Goal: Task Accomplishment & Management: Manage account settings

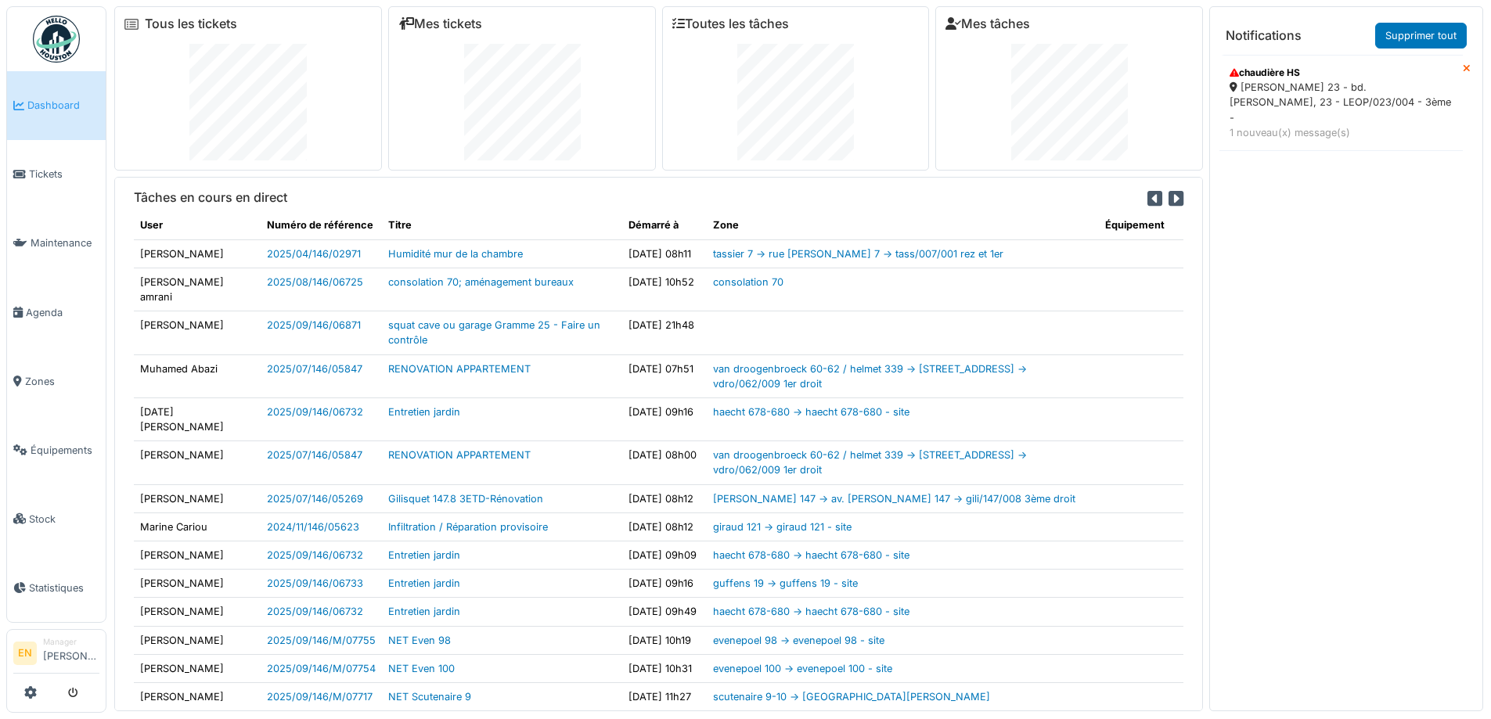
click at [73, 39] on img at bounding box center [56, 39] width 47 height 47
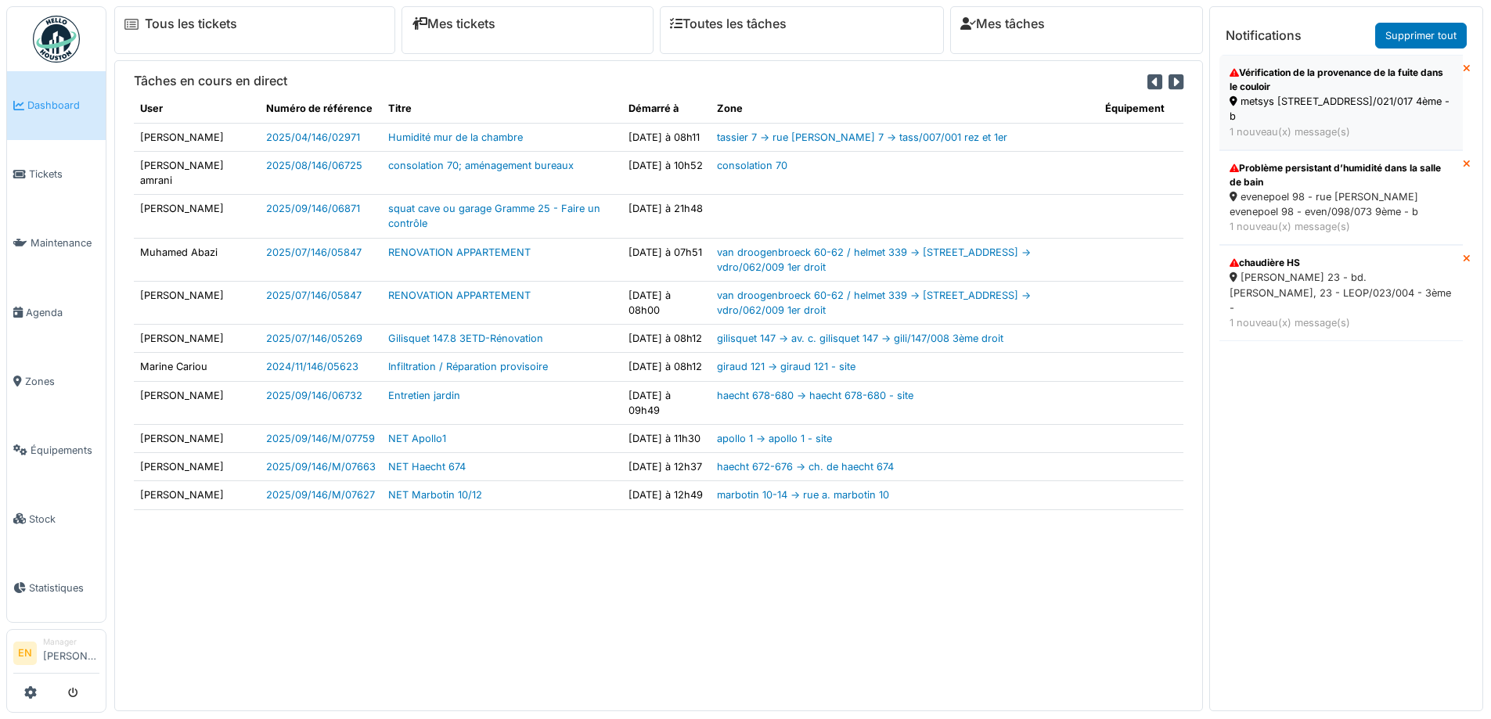
click at [1302, 80] on div "Vérification de la provenance de la fuite dans le couloir" at bounding box center [1341, 80] width 223 height 28
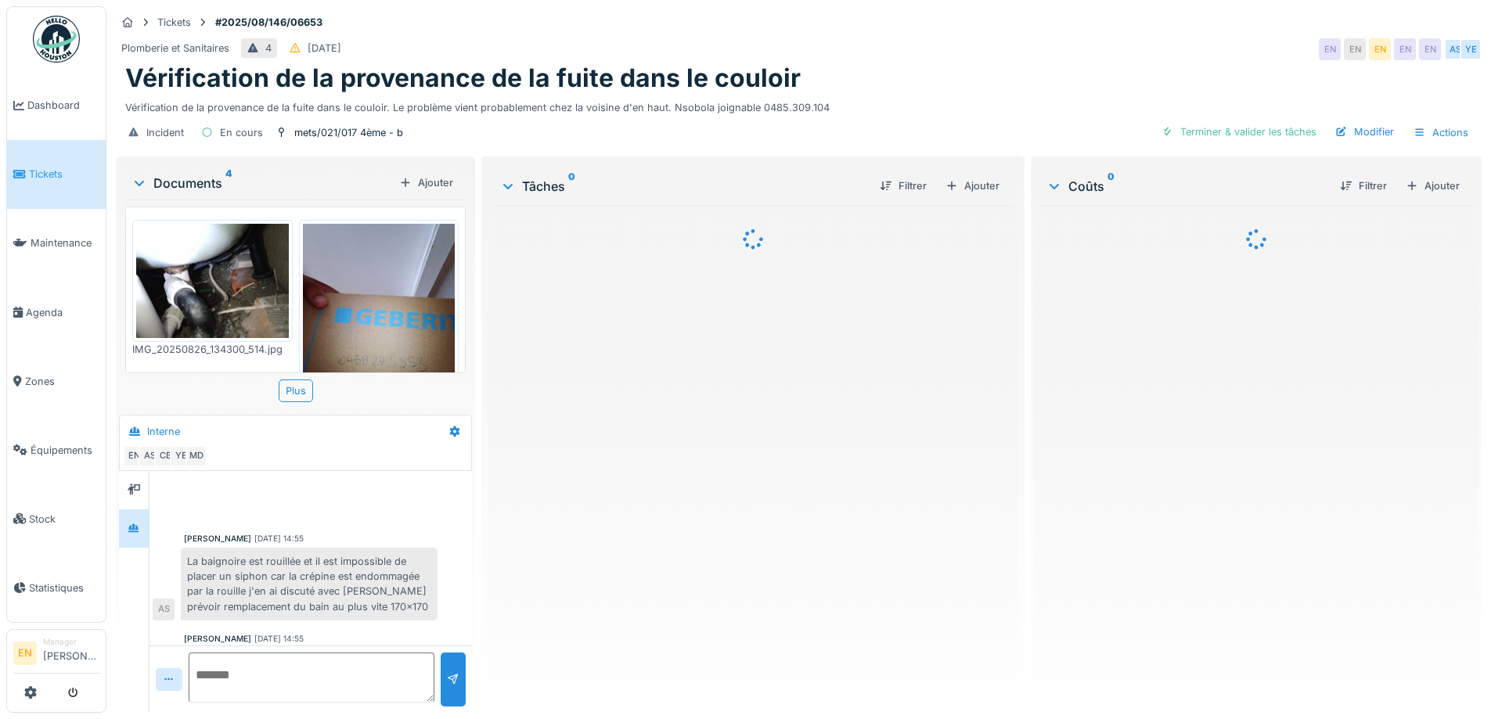
scroll to position [528, 0]
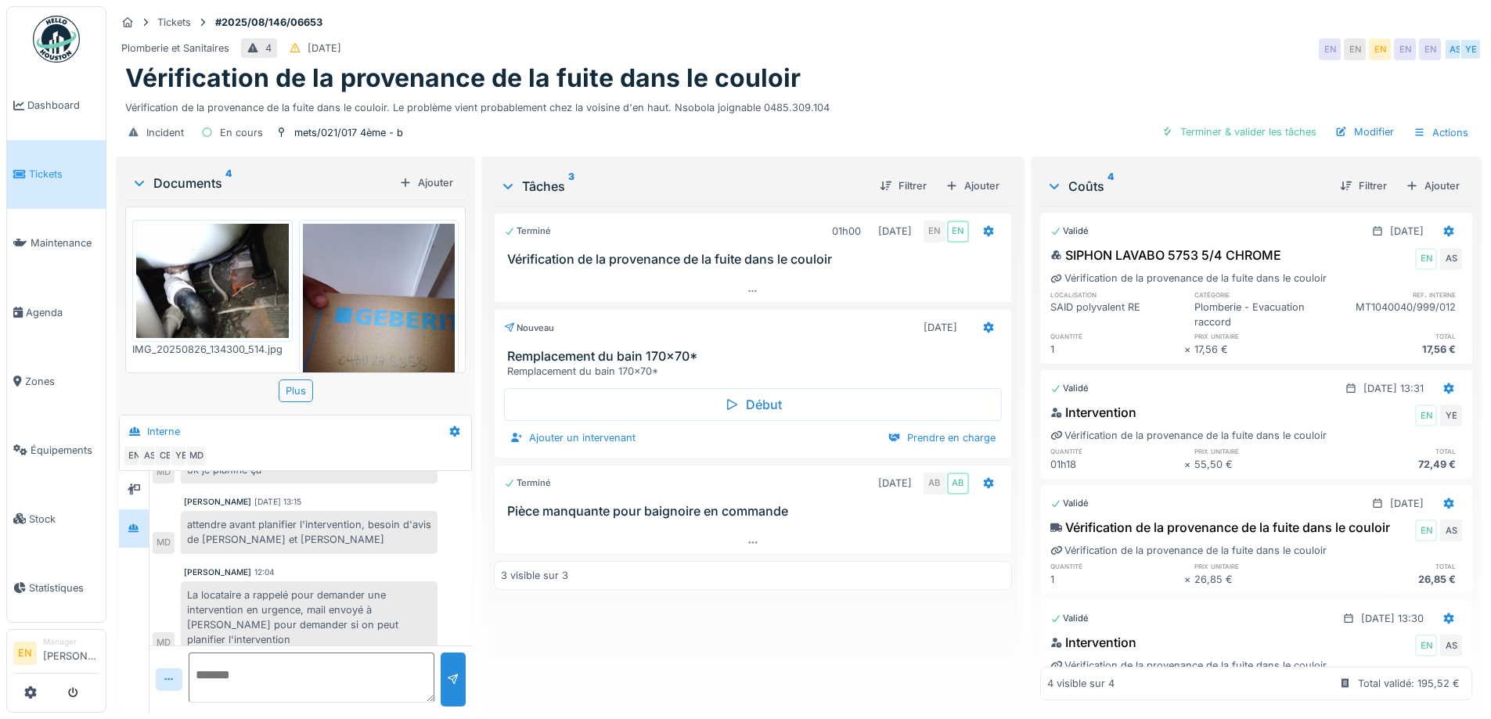
drag, startPoint x: 1075, startPoint y: 52, endPoint x: 641, endPoint y: 246, distance: 475.0
click at [1066, 57] on div "Plomberie et Sanitaires 4 30/08/2025 EN EN EN EN EN AS YE" at bounding box center [799, 49] width 1366 height 28
click at [587, 637] on div "Terminé 01h00 26/08/2025 EN EN Vérification de la provenance de la fuite dans l…" at bounding box center [752, 453] width 517 height 495
click at [1104, 23] on div "Tickets #2025/08/146/06653" at bounding box center [799, 23] width 1366 height 20
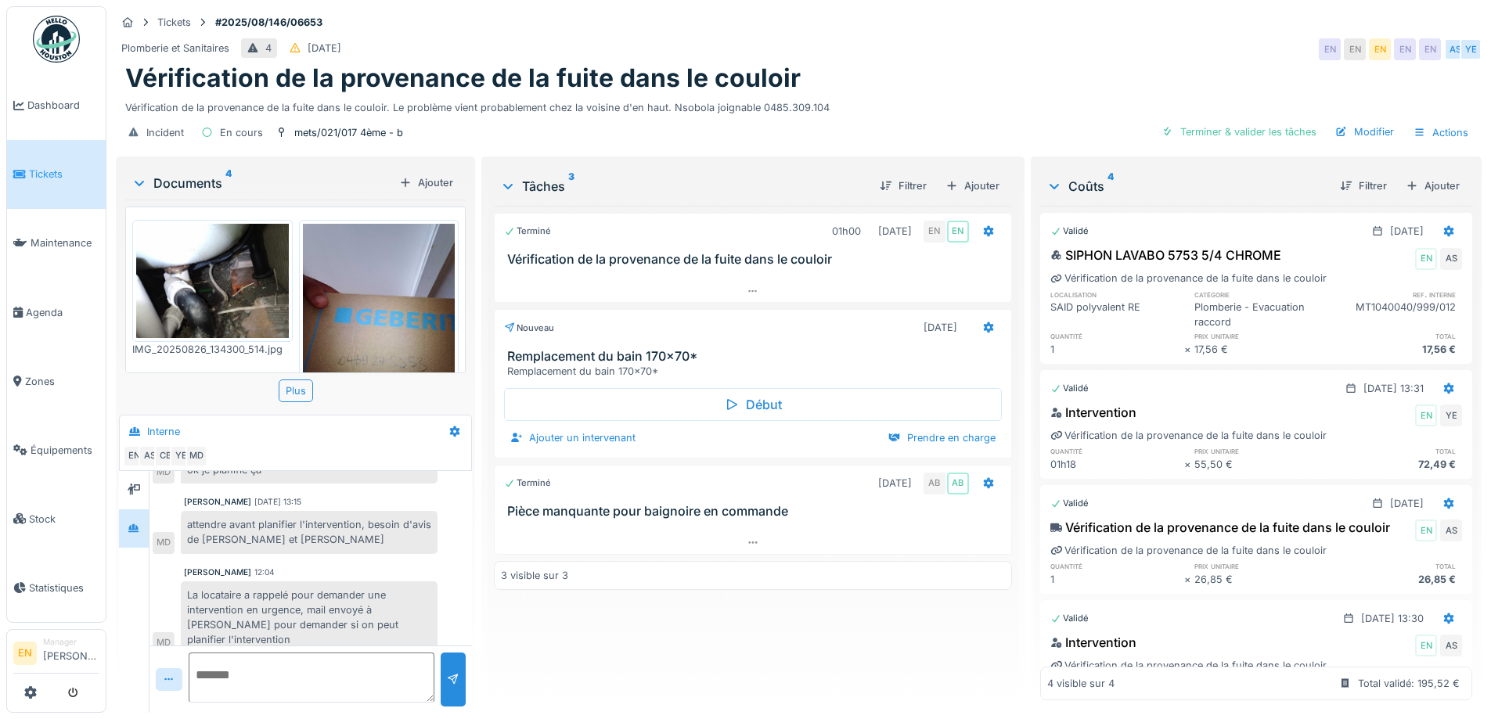
click at [62, 35] on img at bounding box center [56, 39] width 47 height 47
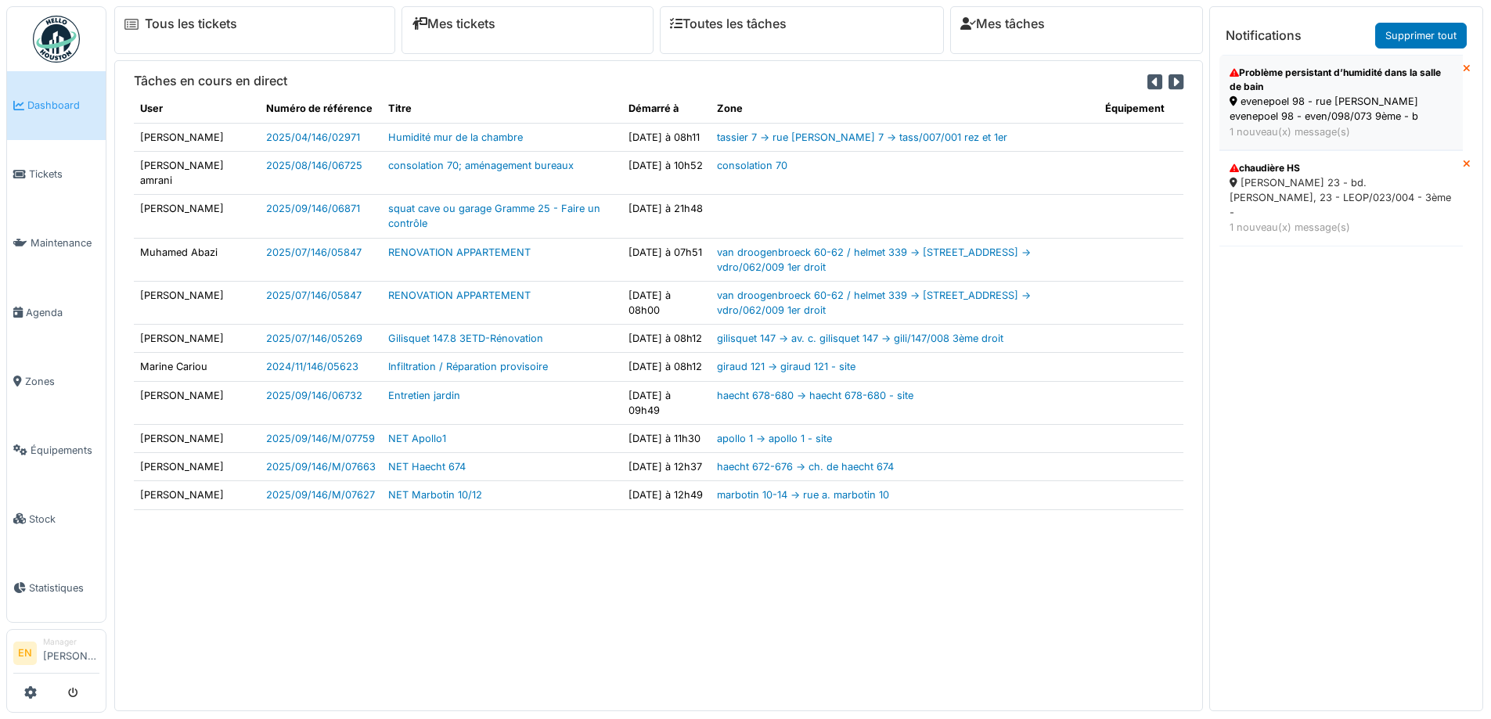
click at [1274, 98] on div "evenepoel 98 - rue [PERSON_NAME] evenepoel 98 - even/098/073 9ème - b" at bounding box center [1341, 109] width 223 height 30
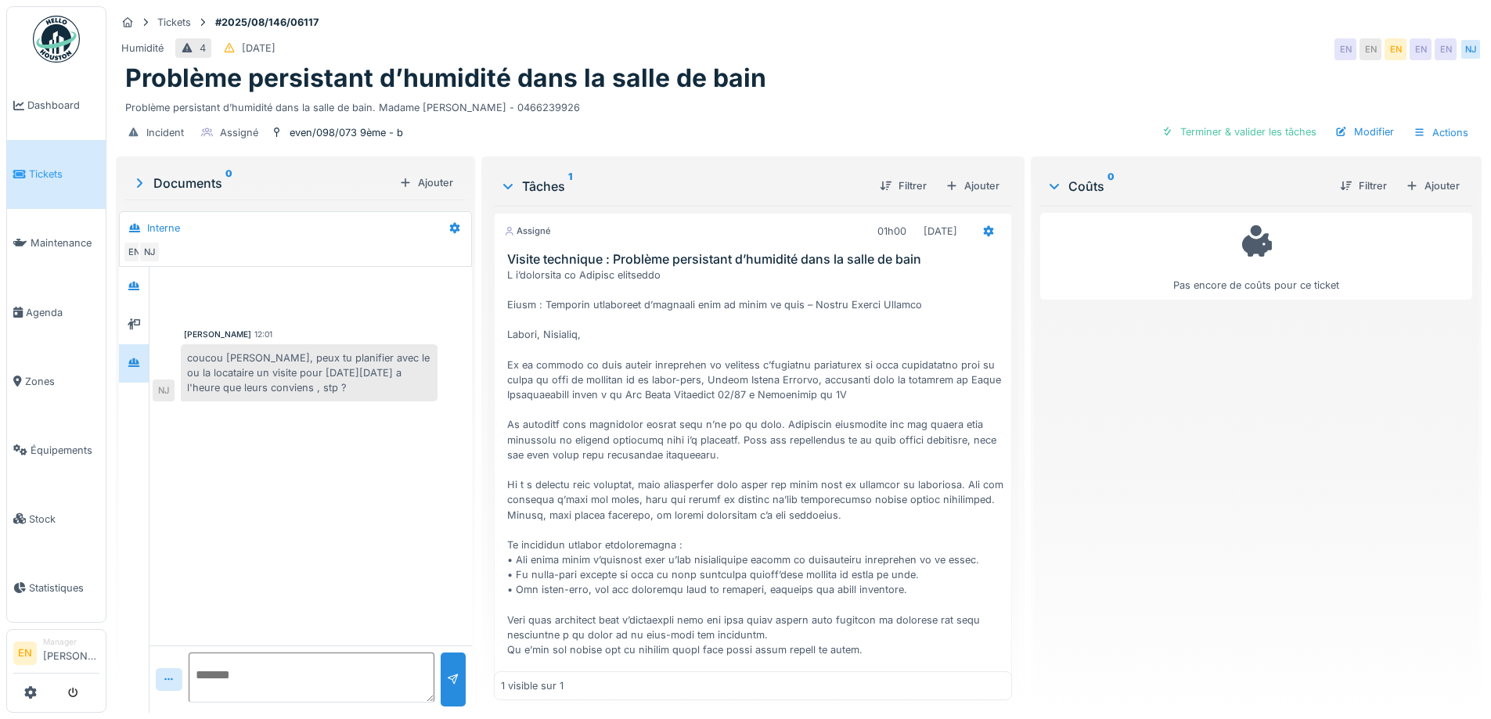
click at [892, 53] on div "Humidité 4 05/08/2025 EN EN EN EN EN NJ" at bounding box center [799, 49] width 1366 height 28
drag, startPoint x: 363, startPoint y: 672, endPoint x: 355, endPoint y: 666, distance: 10.6
click at [362, 673] on textarea at bounding box center [312, 678] width 246 height 50
type textarea "**********"
click at [453, 680] on div at bounding box center [453, 679] width 13 height 15
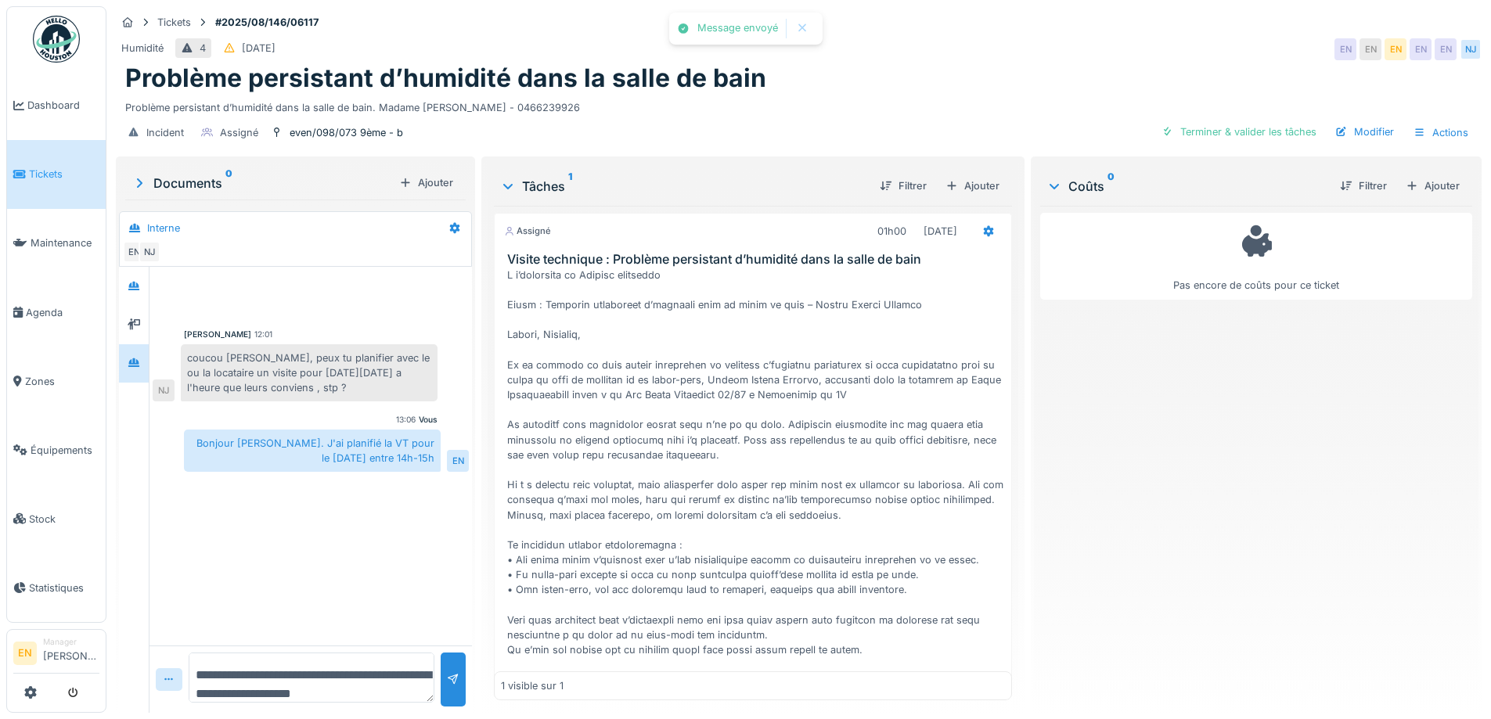
click at [366, 543] on div "Nicolae Jitcu 12:01 coucou Emma, peux tu planifier avec le ou la locataire un v…" at bounding box center [310, 456] width 322 height 379
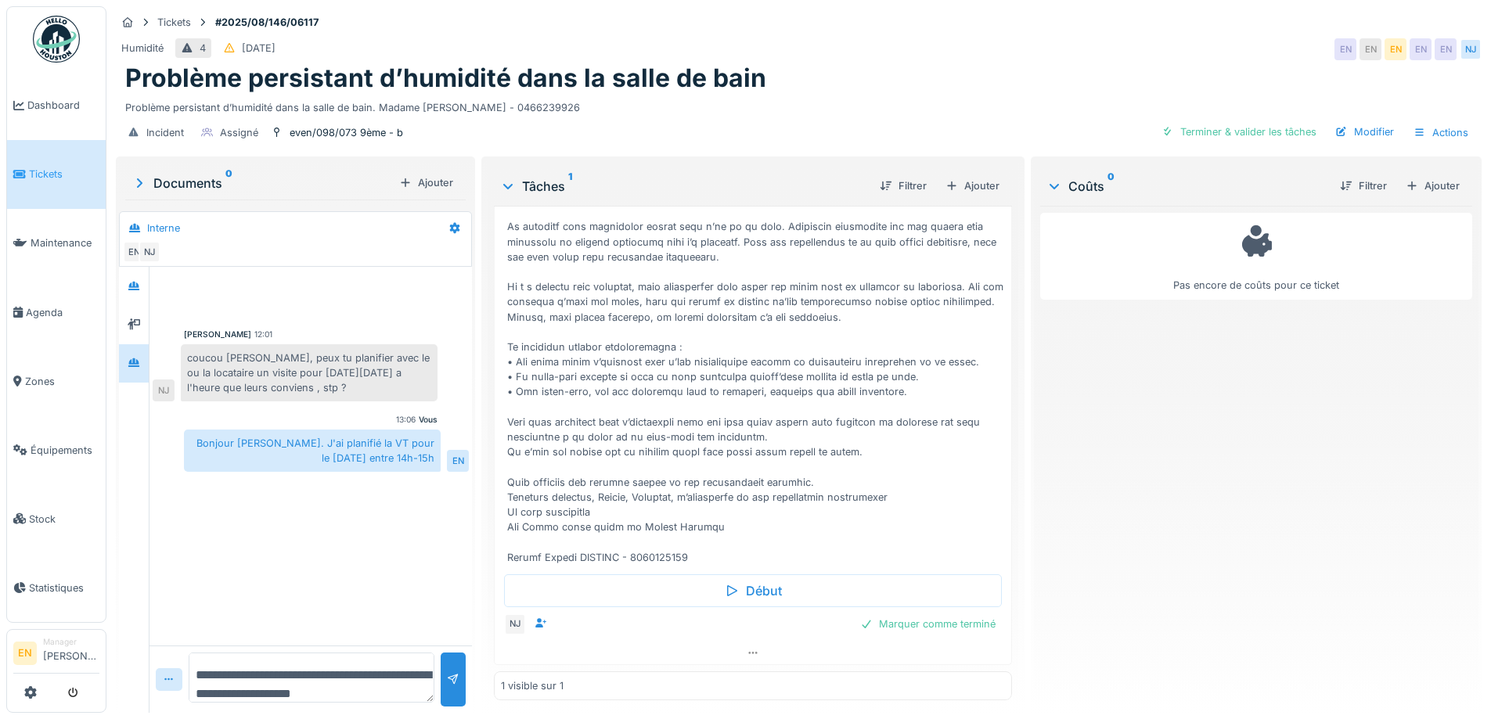
click at [422, 584] on div "Nicolae Jitcu 12:01 coucou Emma, peux tu planifier avec le ou la locataire un v…" at bounding box center [310, 456] width 322 height 379
click at [73, 43] on img at bounding box center [56, 39] width 47 height 47
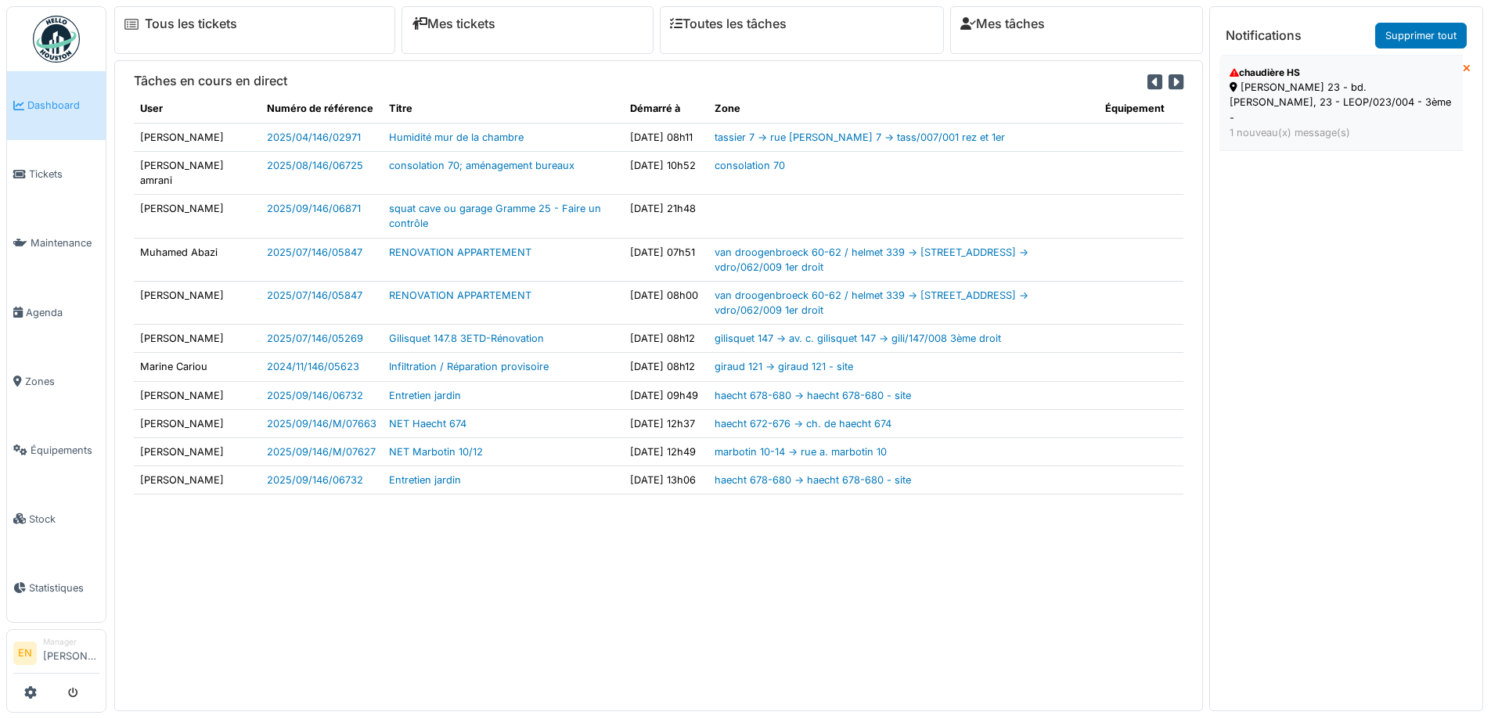
click at [1297, 83] on div "Léopold III 23 - bd. Léopold III, 23 - LEOP/023/004 - 3ème -" at bounding box center [1341, 102] width 223 height 45
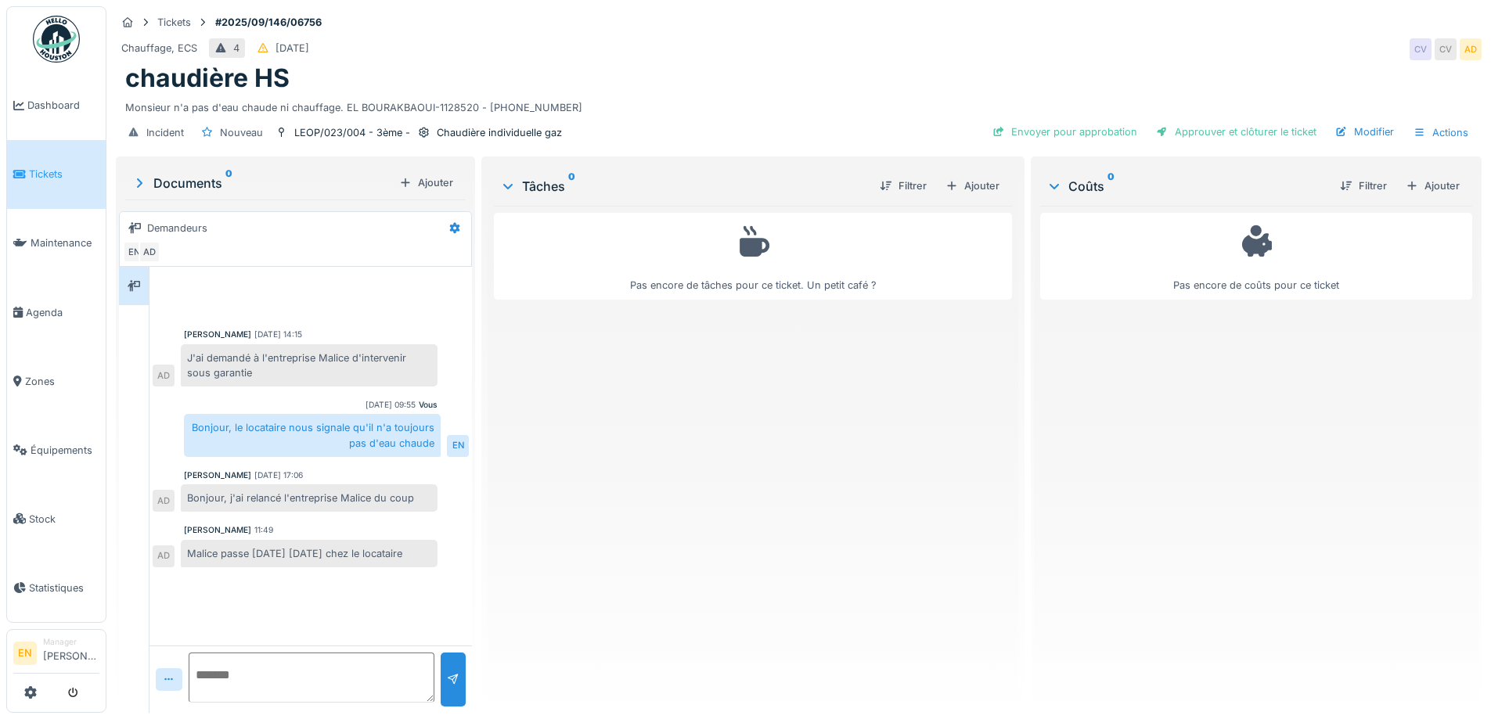
click at [405, 540] on div "Malice passe [DATE] [DATE] chez le locataire" at bounding box center [309, 553] width 257 height 27
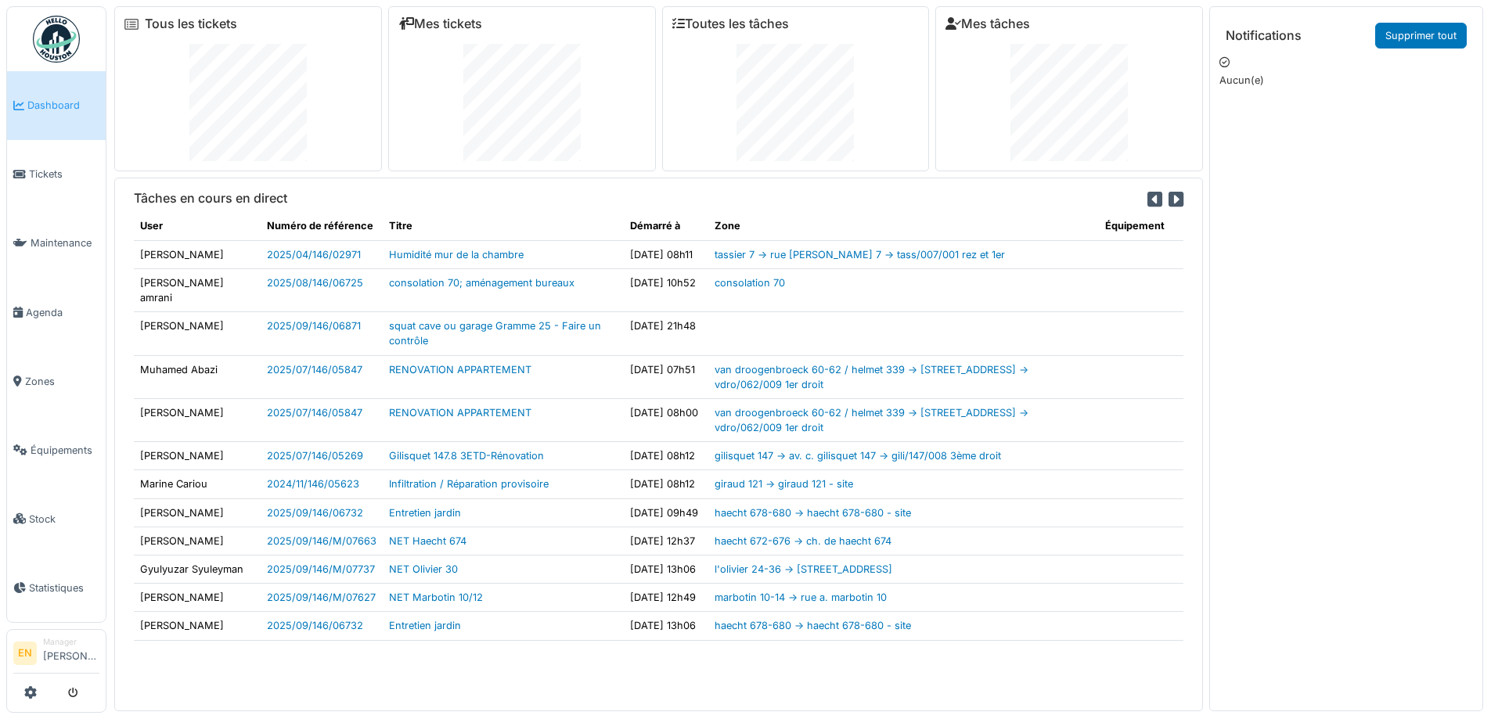
click at [67, 31] on img at bounding box center [56, 39] width 47 height 47
click at [45, 376] on span "Zones" at bounding box center [62, 381] width 74 height 15
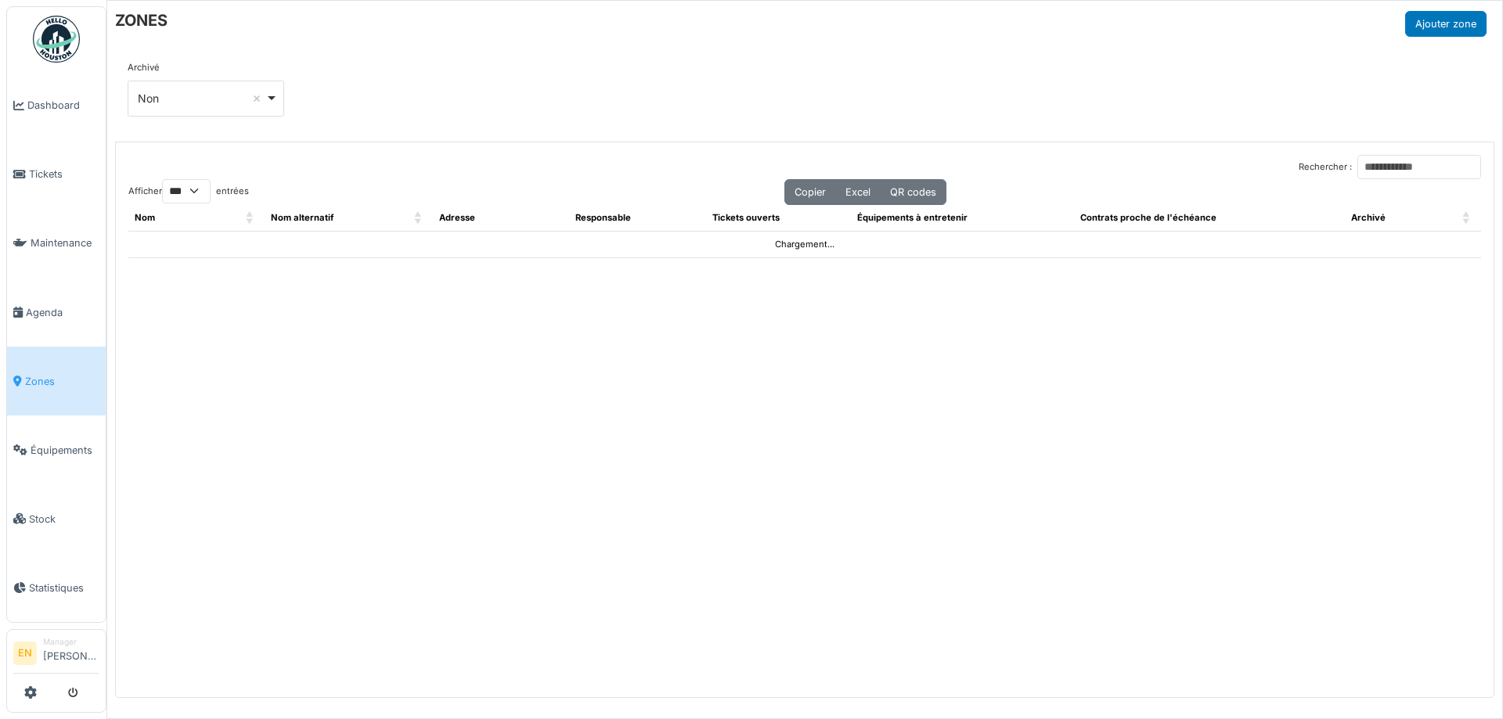
select select "***"
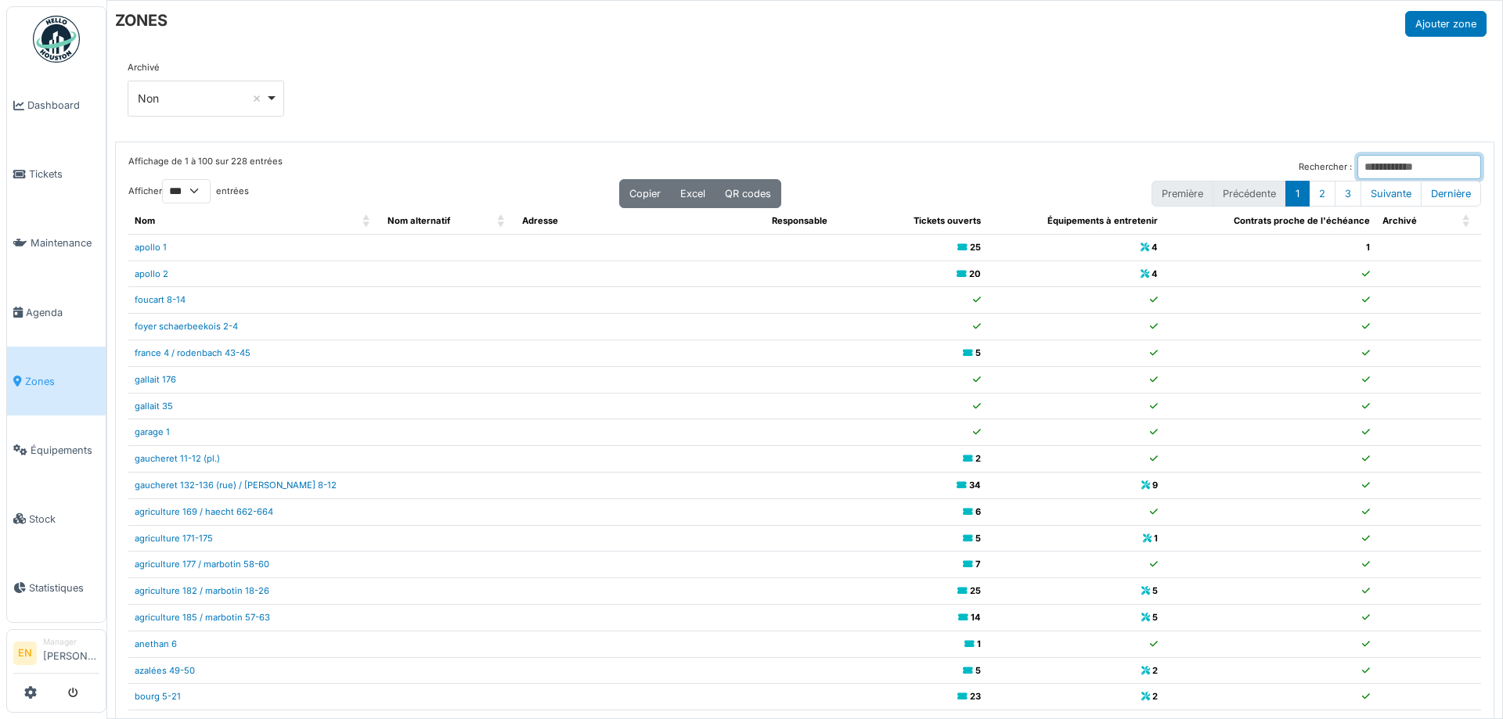
click at [1357, 157] on input "Rechercher :" at bounding box center [1419, 167] width 124 height 24
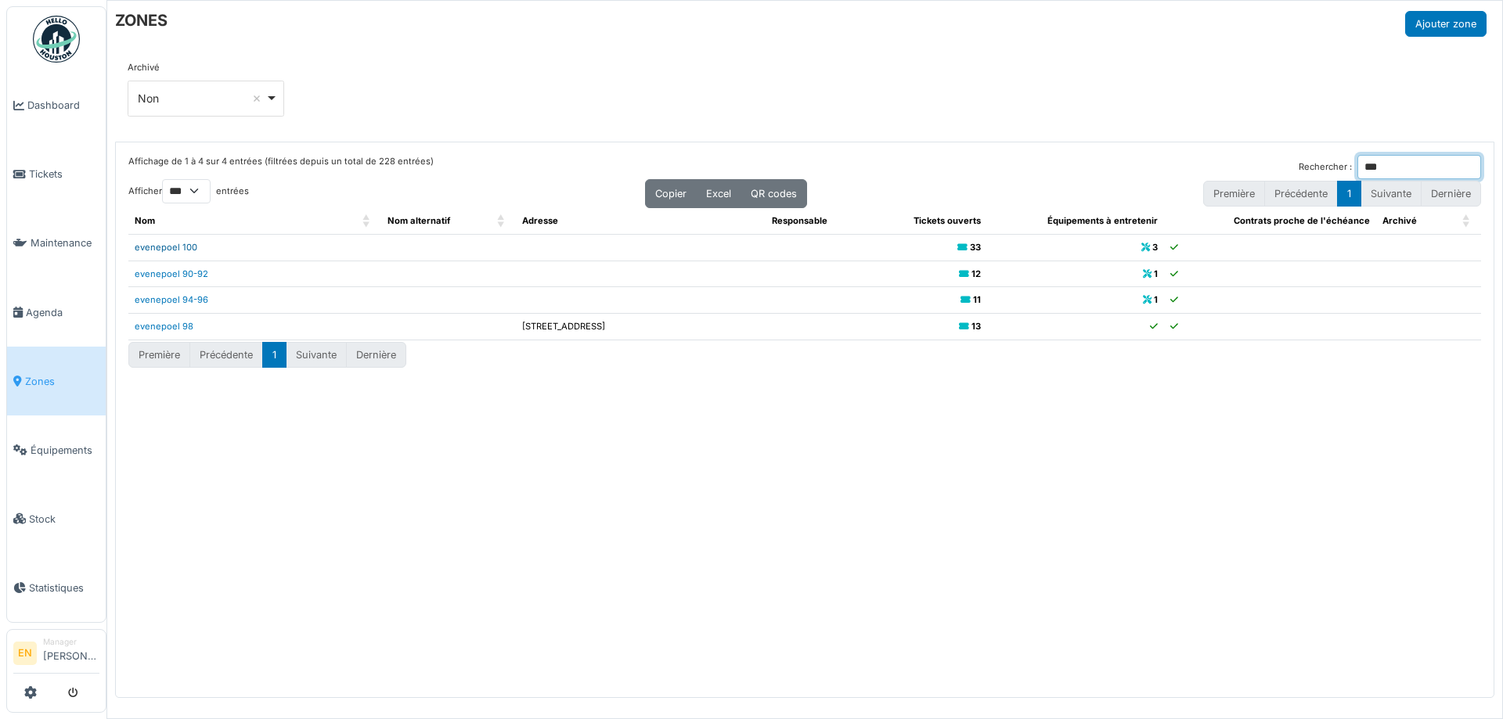
type input "***"
click at [188, 246] on link "evenepoel 100" at bounding box center [166, 247] width 63 height 11
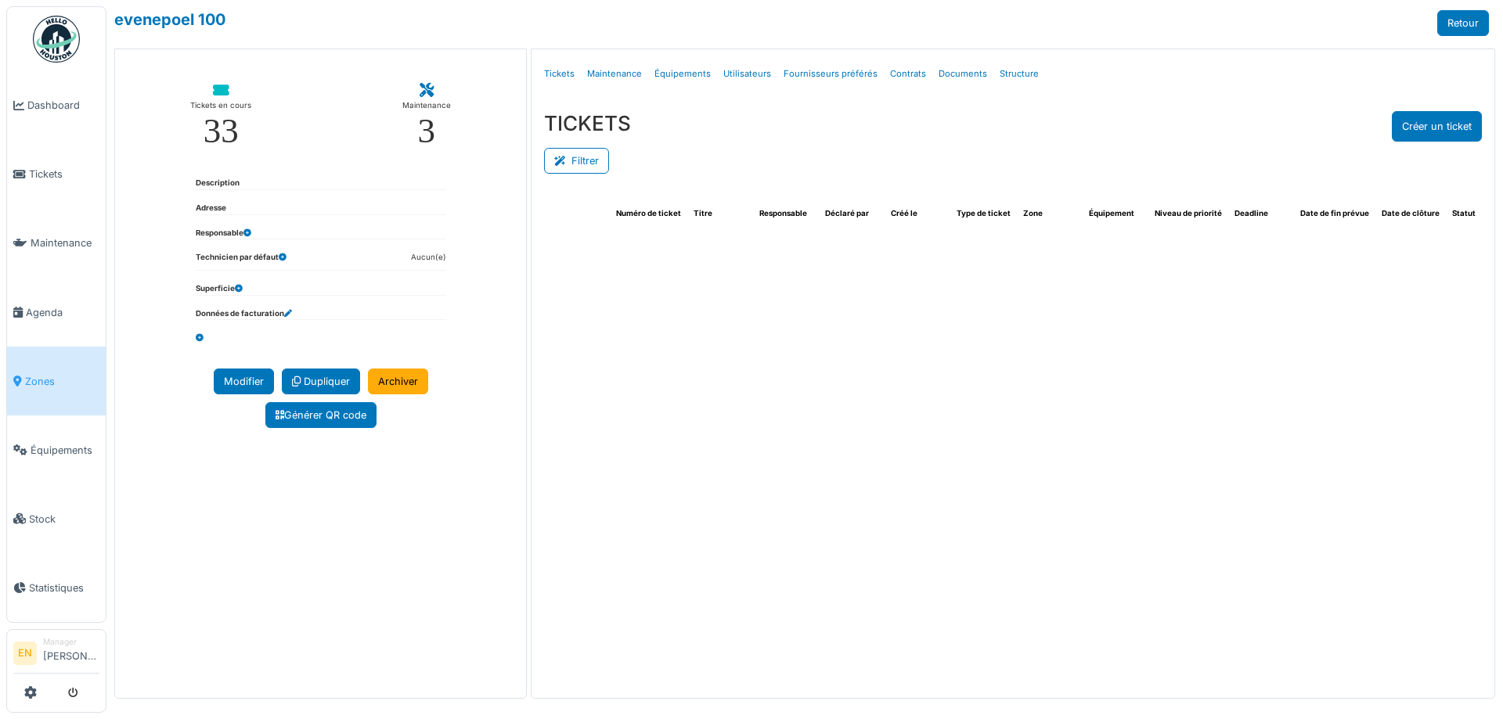
select select "***"
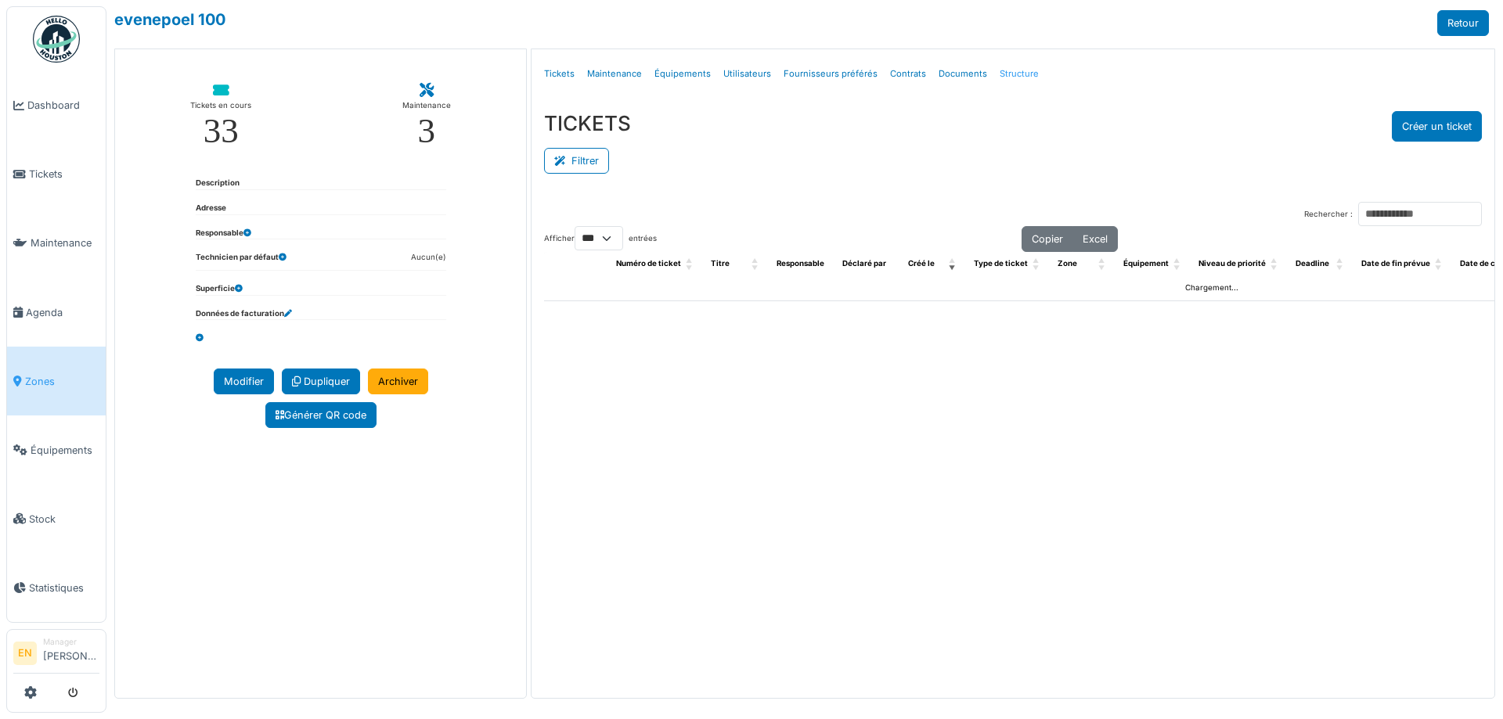
click at [1013, 70] on link "Structure" at bounding box center [1019, 74] width 52 height 37
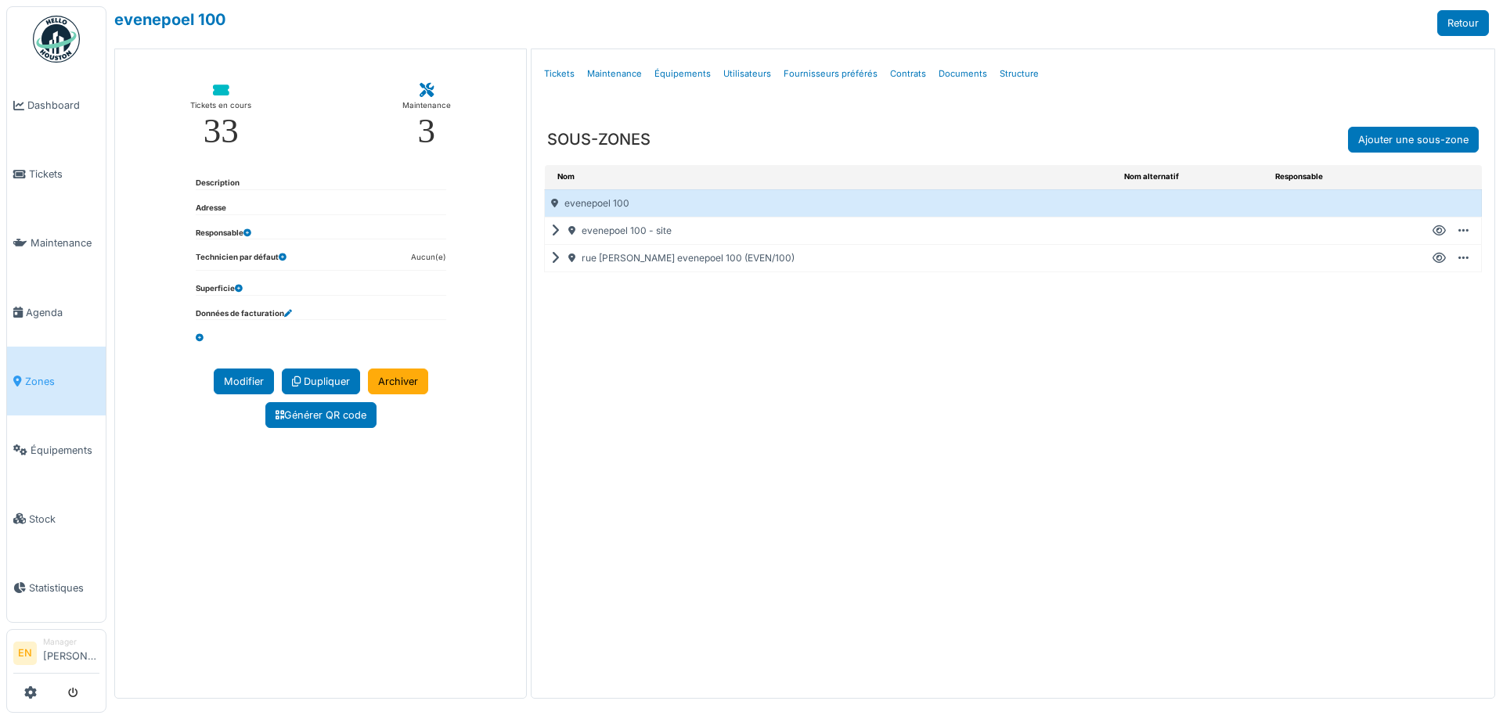
click at [1459, 258] on icon at bounding box center [1463, 258] width 10 height 1
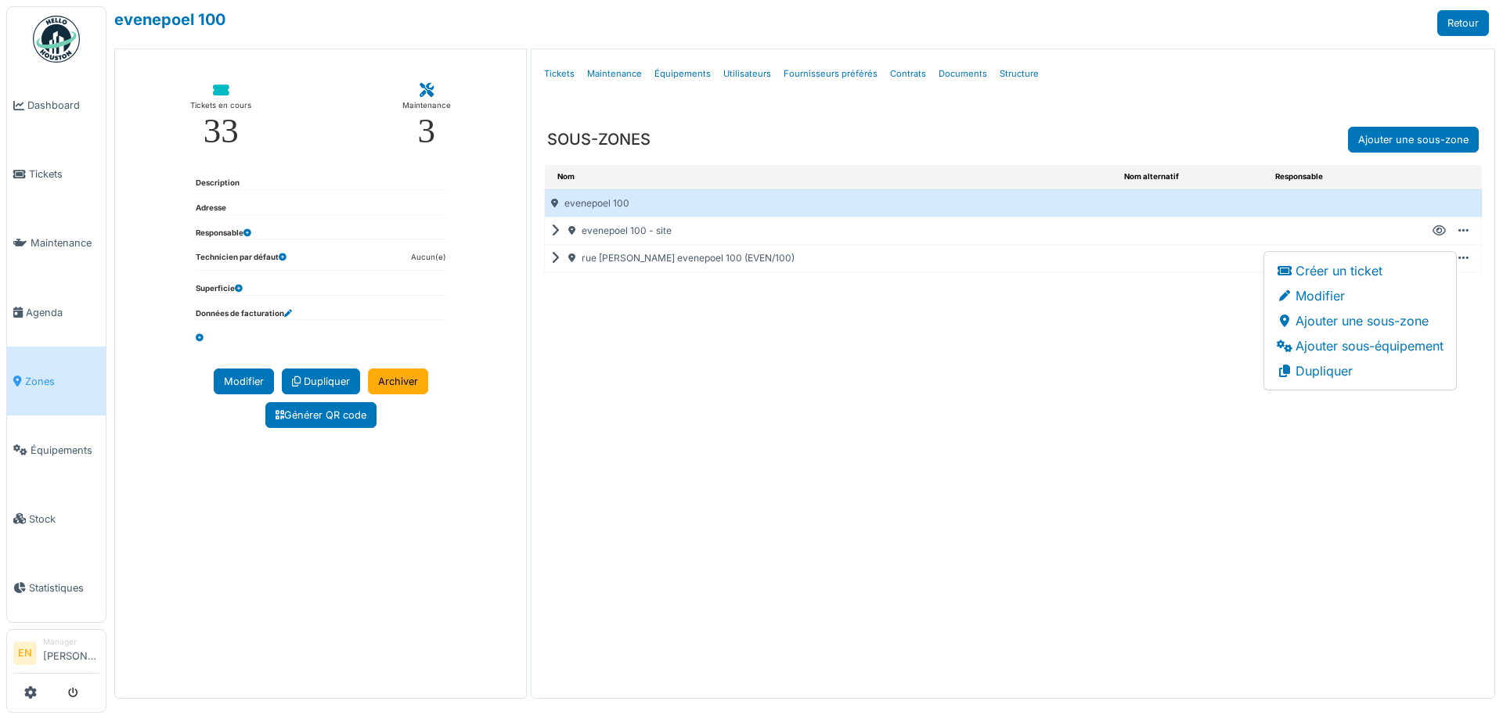
click at [989, 379] on div "Nom Nom alternatif Responsable evenepoel 100 evenepoel 100 - site Créer un tick…" at bounding box center [1012, 416] width 963 height 503
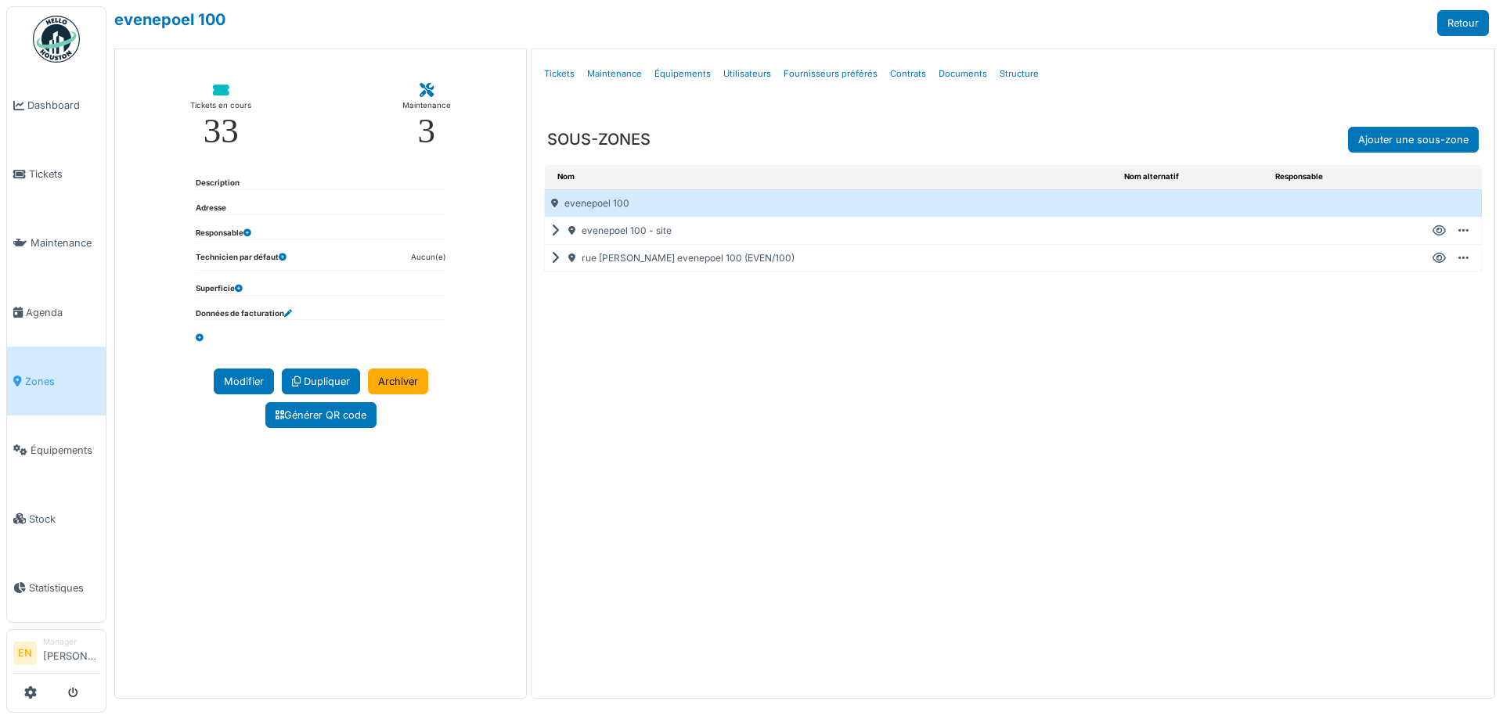
click at [550, 257] on div "rue h. evenepoel 100 (EVEN/100)" at bounding box center [831, 258] width 573 height 27
click at [557, 259] on icon at bounding box center [558, 258] width 15 height 1
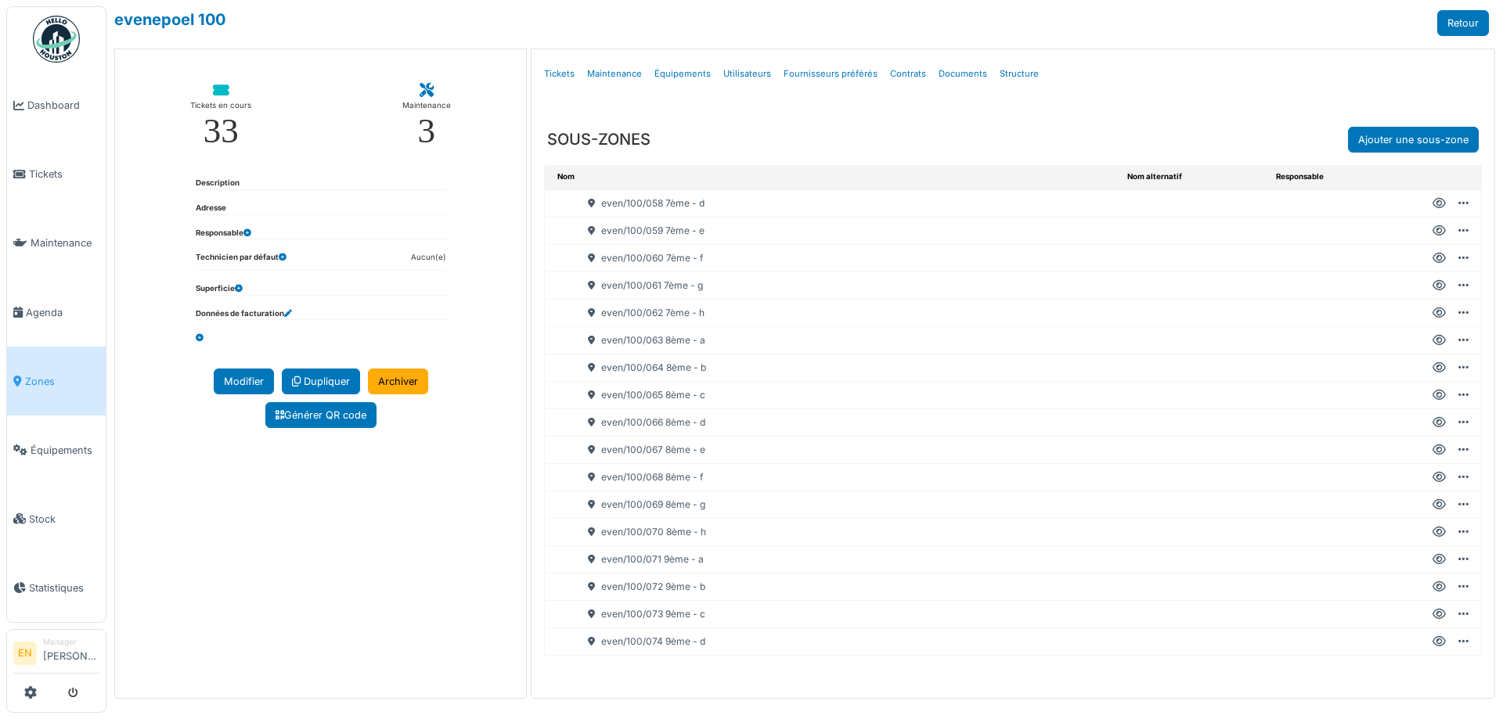
scroll to position [1499, 0]
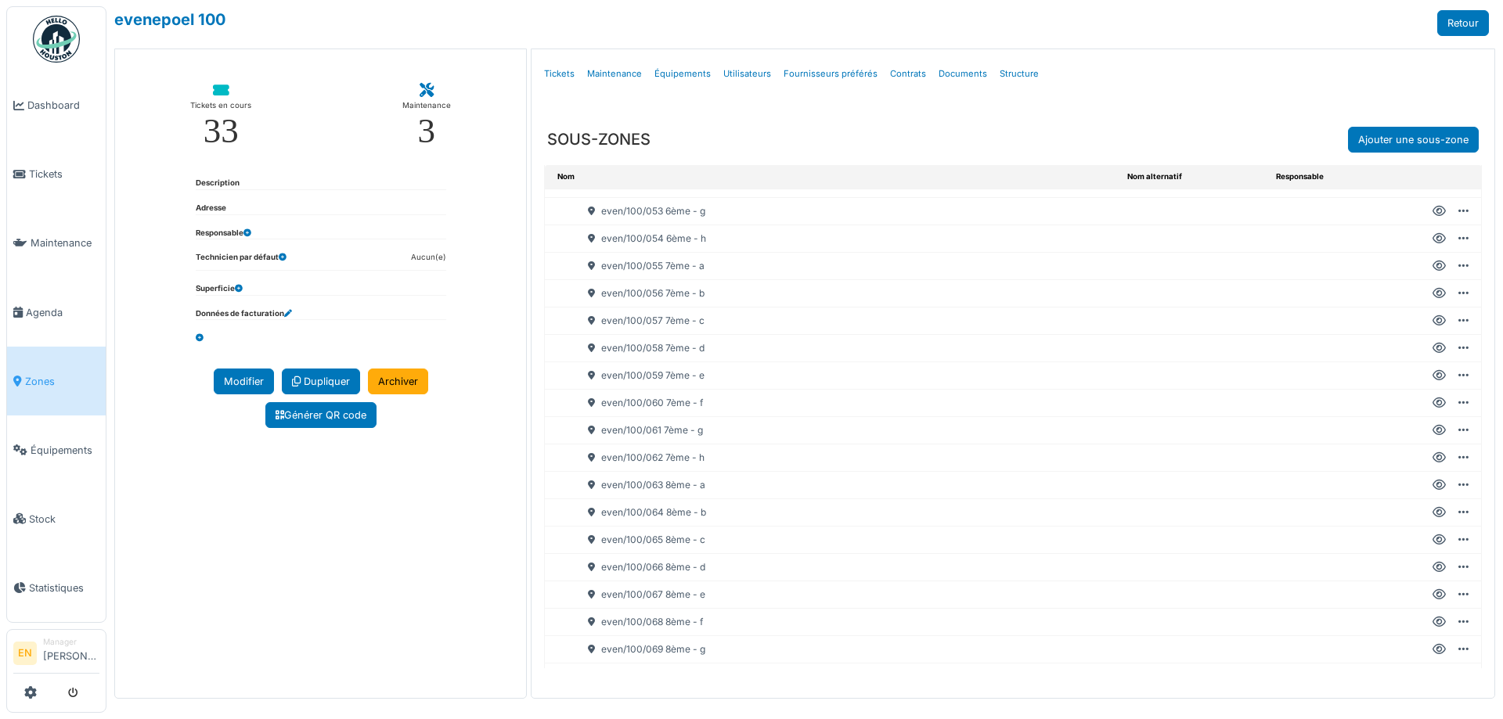
click at [1432, 458] on icon at bounding box center [1438, 458] width 13 height 1
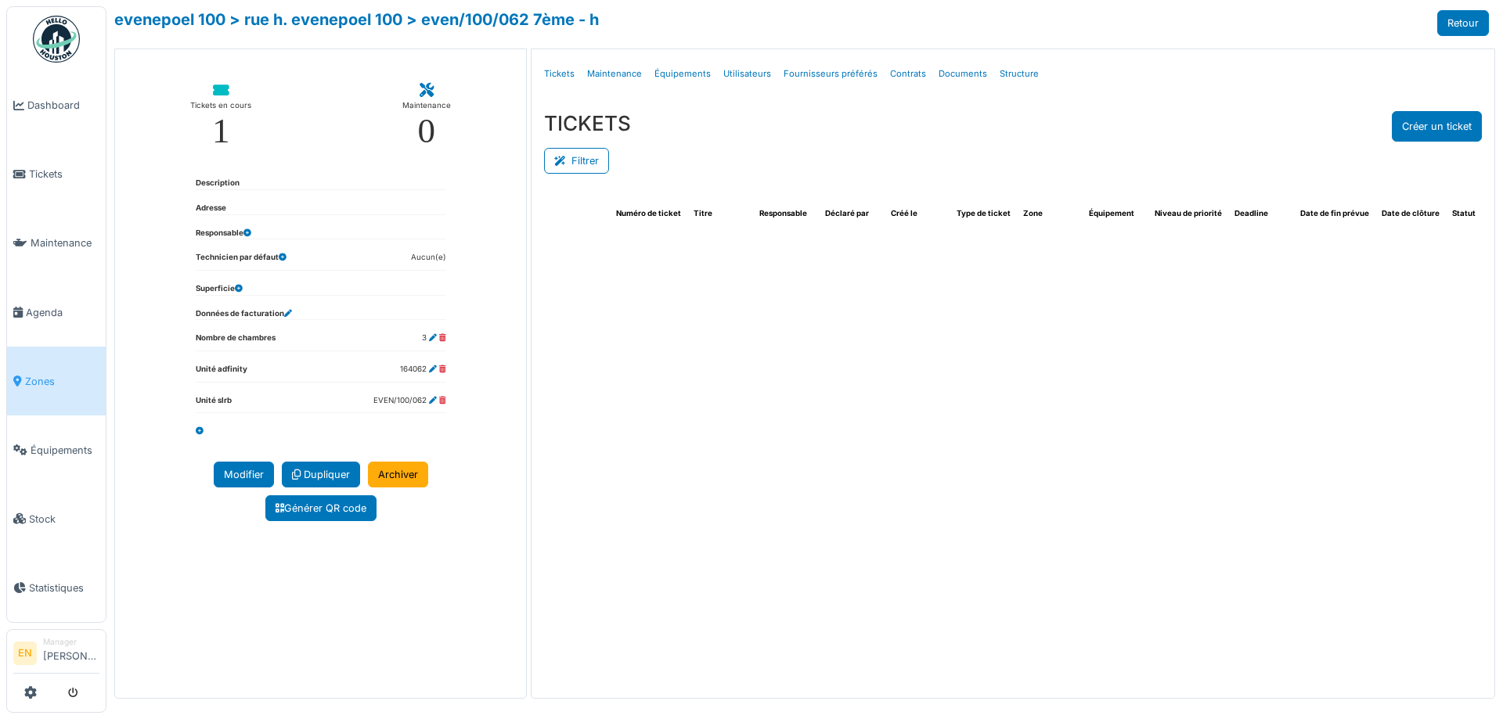
select select "***"
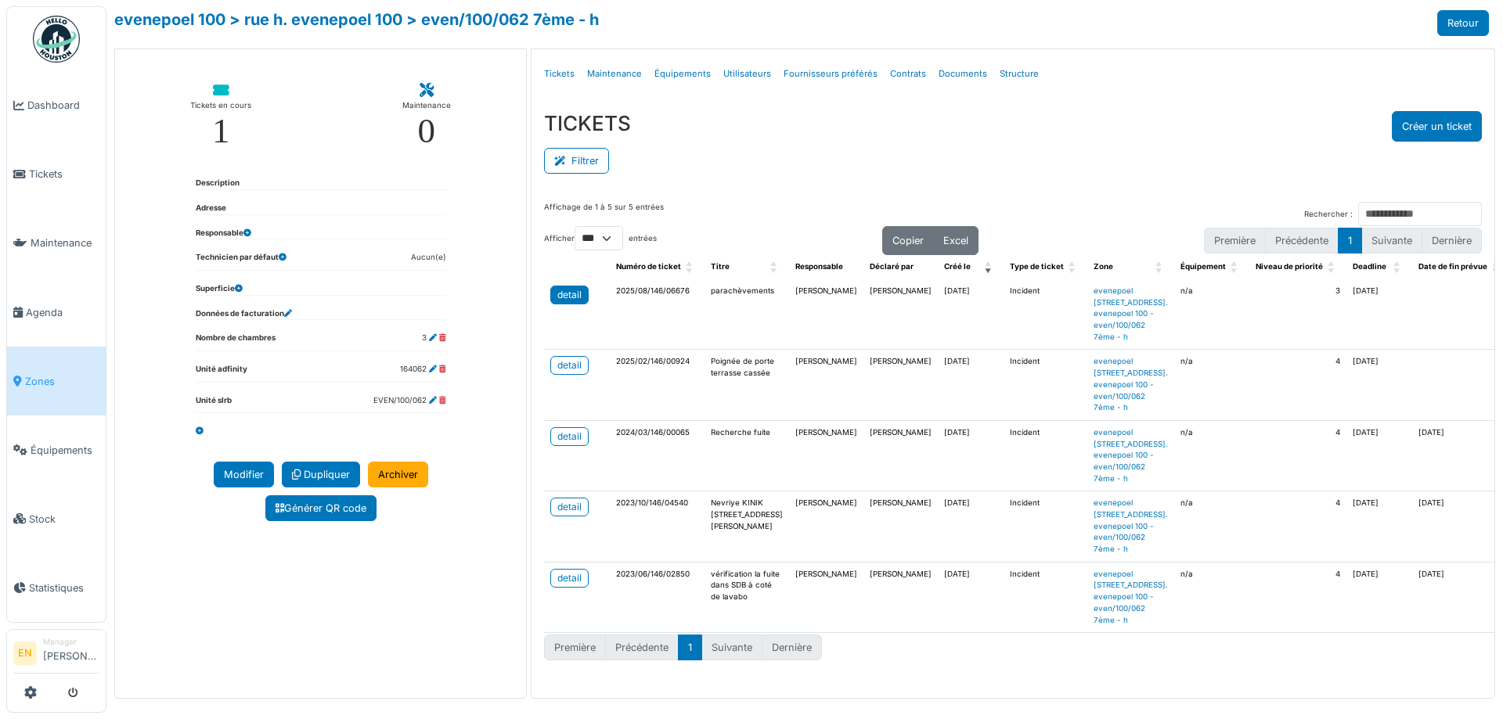
click at [567, 297] on div "detail" at bounding box center [569, 295] width 24 height 14
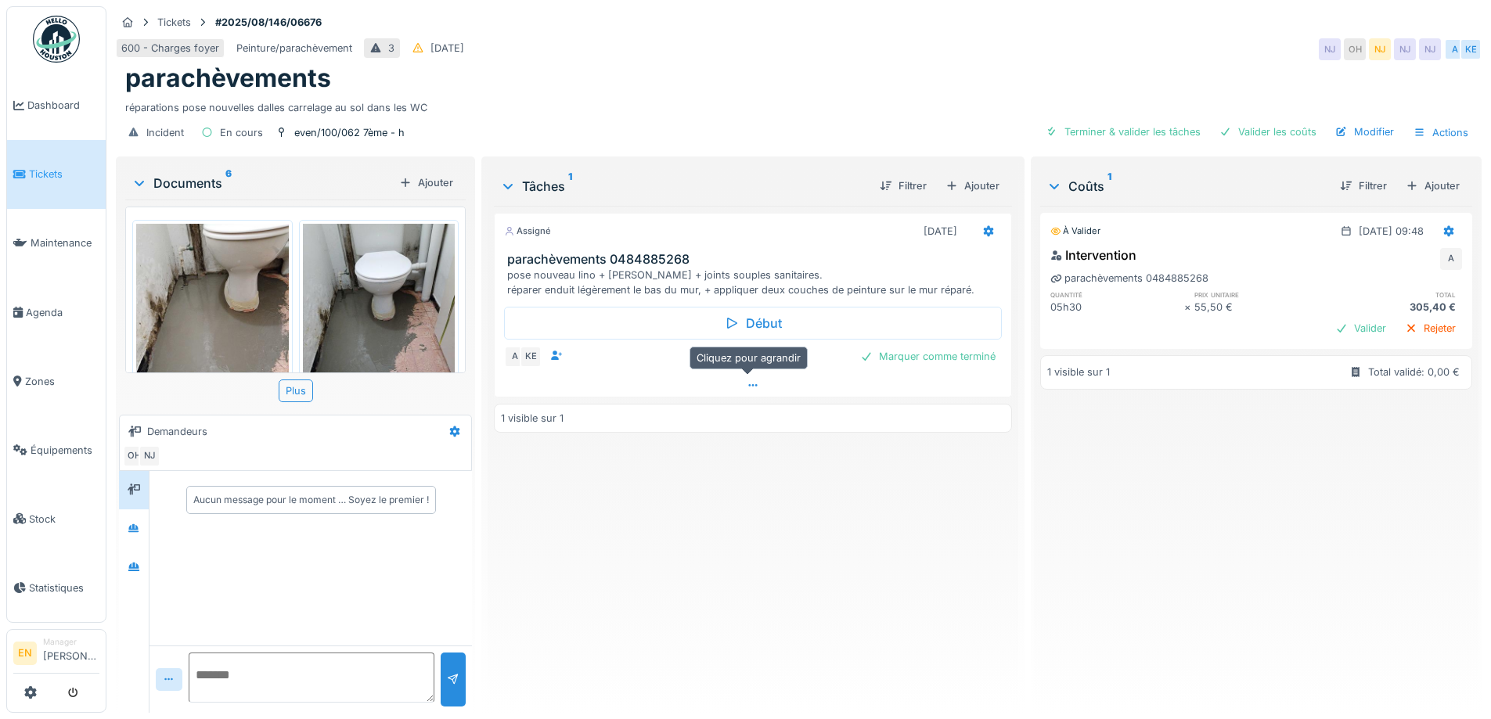
click at [751, 387] on icon at bounding box center [753, 385] width 13 height 10
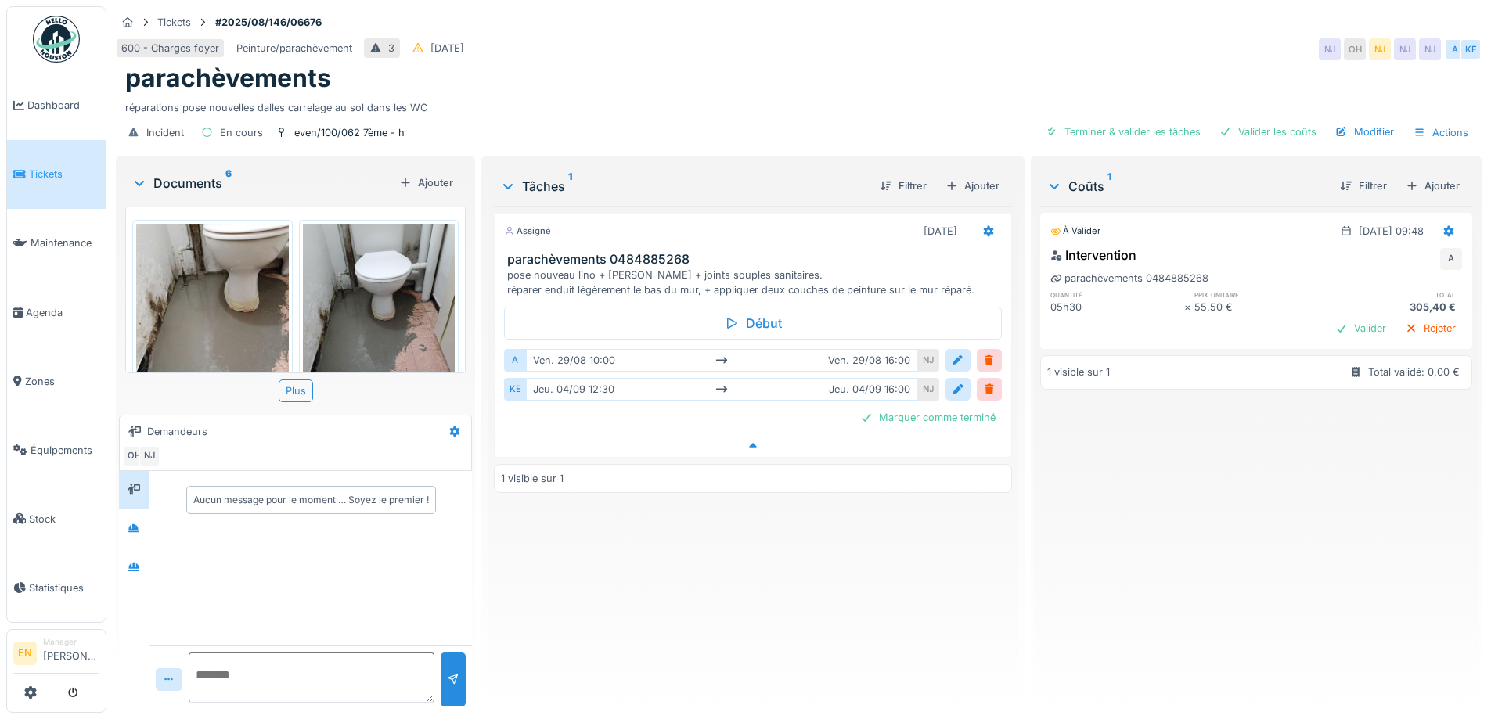
scroll to position [12, 0]
click at [740, 589] on div "Assigné 04/09/2025 parachèvements 0484885268 pose nouveau lino + plinthes + joi…" at bounding box center [752, 453] width 517 height 495
click at [713, 564] on div "Assigné 04/09/2025 parachèvements 0484885268 pose nouveau lino + plinthes + joi…" at bounding box center [752, 453] width 517 height 495
click at [692, 589] on div "Assigné 04/09/2025 parachèvements 0484885268 pose nouveau lino + plinthes + joi…" at bounding box center [752, 453] width 517 height 495
click at [652, 613] on div "Assigné 04/09/2025 parachèvements 0484885268 pose nouveau lino + plinthes + joi…" at bounding box center [752, 453] width 517 height 495
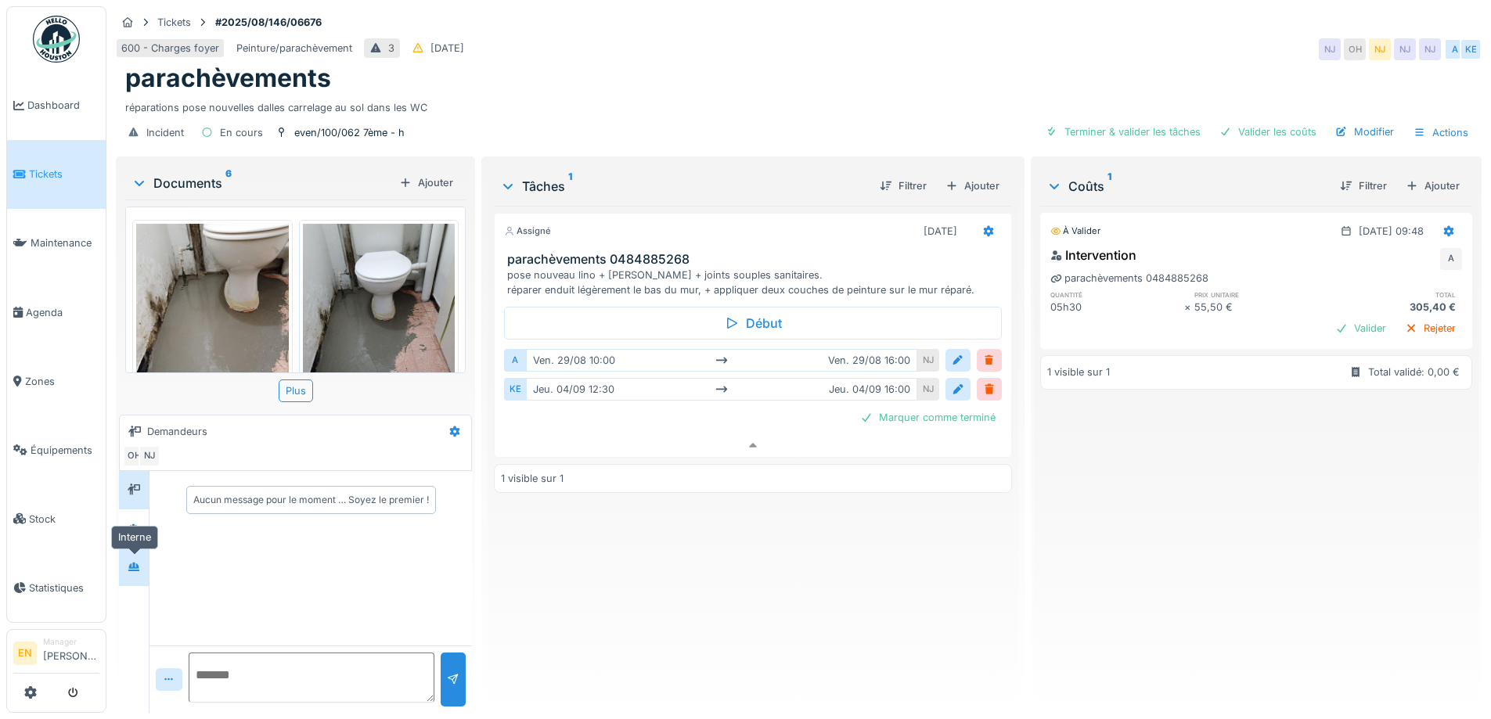
click at [131, 563] on icon at bounding box center [133, 567] width 11 height 9
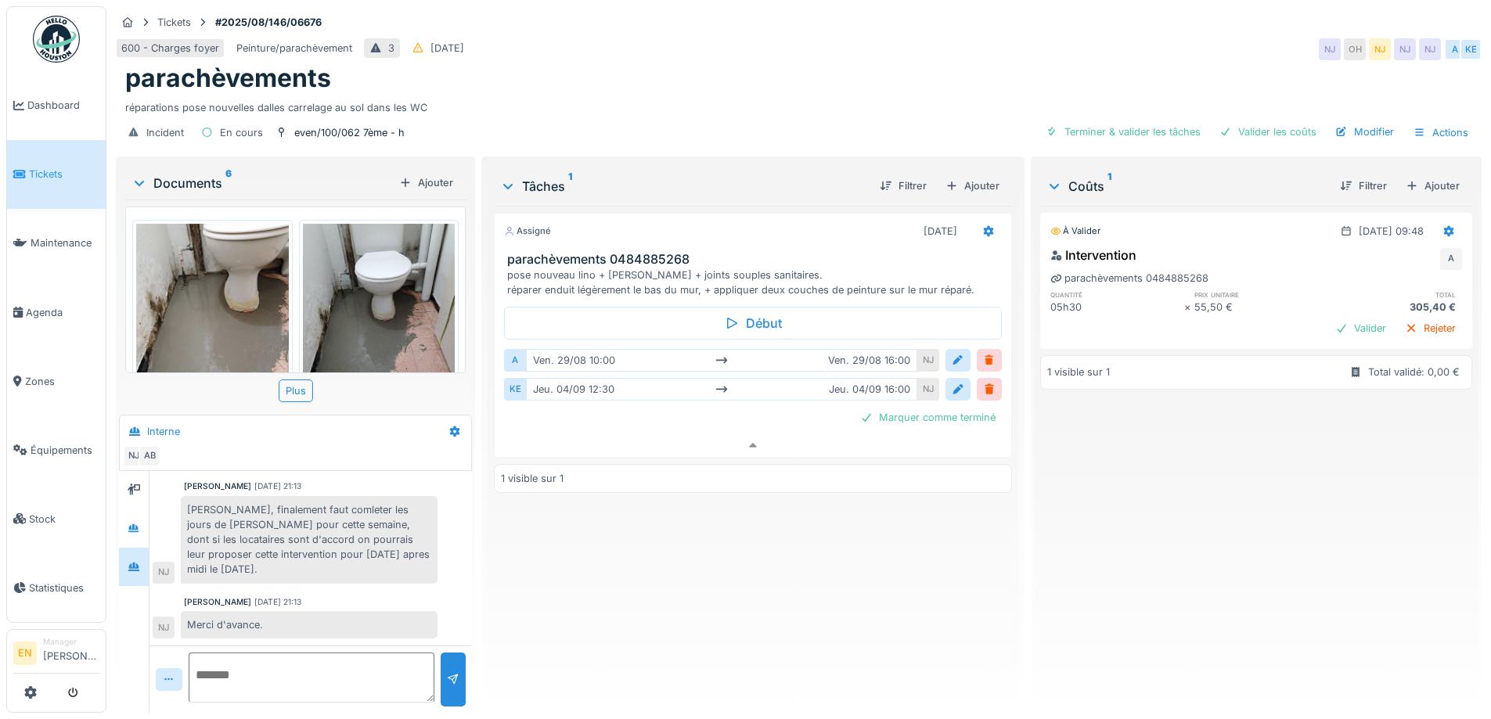
click at [615, 607] on div "Assigné 04/09/2025 parachèvements 0484885268 pose nouveau lino + plinthes + joi…" at bounding box center [752, 453] width 517 height 495
click at [1008, 46] on div "600 - Charges foyer Peinture/parachèvement 3 27/08/2025 NJ OH NJ NJ NJ A KE" at bounding box center [799, 49] width 1366 height 28
click at [700, 581] on div "Assigné 04/09/2025 parachèvements 0484885268 pose nouveau lino + plinthes + joi…" at bounding box center [752, 453] width 517 height 495
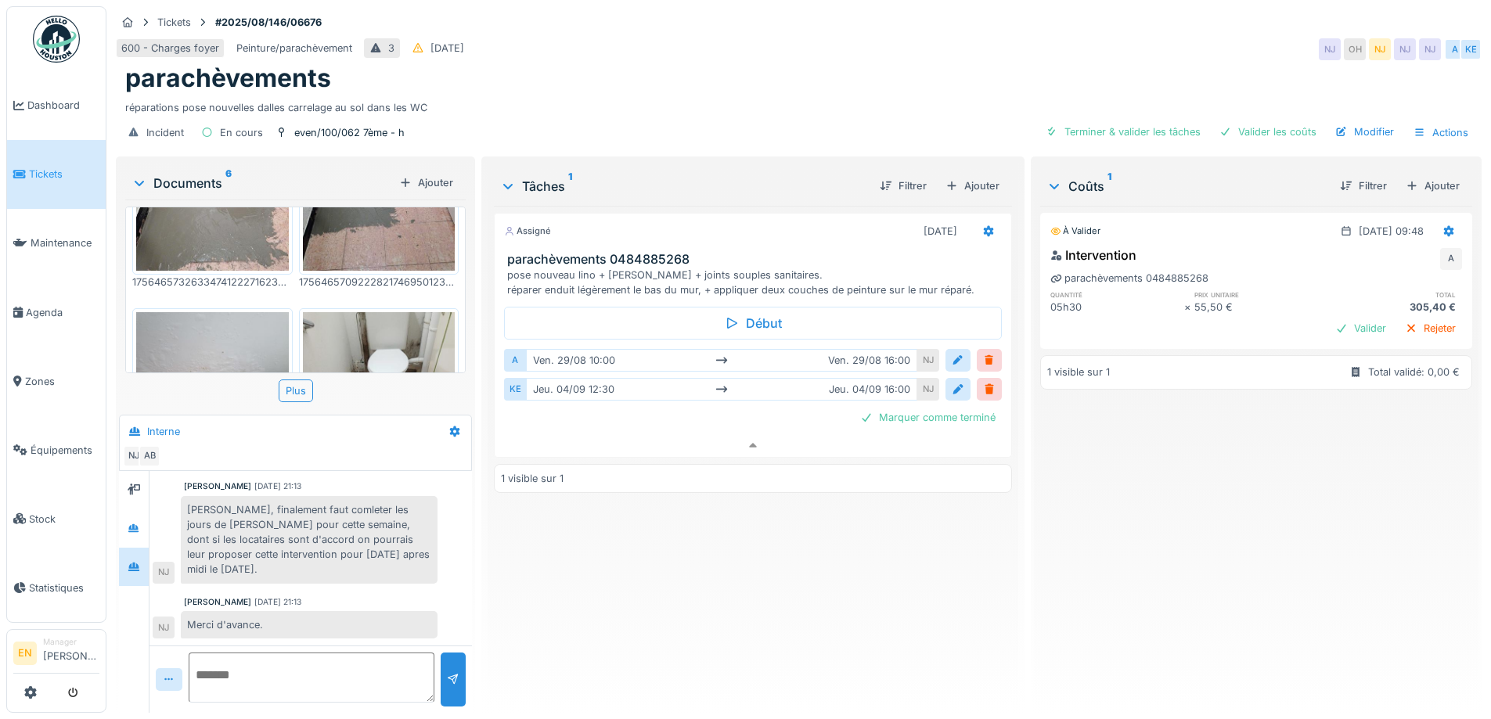
scroll to position [235, 0]
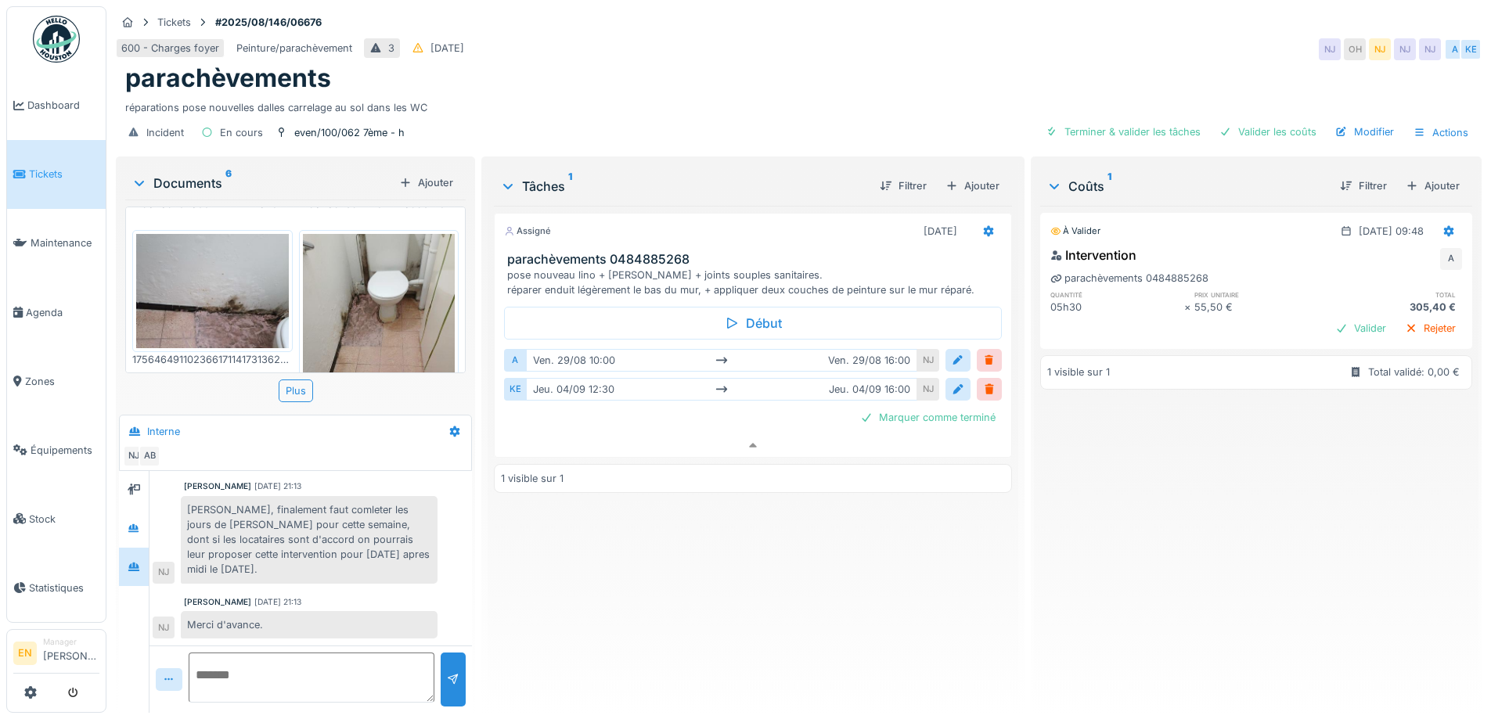
click at [202, 284] on img at bounding box center [212, 291] width 153 height 114
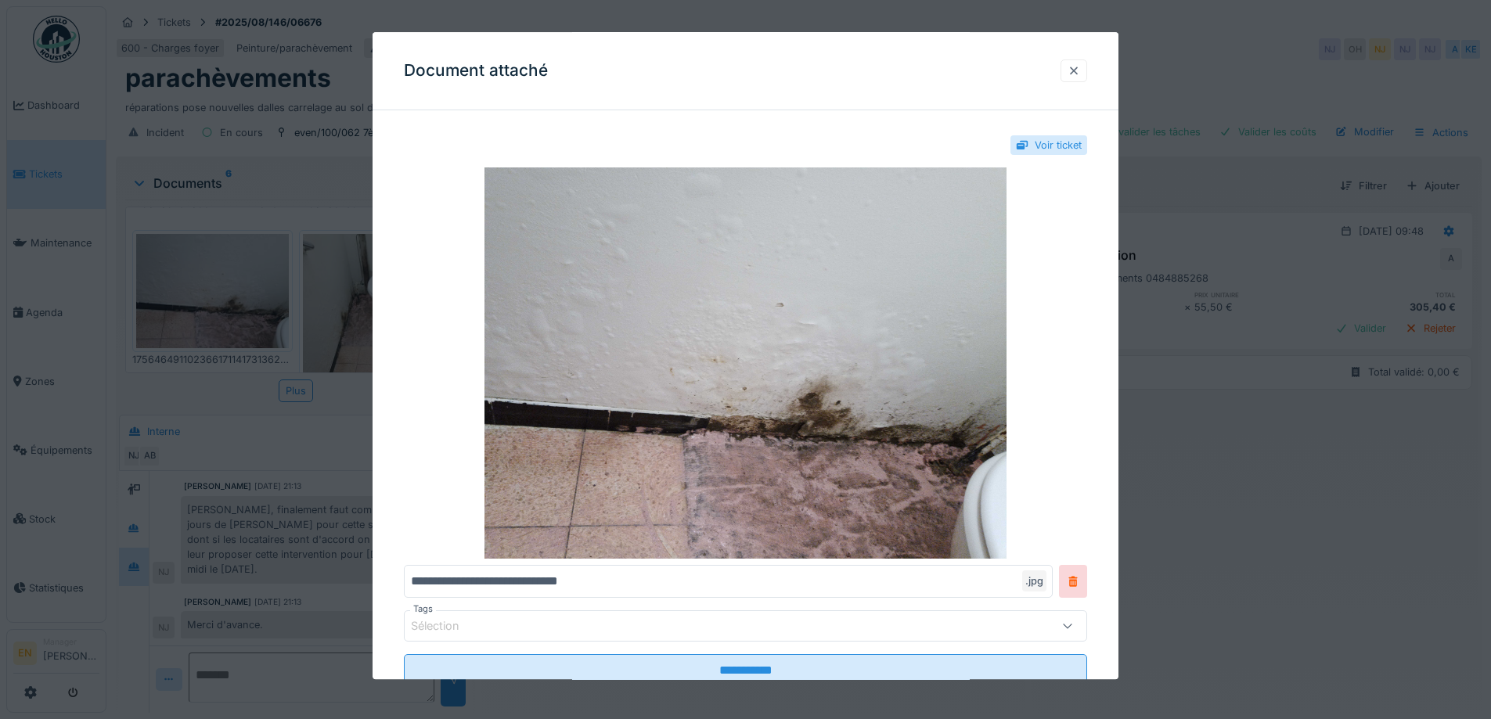
click at [1080, 72] on div at bounding box center [1074, 70] width 13 height 15
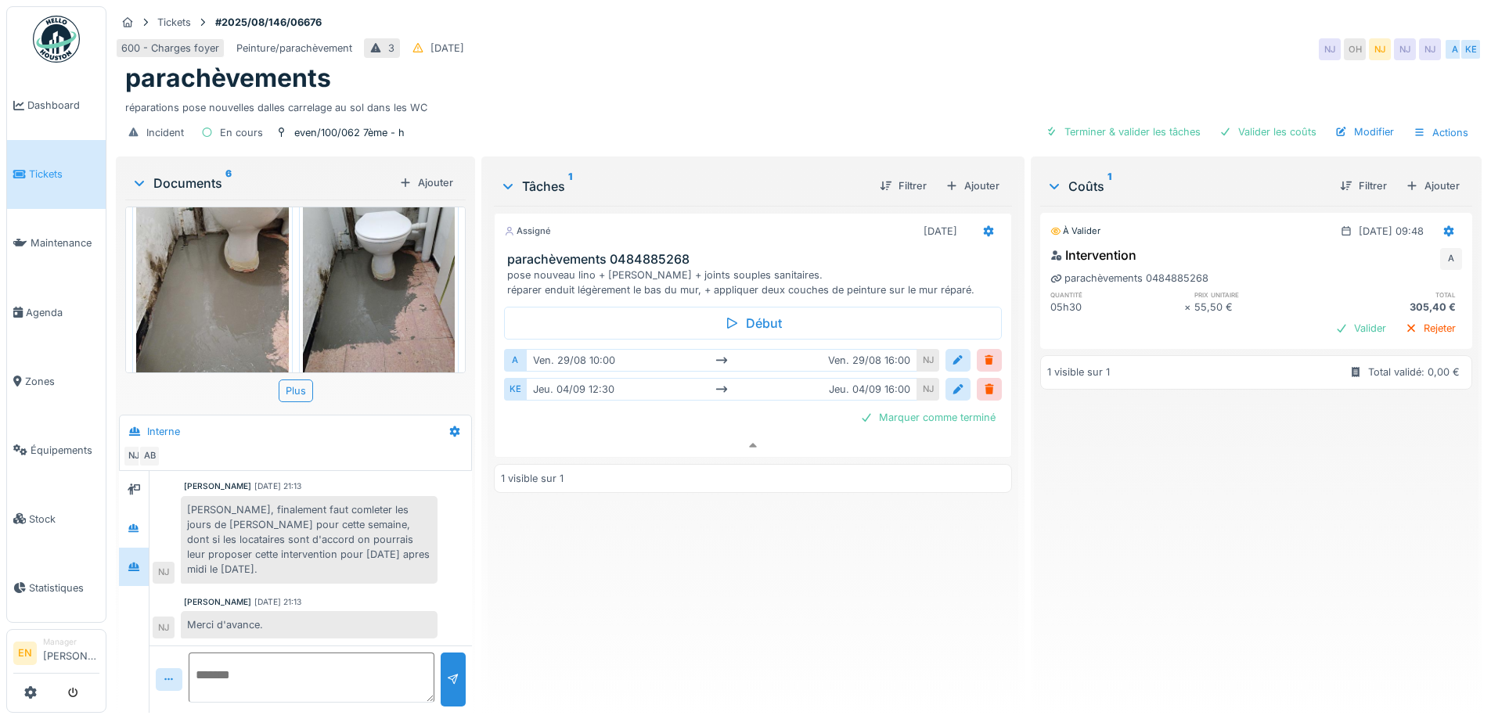
scroll to position [0, 0]
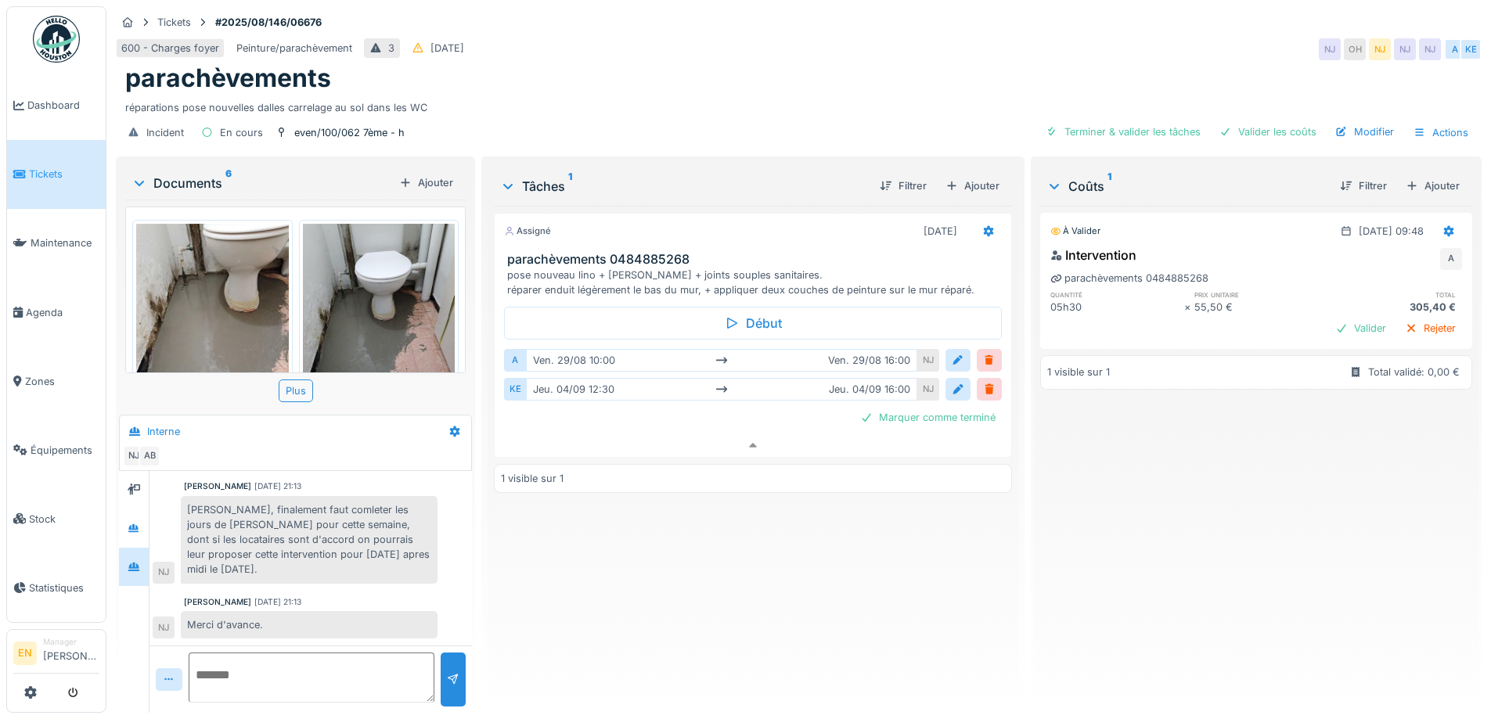
click at [651, 601] on div "Assigné 04/09/2025 parachèvements 0484885268 pose nouveau lino + plinthes + joi…" at bounding box center [752, 453] width 517 height 495
click at [1028, 37] on div "600 - Charges foyer Peinture/parachèvement 3 27/08/2025 NJ OH NJ NJ NJ A KE" at bounding box center [799, 49] width 1366 height 28
click at [952, 382] on div at bounding box center [958, 389] width 13 height 15
click at [515, 465] on div at bounding box center [516, 471] width 13 height 13
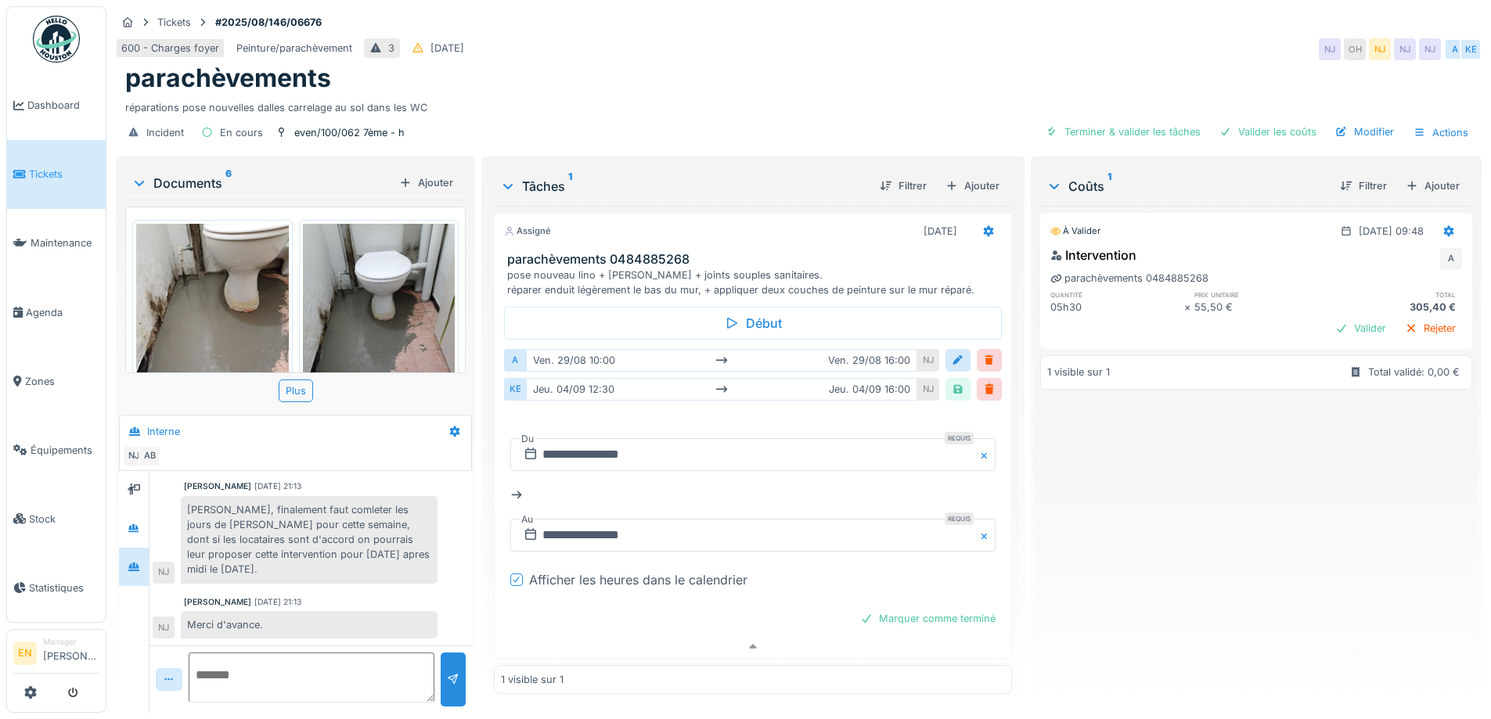
click at [1133, 492] on div "À valider 29/08/2025 @ 09:48 Intervention A parachèvements 0484885268 quantité …" at bounding box center [1256, 453] width 432 height 495
click at [1154, 563] on div "À valider 29/08/2025 @ 09:48 Intervention A parachèvements 0484885268 quantité …" at bounding box center [1256, 453] width 432 height 495
drag, startPoint x: 772, startPoint y: 48, endPoint x: 778, endPoint y: 65, distance: 18.3
click at [772, 49] on div "600 - Charges foyer Peinture/parachèvement 3 27/08/2025 NJ OH NJ NJ NJ A KE" at bounding box center [799, 49] width 1366 height 28
click at [792, 94] on div "réparations pose nouvelles dalles carrelage au sol dans les WC" at bounding box center [798, 104] width 1347 height 21
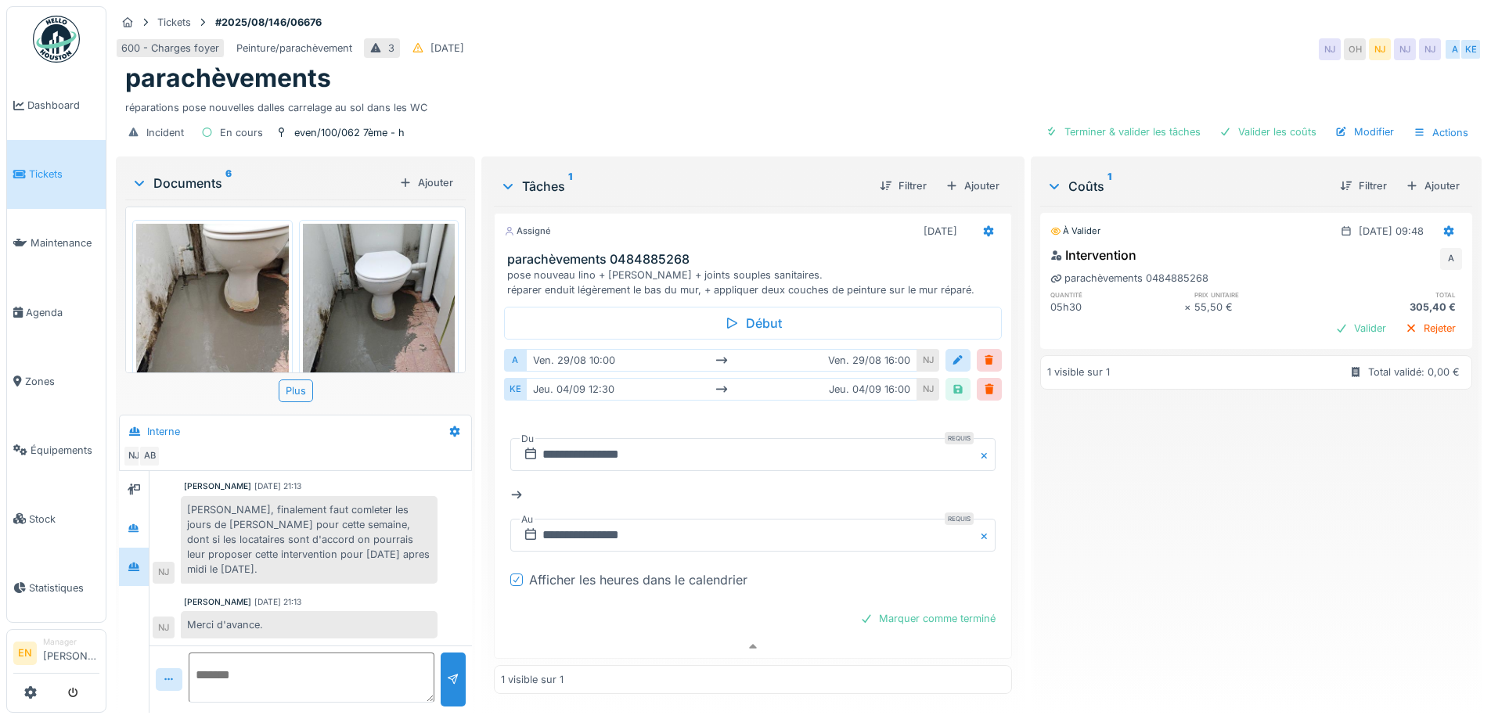
click at [1179, 553] on div "À valider 29/08/2025 @ 09:48 Intervention A parachèvements 0484885268 quantité …" at bounding box center [1256, 453] width 432 height 495
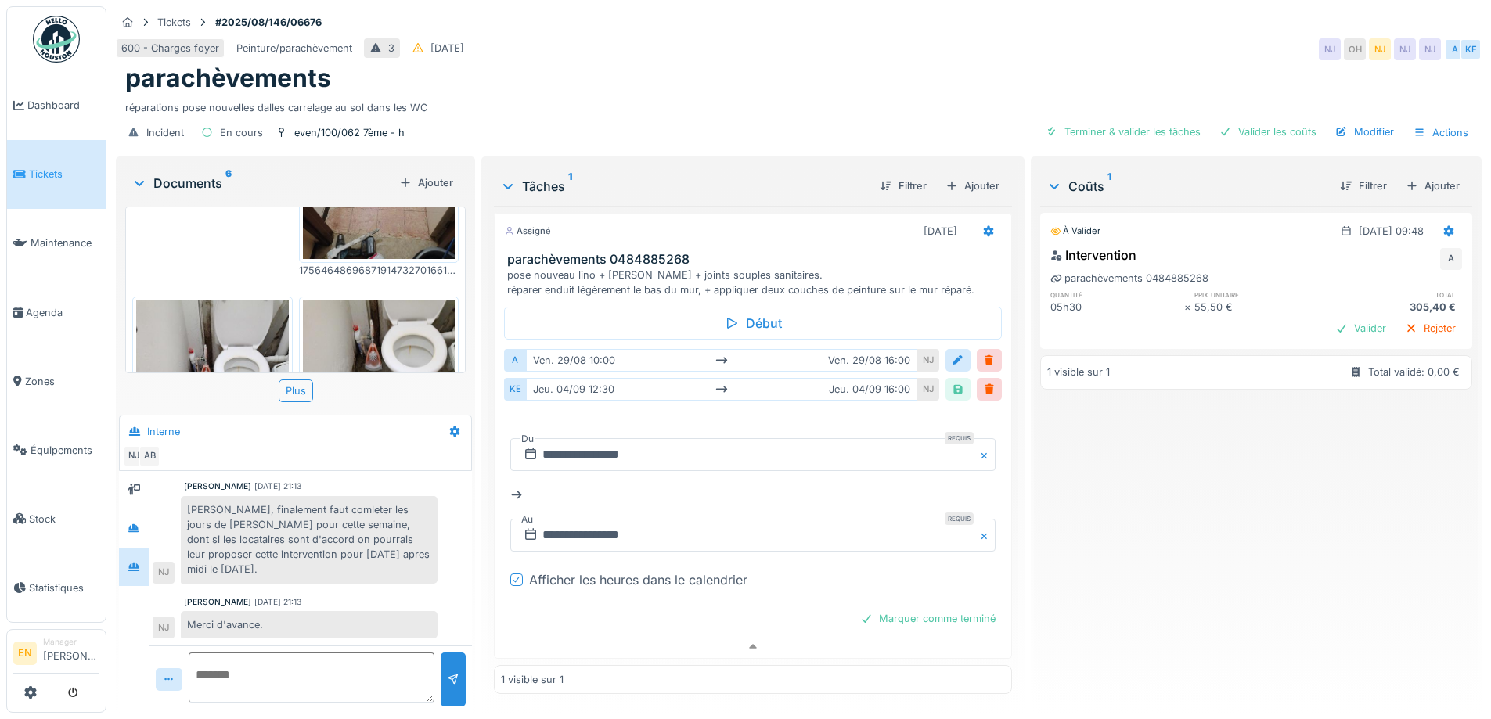
scroll to position [546, 0]
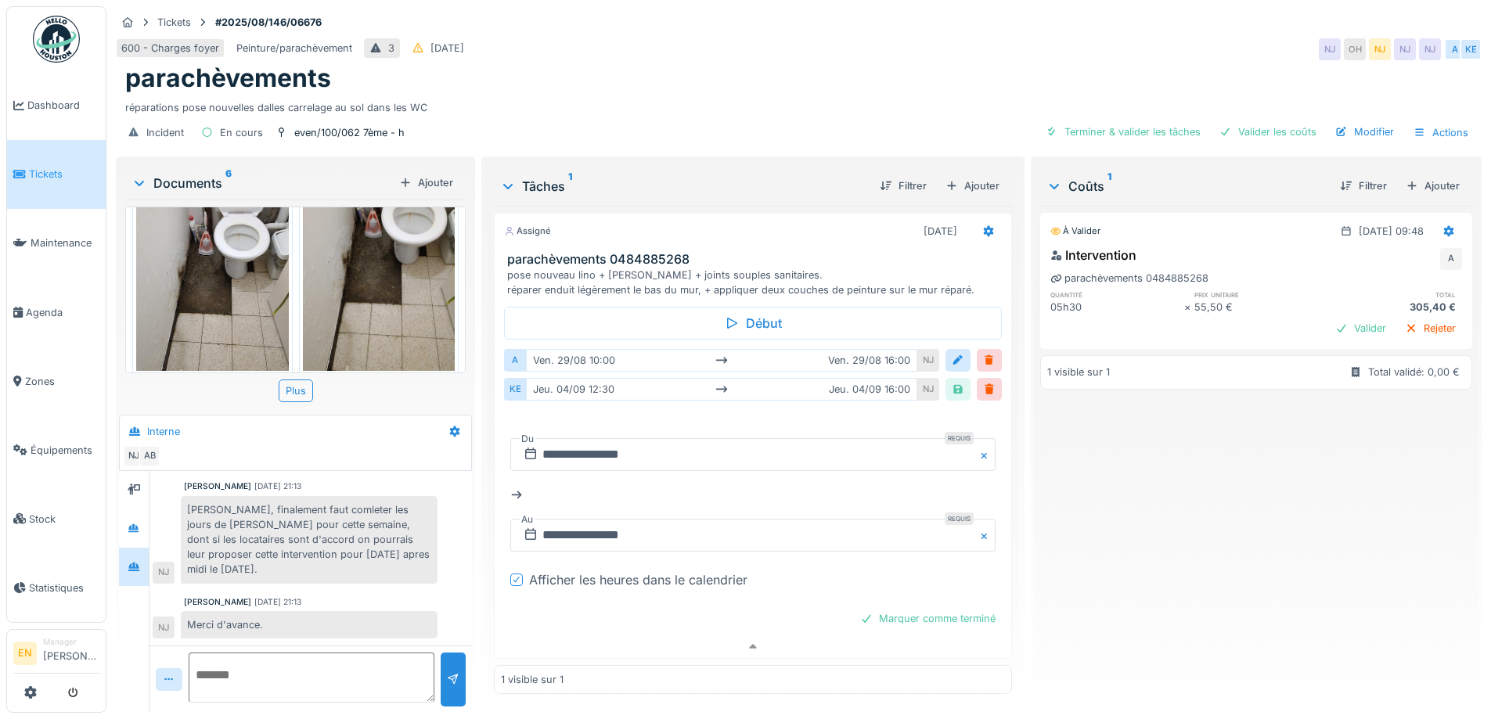
click at [329, 596] on div "Nicolae Jitcu 02/09/2025 21:13" at bounding box center [311, 602] width 254 height 12
click at [1089, 522] on div "À valider 29/08/2025 @ 09:48 Intervention A parachèvements 0484885268 quantité …" at bounding box center [1256, 453] width 432 height 495
drag, startPoint x: 1087, startPoint y: 557, endPoint x: 1054, endPoint y: 484, distance: 79.9
click at [1089, 556] on div "À valider 29/08/2025 @ 09:48 Intervention A parachèvements 0484885268 quantité …" at bounding box center [1256, 453] width 432 height 495
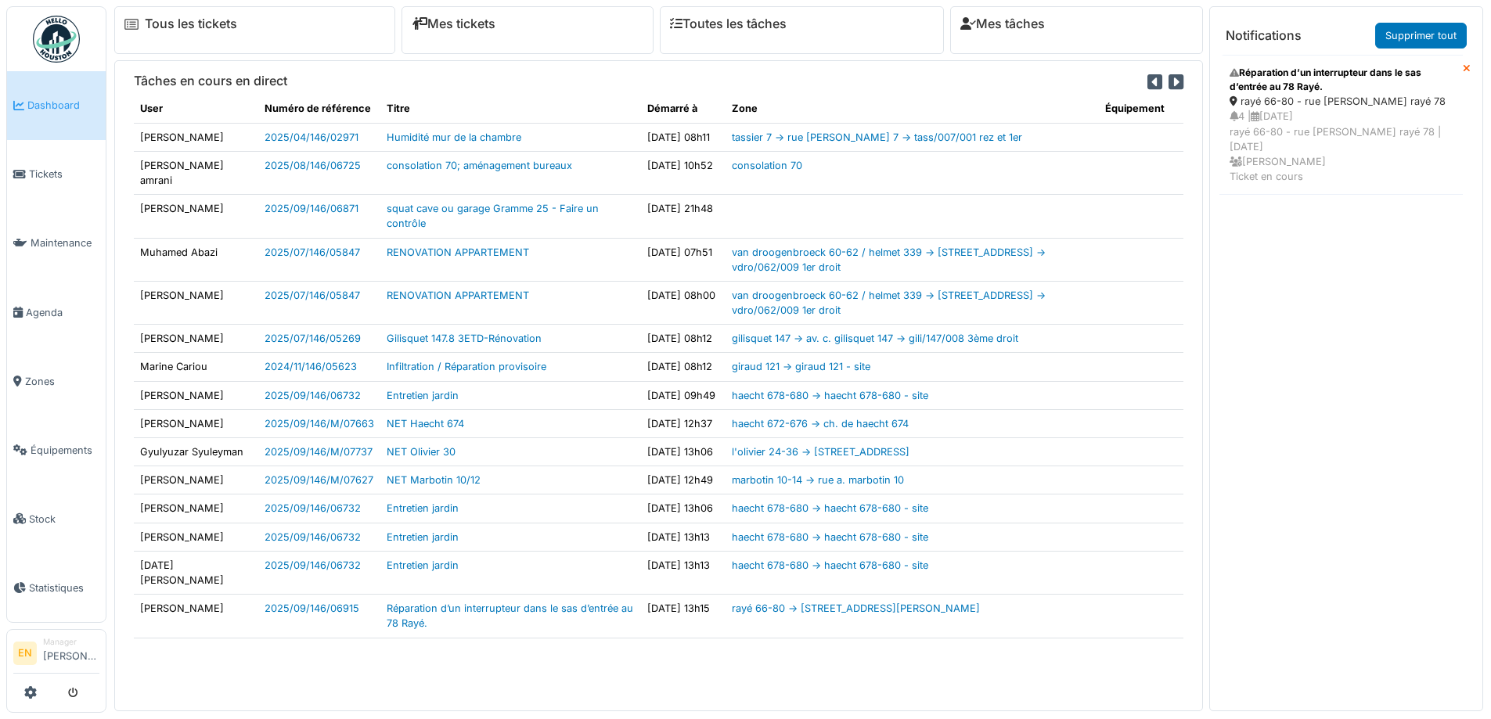
click at [1327, 102] on div "rayé 66-80 - rue [PERSON_NAME] rayé 78" at bounding box center [1341, 101] width 223 height 15
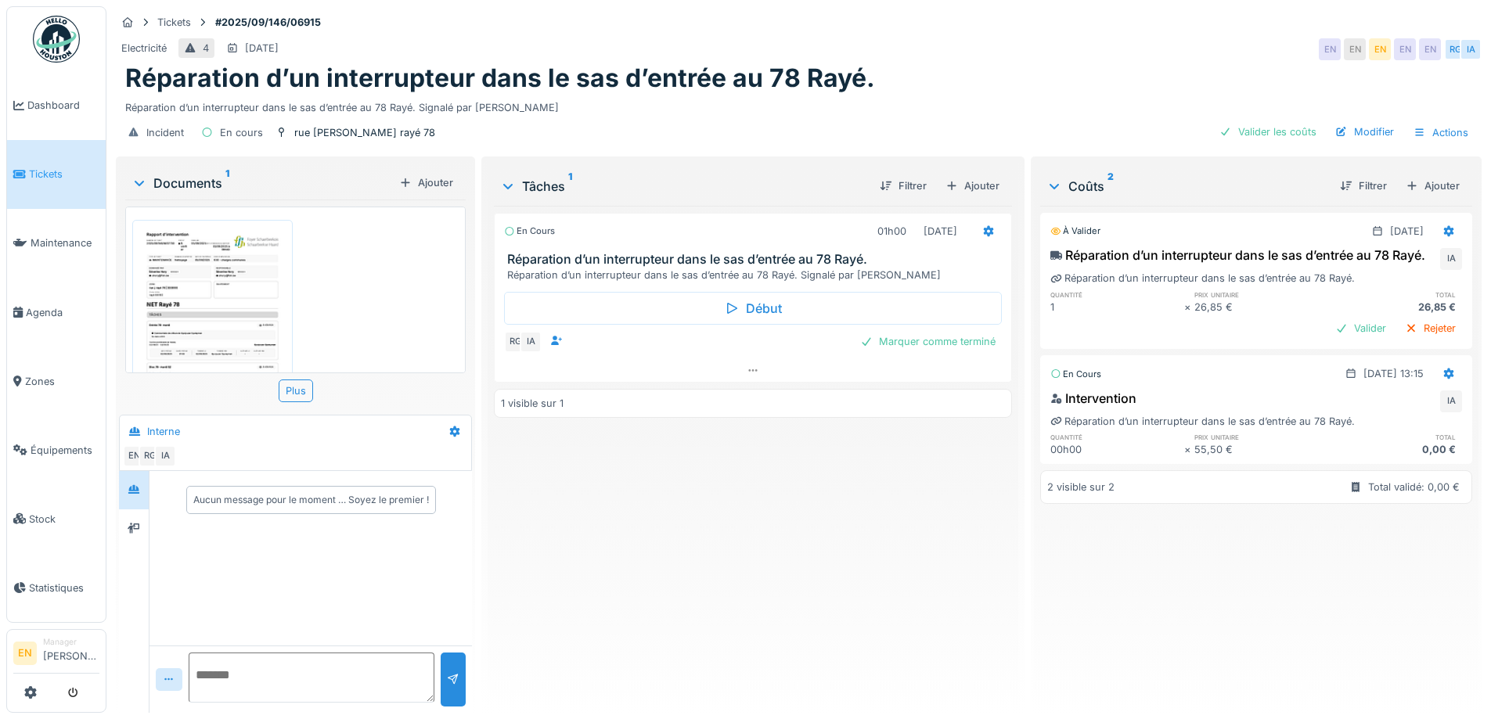
click at [698, 569] on div "En cours 01h00 [DATE] Réparation d’un interrupteur dans le sas d’entrée au 78 R…" at bounding box center [752, 453] width 517 height 495
click at [726, 585] on div "En cours 01h00 [DATE] Réparation d’un interrupteur dans le sas d’entrée au 78 R…" at bounding box center [752, 453] width 517 height 495
click at [779, 534] on div "En cours 01h00 [DATE] Réparation d’un interrupteur dans le sas d’entrée au 78 R…" at bounding box center [752, 453] width 517 height 495
click at [777, 580] on div "En cours 01h00 [DATE] Réparation d’un interrupteur dans le sas d’entrée au 78 R…" at bounding box center [752, 453] width 517 height 495
click at [906, 89] on div "Réparation d’un interrupteur dans le sas d’entrée au 78 Rayé." at bounding box center [798, 78] width 1347 height 30
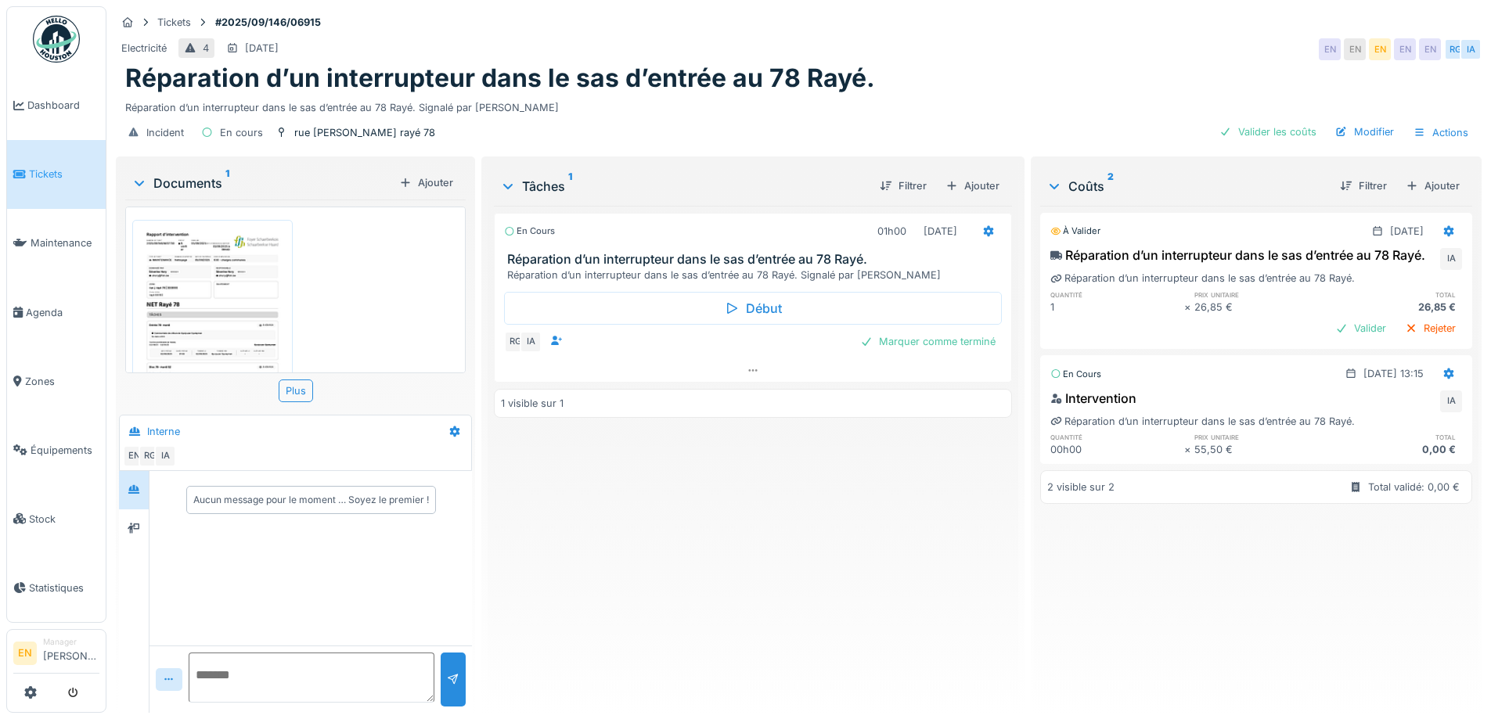
click at [1118, 51] on div "Electricité 4 [DATE] EN EN EN EN EN [GEOGRAPHIC_DATA]" at bounding box center [799, 49] width 1366 height 28
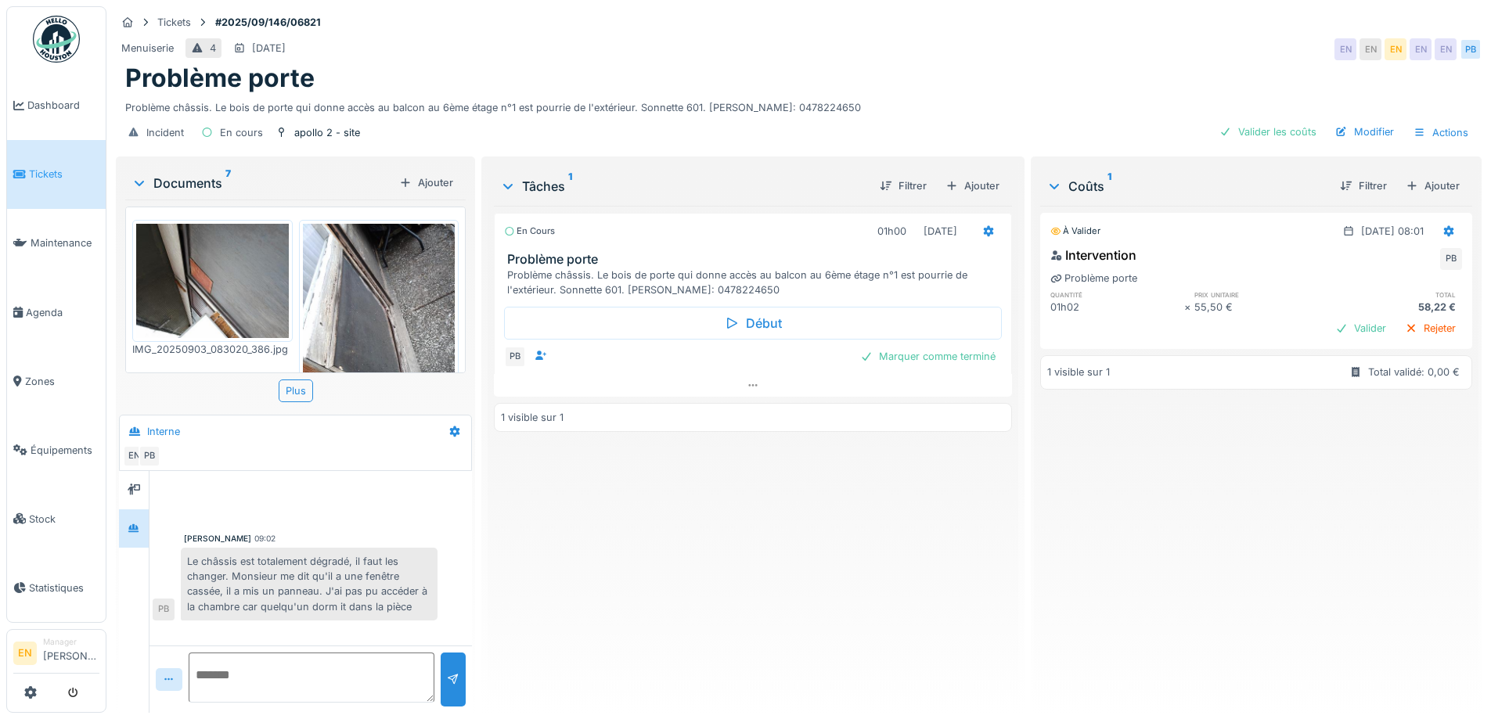
scroll to position [12, 0]
click at [922, 77] on div "Problème porte" at bounding box center [798, 78] width 1347 height 30
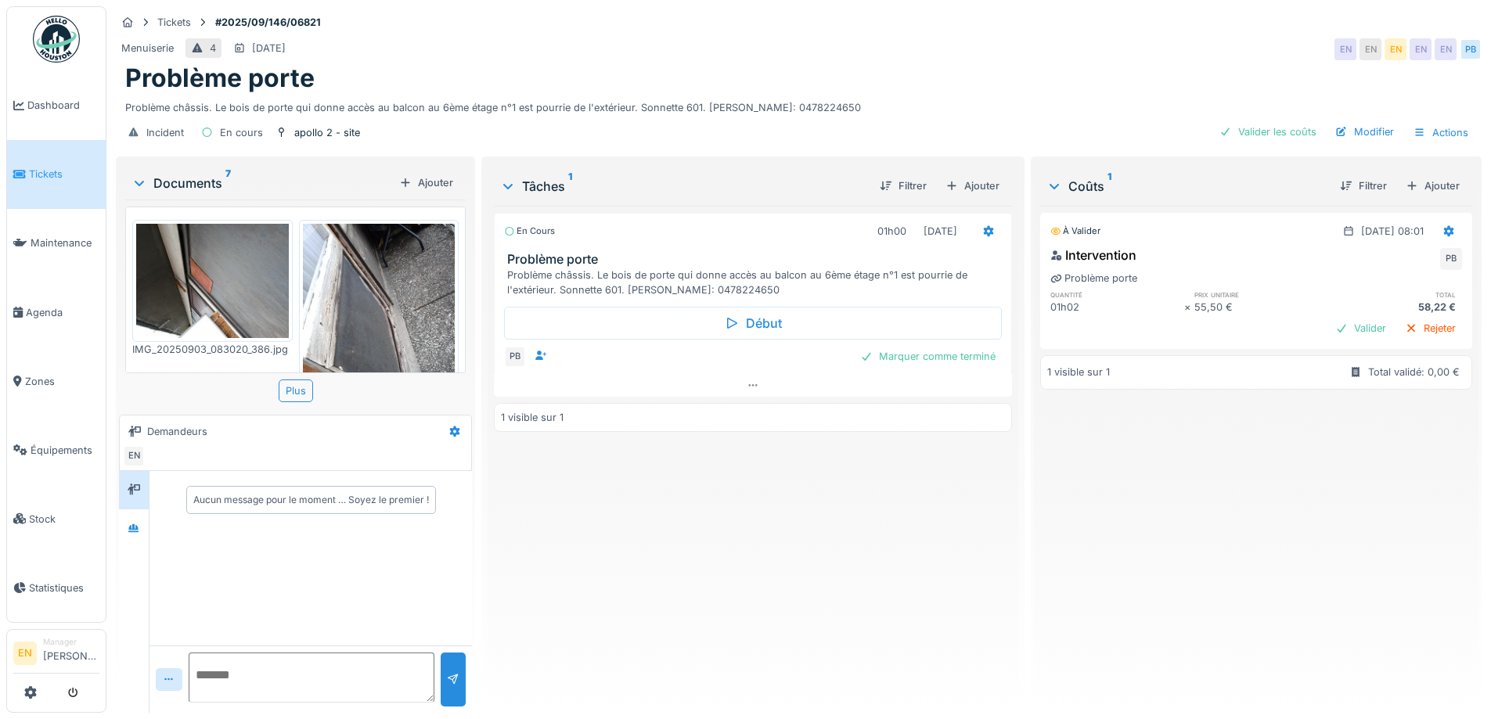
click at [636, 596] on div "En cours 01h00 [DATE] Problème porte Problème châssis. Le bois de porte qui don…" at bounding box center [752, 453] width 517 height 495
click at [128, 531] on div at bounding box center [133, 529] width 23 height 20
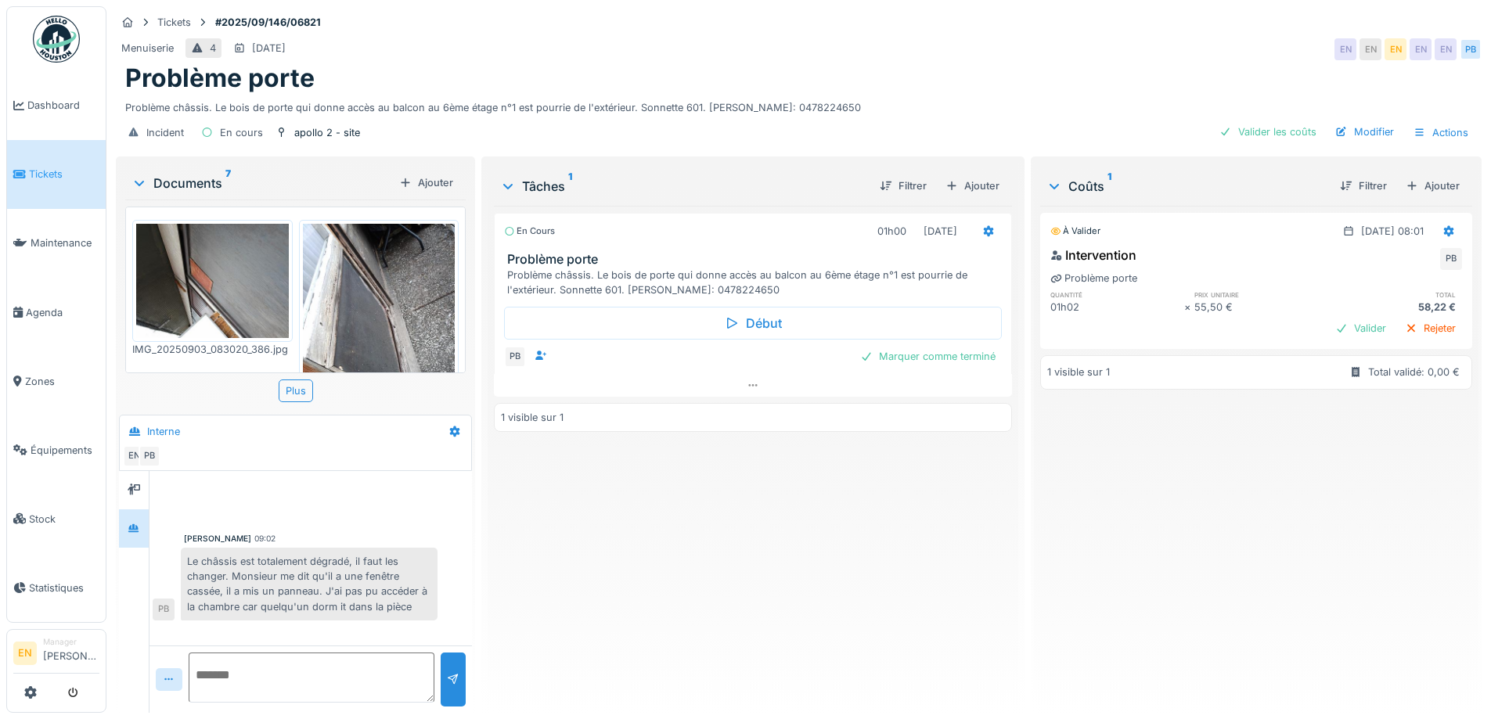
click at [579, 571] on div "En cours 01h00 03/09/2025 Problème porte Problème châssis. Le bois de porte qui…" at bounding box center [752, 453] width 517 height 495
click at [580, 567] on div "En cours 01h00 03/09/2025 Problème porte Problème châssis. Le bois de porte qui…" at bounding box center [752, 453] width 517 height 495
click at [738, 546] on div "En cours 01h00 03/09/2025 Problème porte Problème châssis. Le bois de porte qui…" at bounding box center [752, 453] width 517 height 495
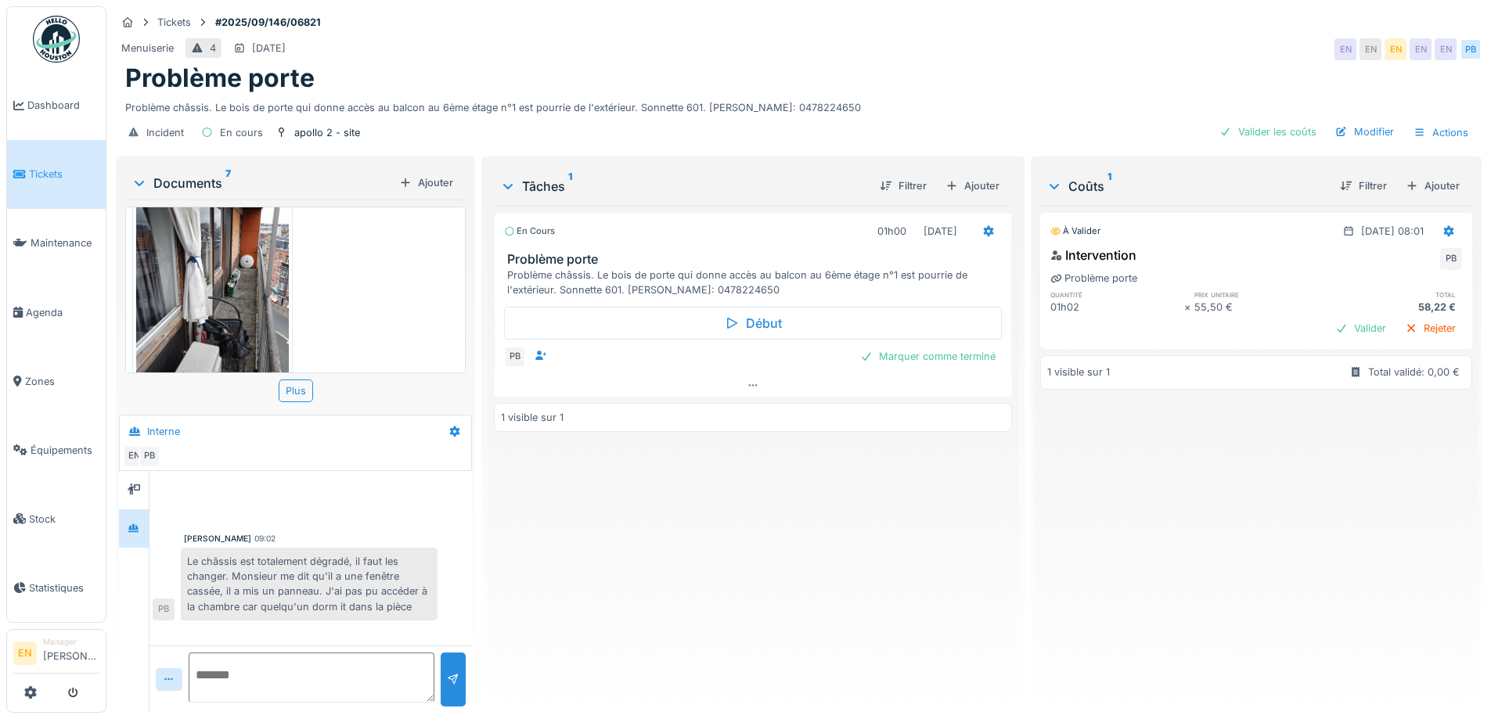
scroll to position [12, 0]
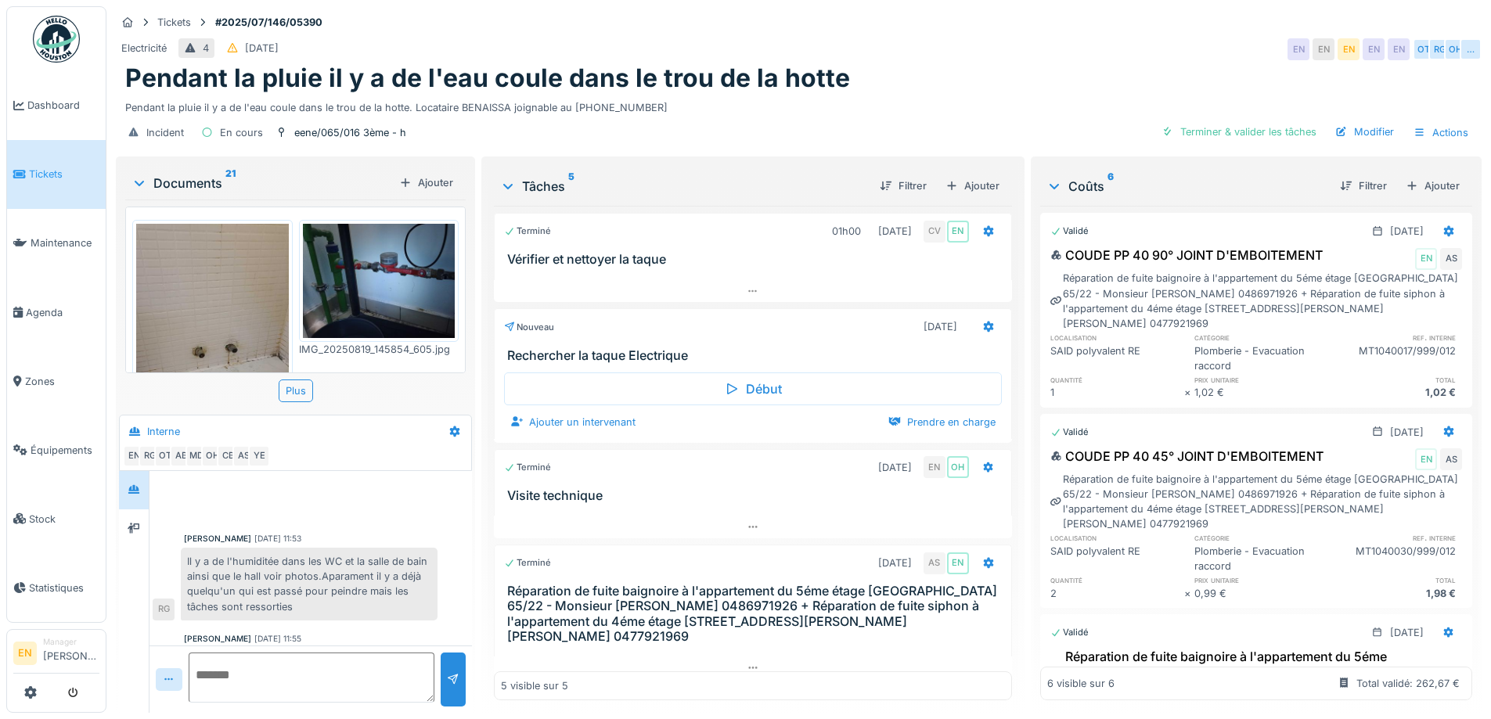
scroll to position [347, 0]
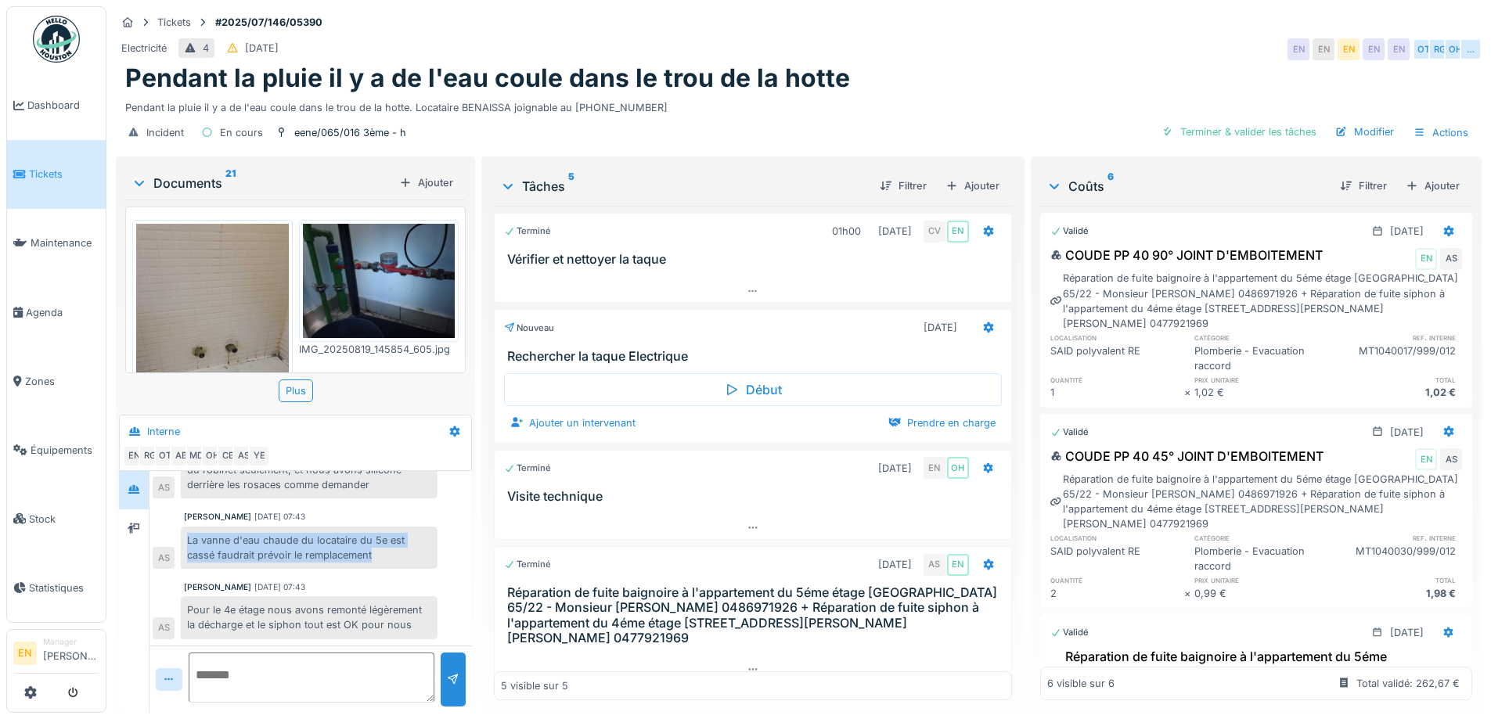
drag, startPoint x: 189, startPoint y: 534, endPoint x: 378, endPoint y: 556, distance: 190.7
click at [378, 556] on div "La vanne d'eau chaude du locataire du 5e est cassé faudrait prévoir le remplace…" at bounding box center [309, 548] width 257 height 42
copy div "La vanne d'eau chaude du locataire du 5e est cassé faudrait prévoir le remplace…"
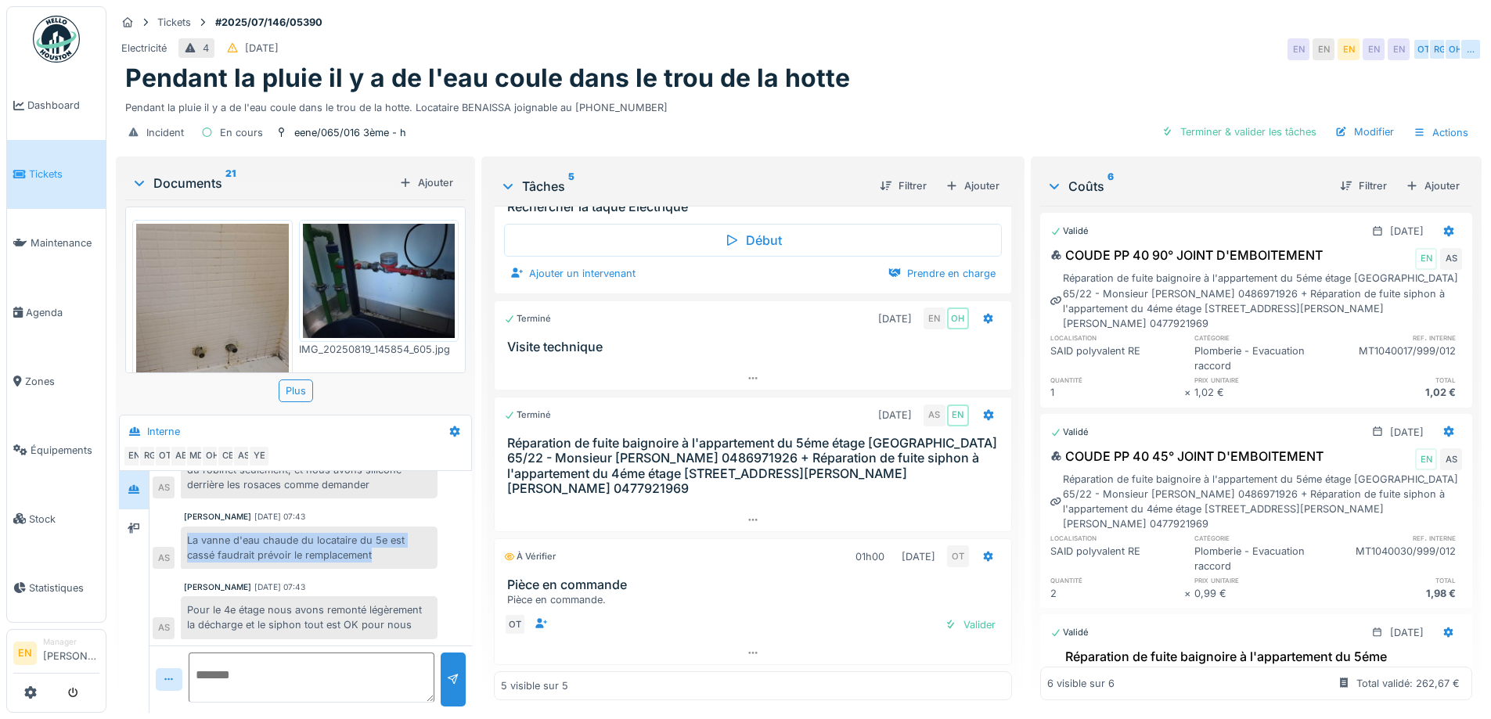
scroll to position [12, 0]
click at [754, 509] on div at bounding box center [753, 520] width 516 height 23
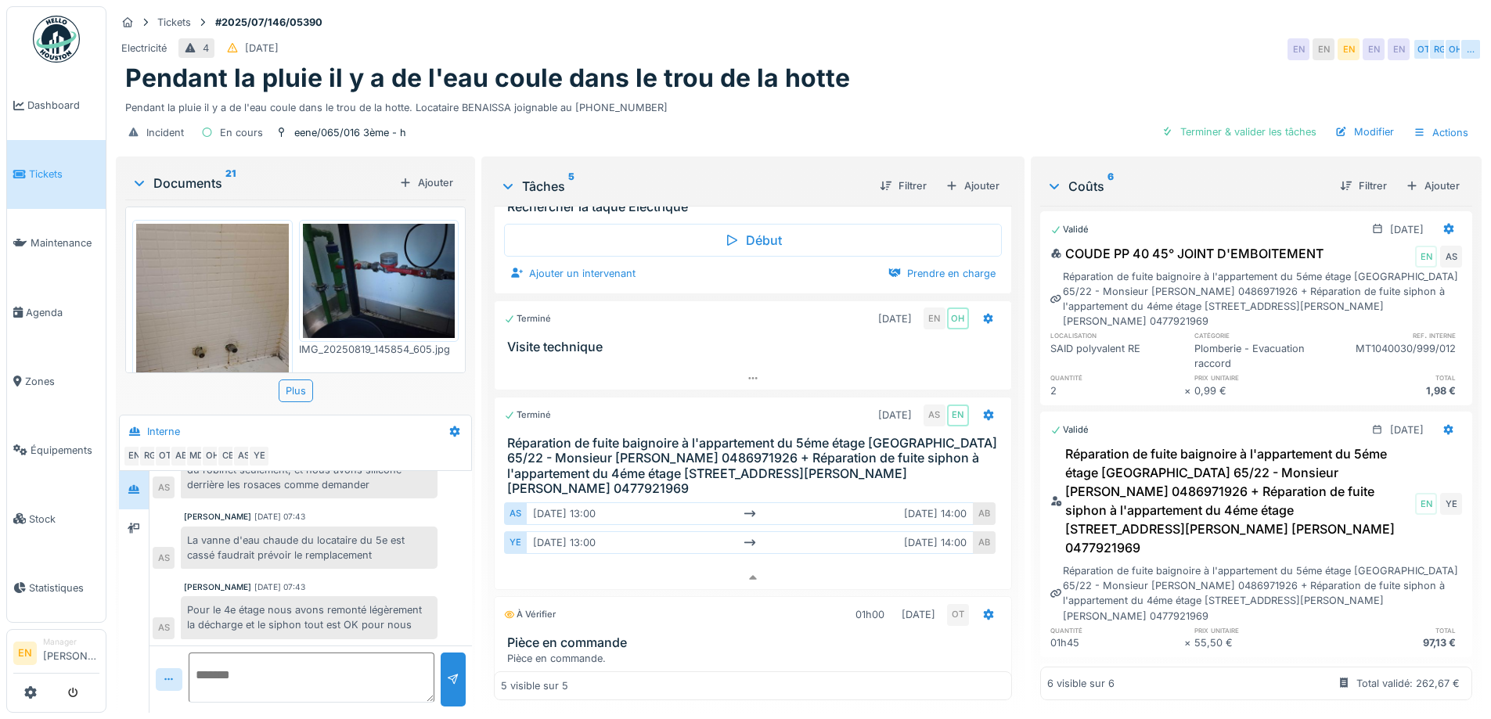
scroll to position [186, 0]
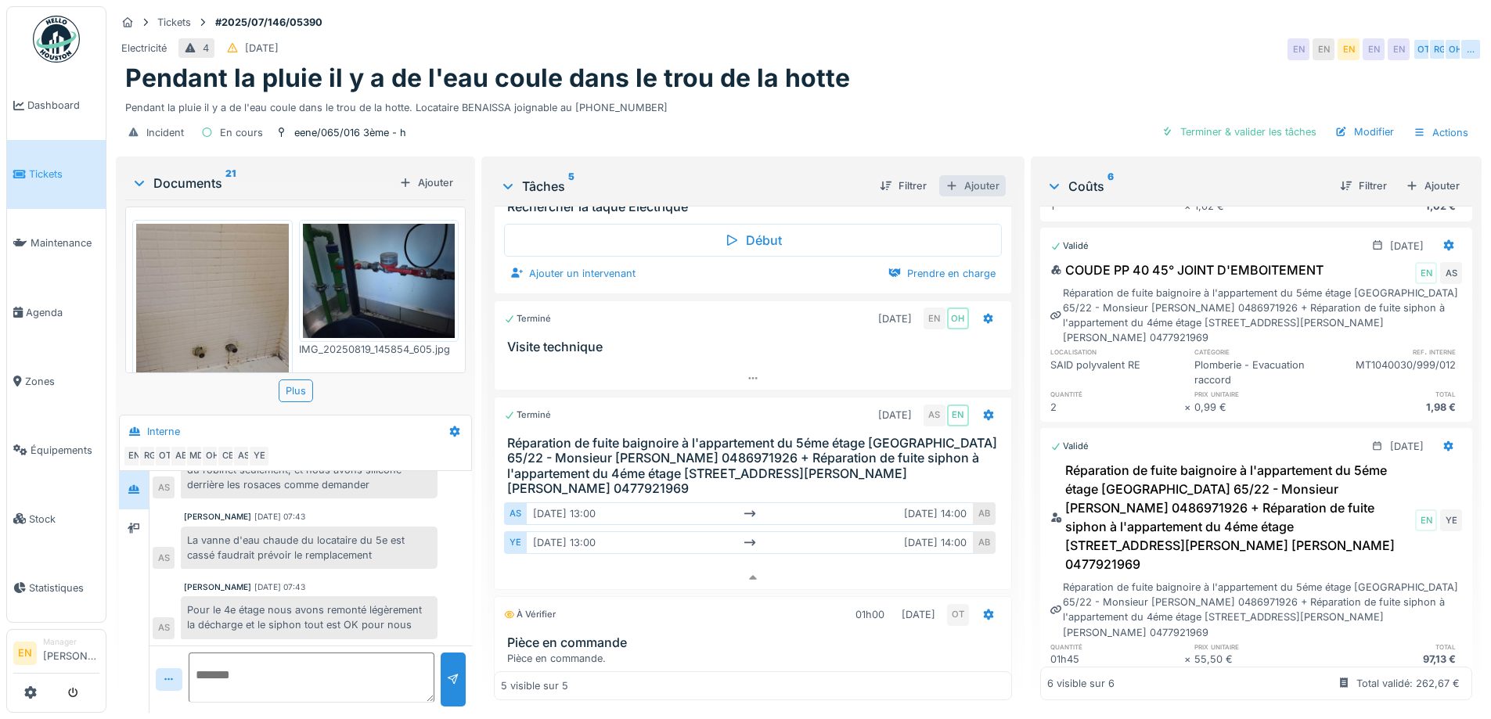
click at [978, 175] on div "Ajouter" at bounding box center [972, 185] width 67 height 21
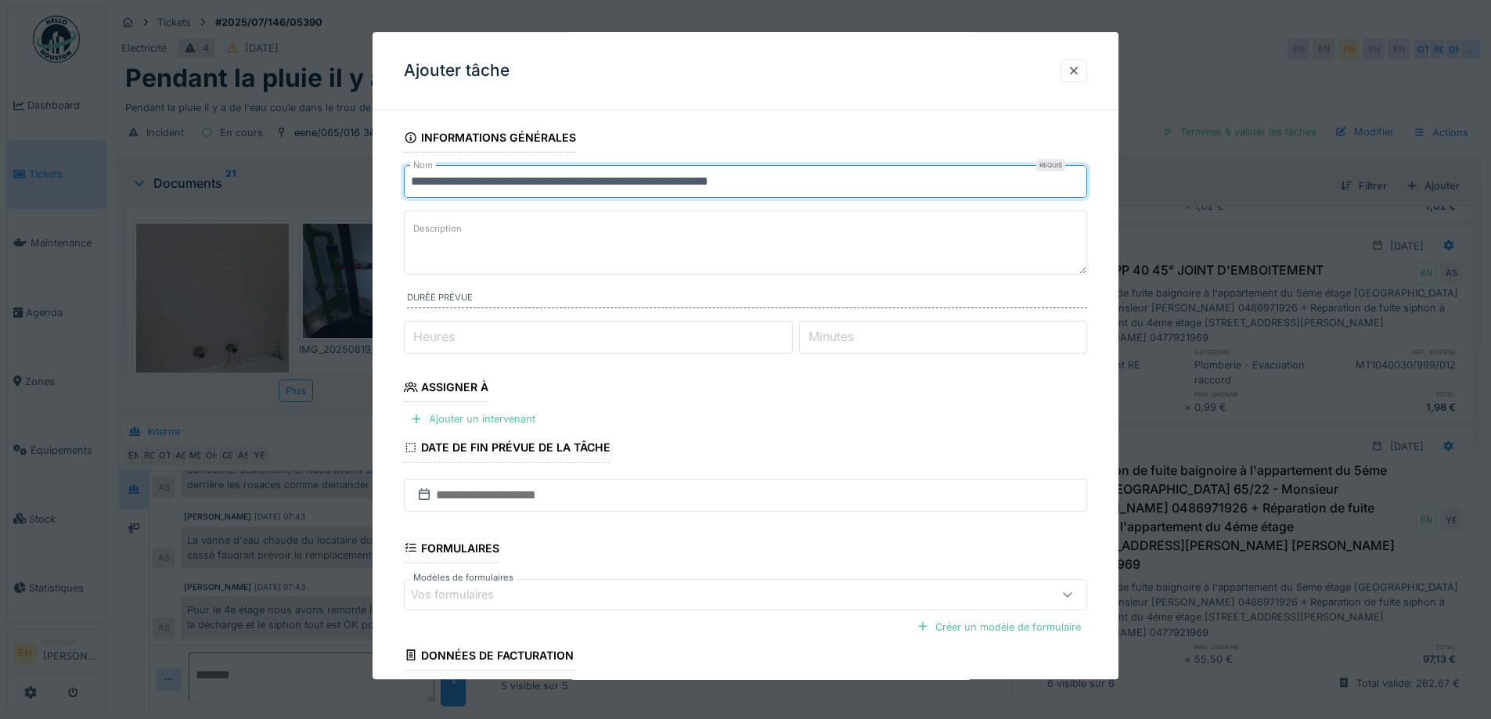
drag, startPoint x: 778, startPoint y: 190, endPoint x: 364, endPoint y: 176, distance: 414.3
click at [364, 176] on div "**********" at bounding box center [798, 359] width 1384 height 719
paste input "**********"
type input "**********"
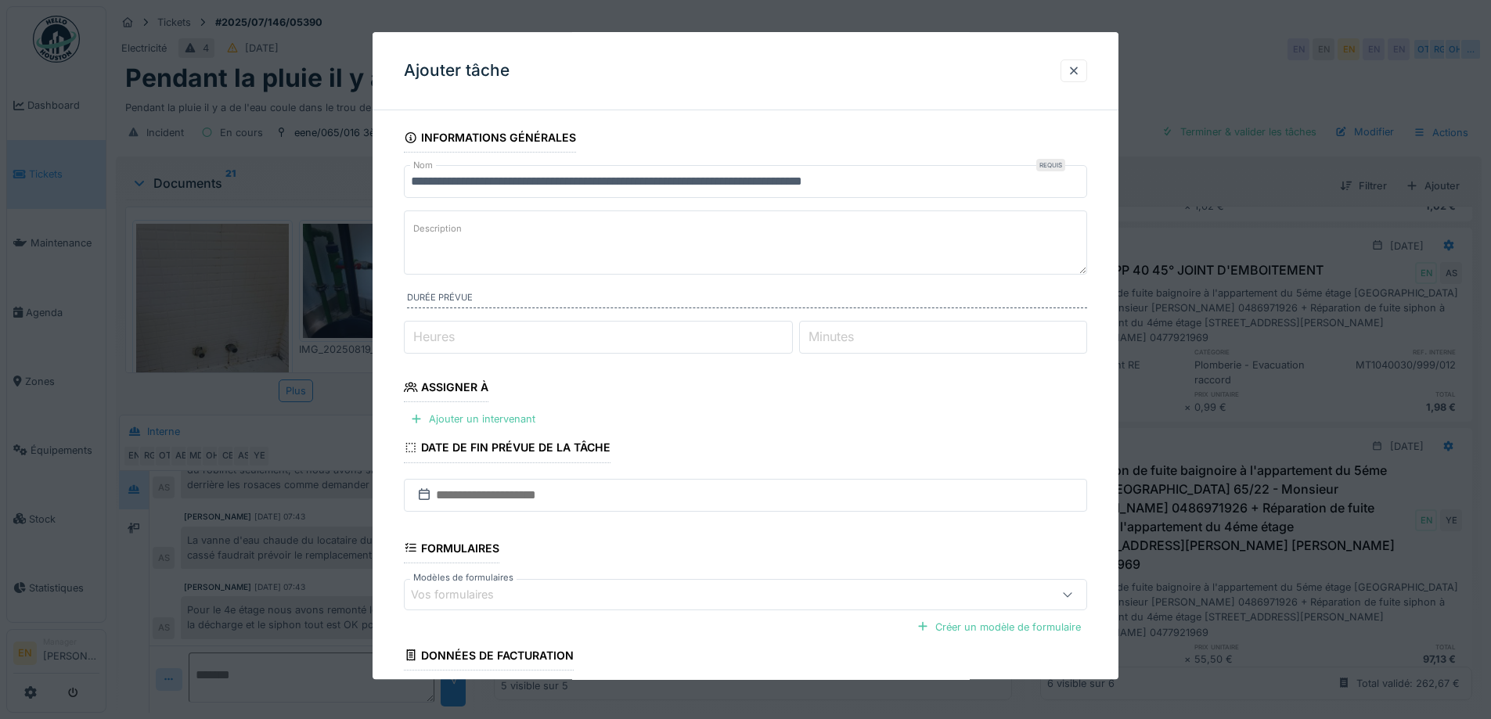
click at [532, 247] on textarea "Description" at bounding box center [745, 243] width 683 height 64
paste textarea "**********"
type textarea "**********"
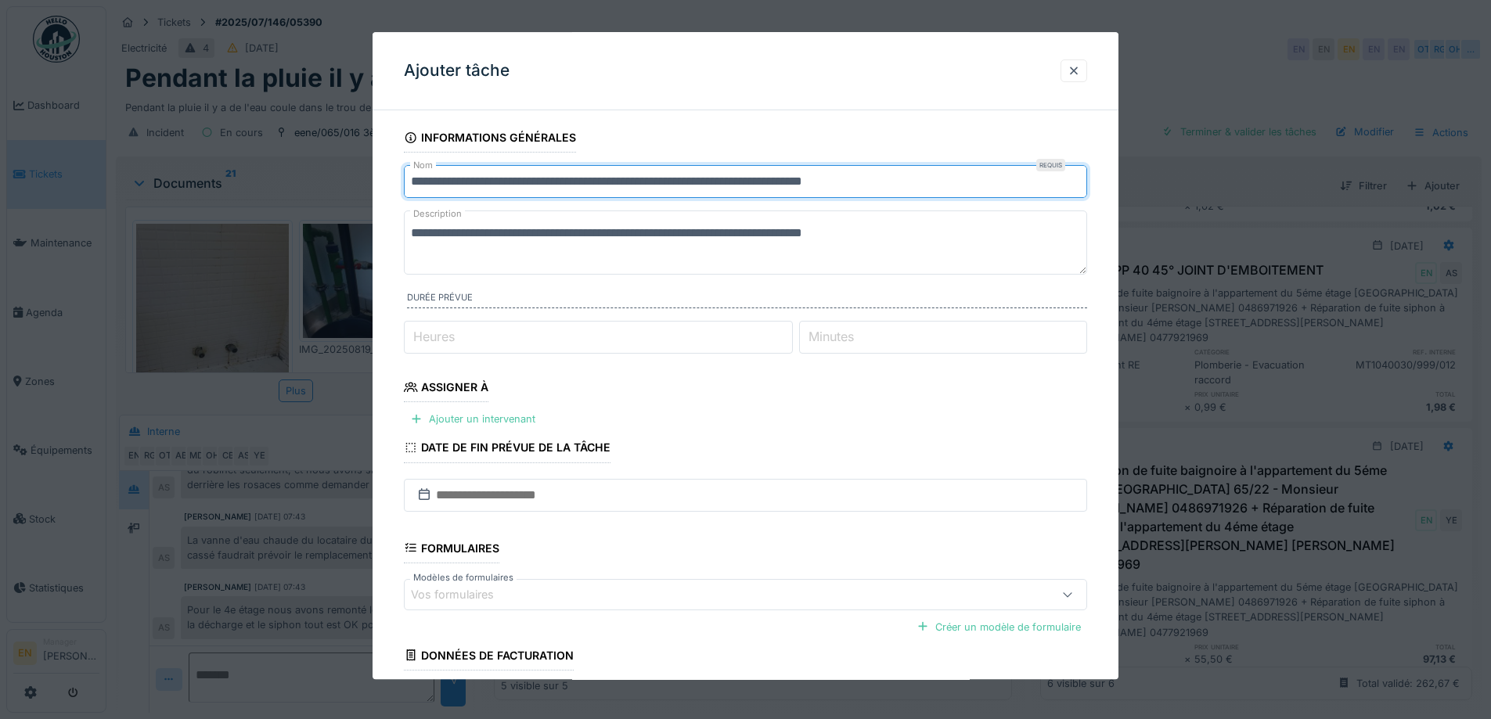
drag, startPoint x: 663, startPoint y: 181, endPoint x: 927, endPoint y: 170, distance: 264.0
click at [927, 170] on input "**********" at bounding box center [745, 181] width 683 height 33
click at [408, 180] on input "**********" at bounding box center [745, 181] width 683 height 33
paste input "**********"
click at [582, 180] on input "**********" at bounding box center [745, 181] width 683 height 33
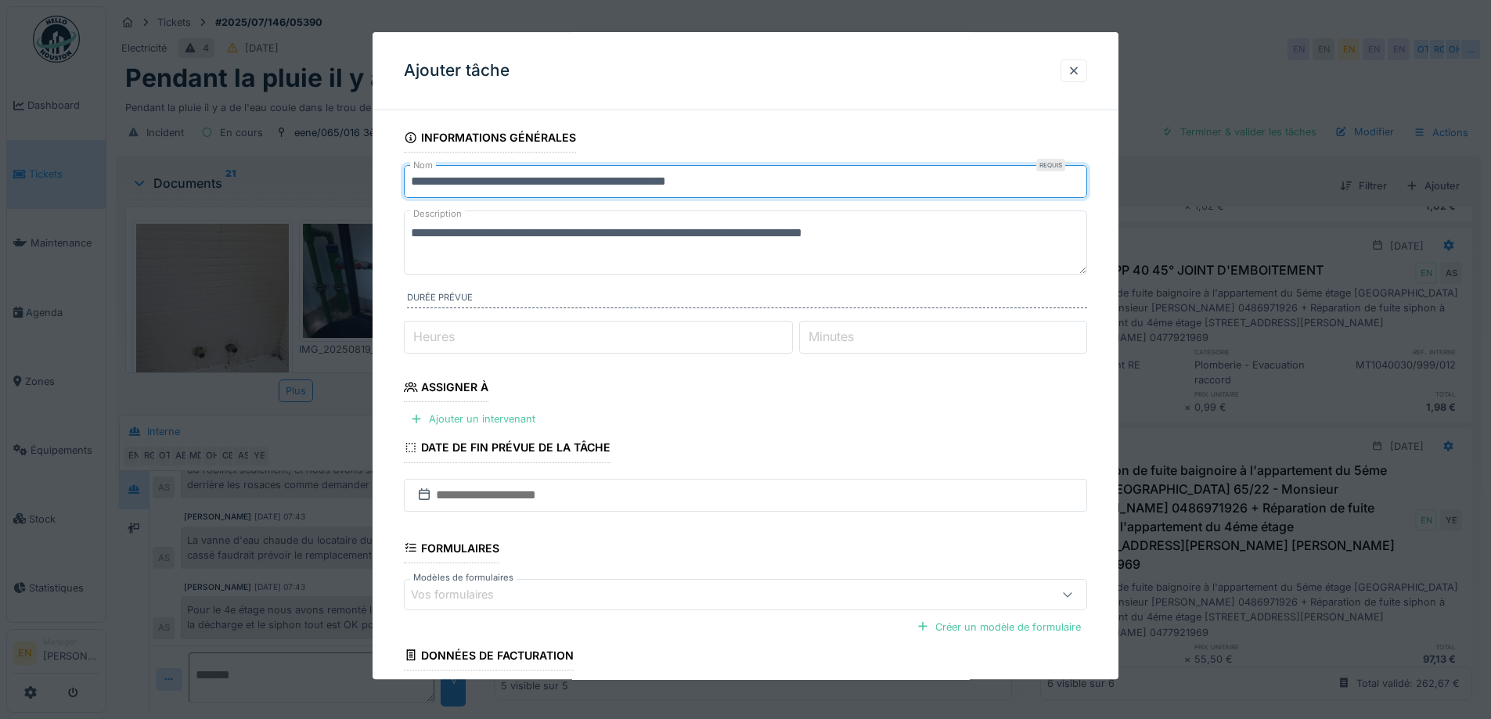
click at [499, 183] on input "**********" at bounding box center [745, 181] width 683 height 33
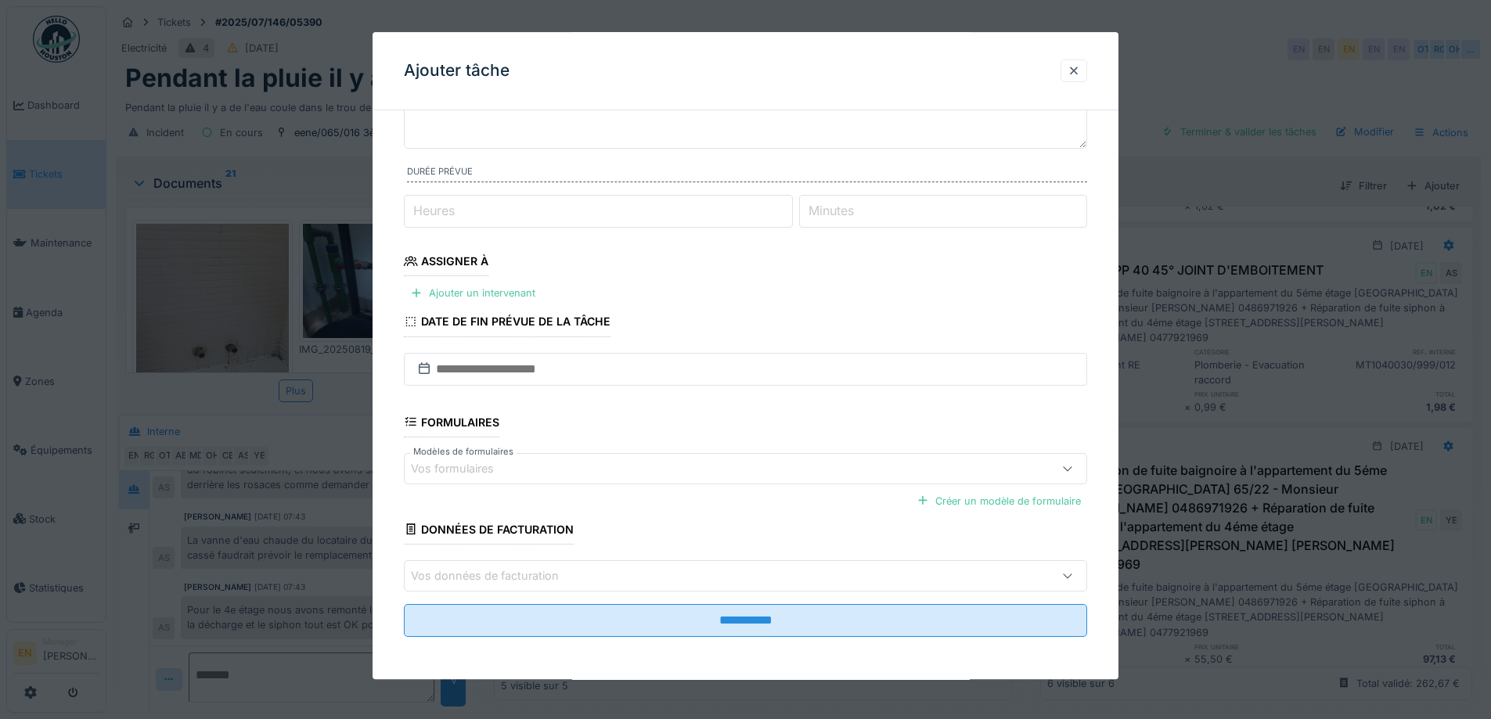
scroll to position [128, 0]
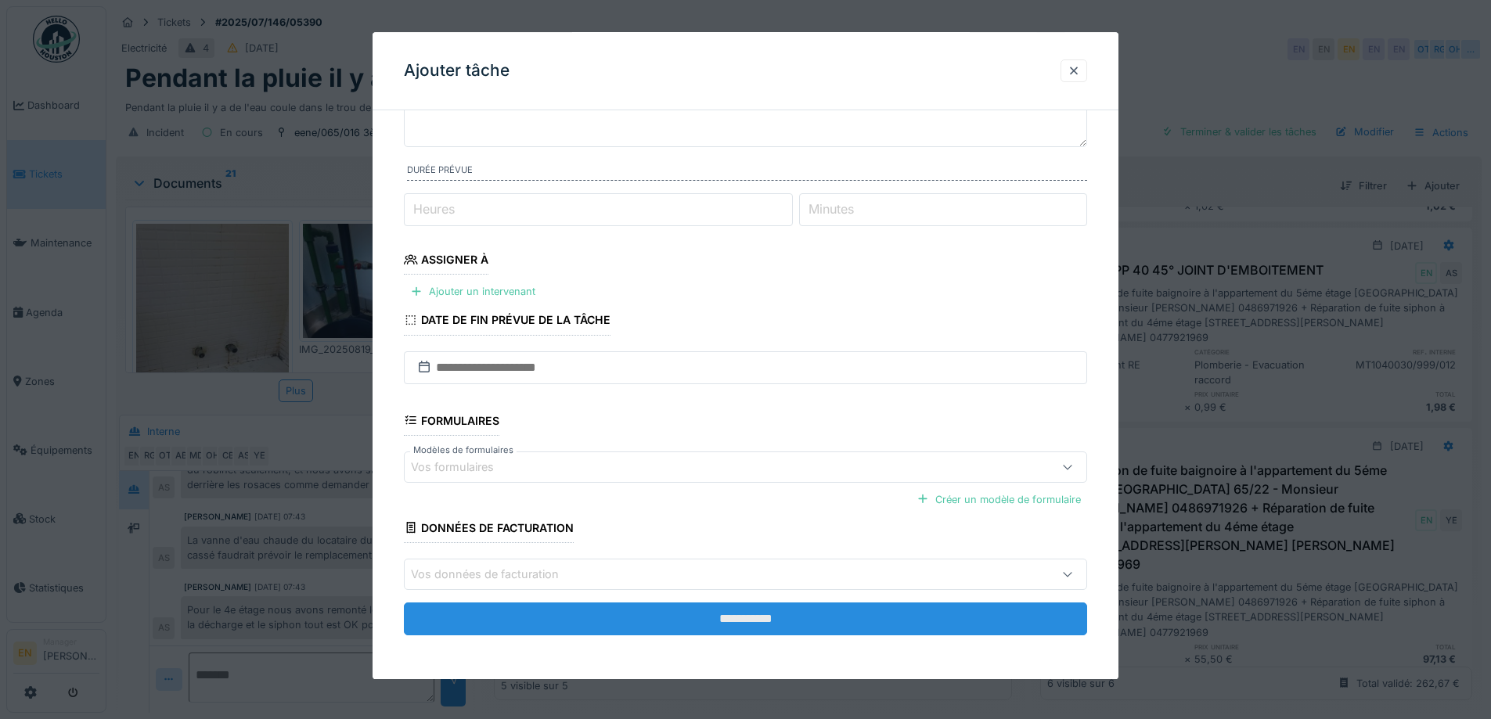
type input "**********"
click at [776, 615] on input "**********" at bounding box center [745, 619] width 683 height 33
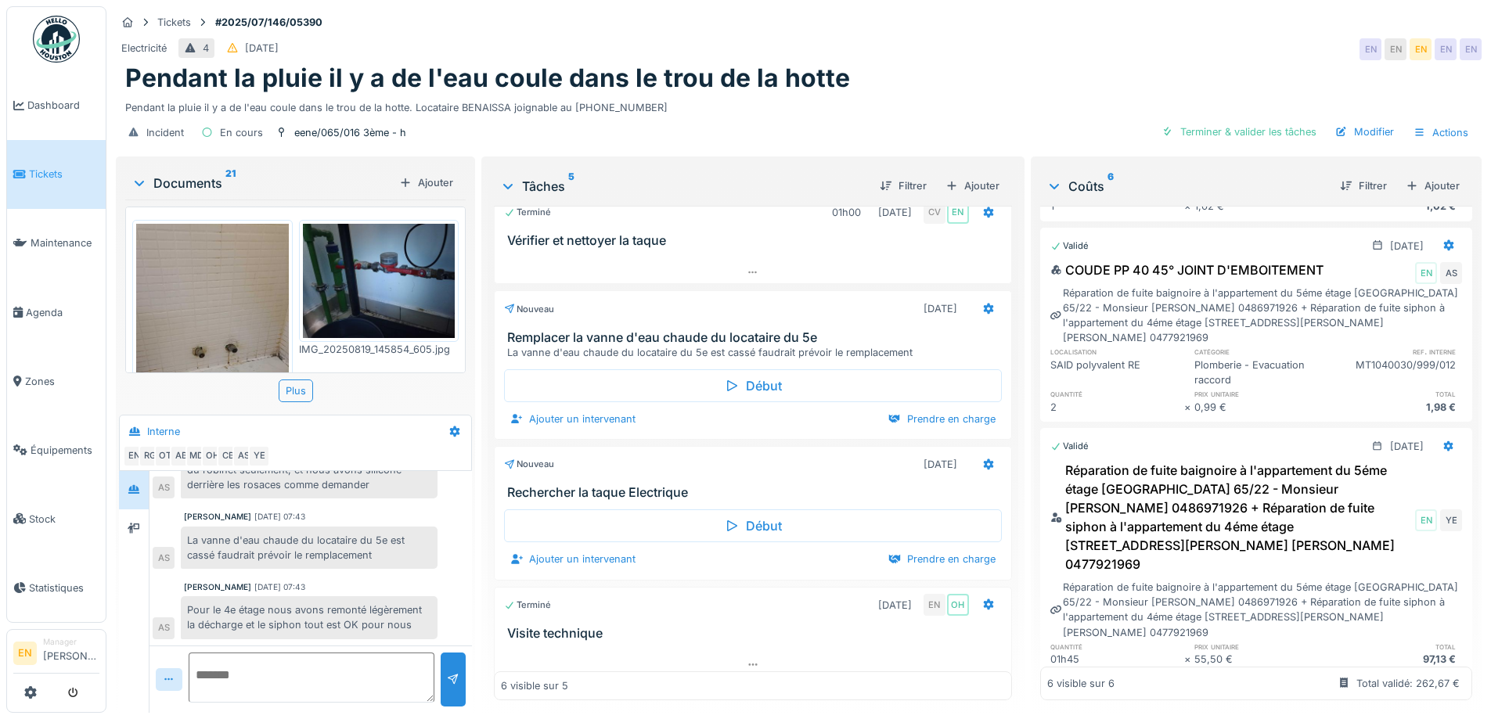
scroll to position [0, 0]
click at [908, 92] on div "Pendant la pluie il y a de l'eau coule dans le trou de la hotte" at bounding box center [798, 78] width 1347 height 30
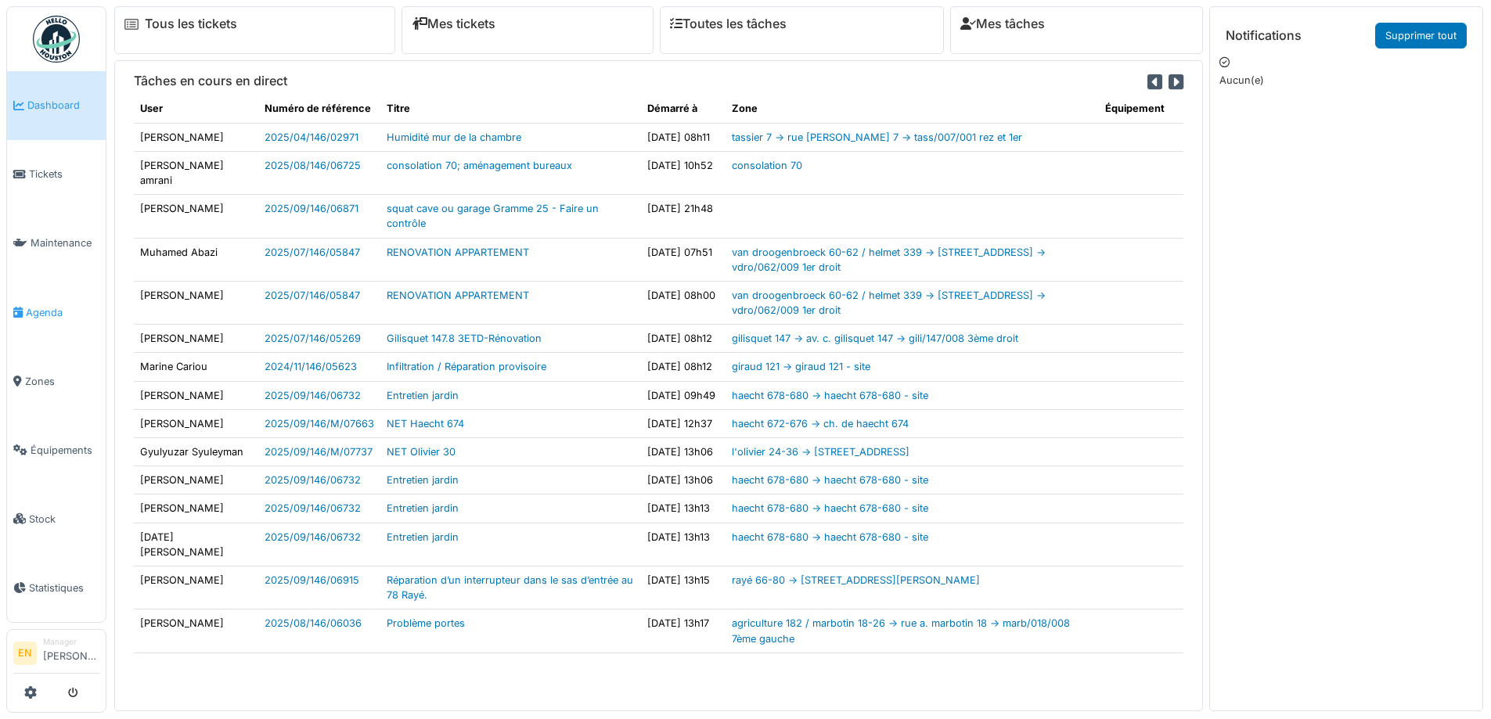
click at [57, 305] on span "Agenda" at bounding box center [63, 312] width 74 height 15
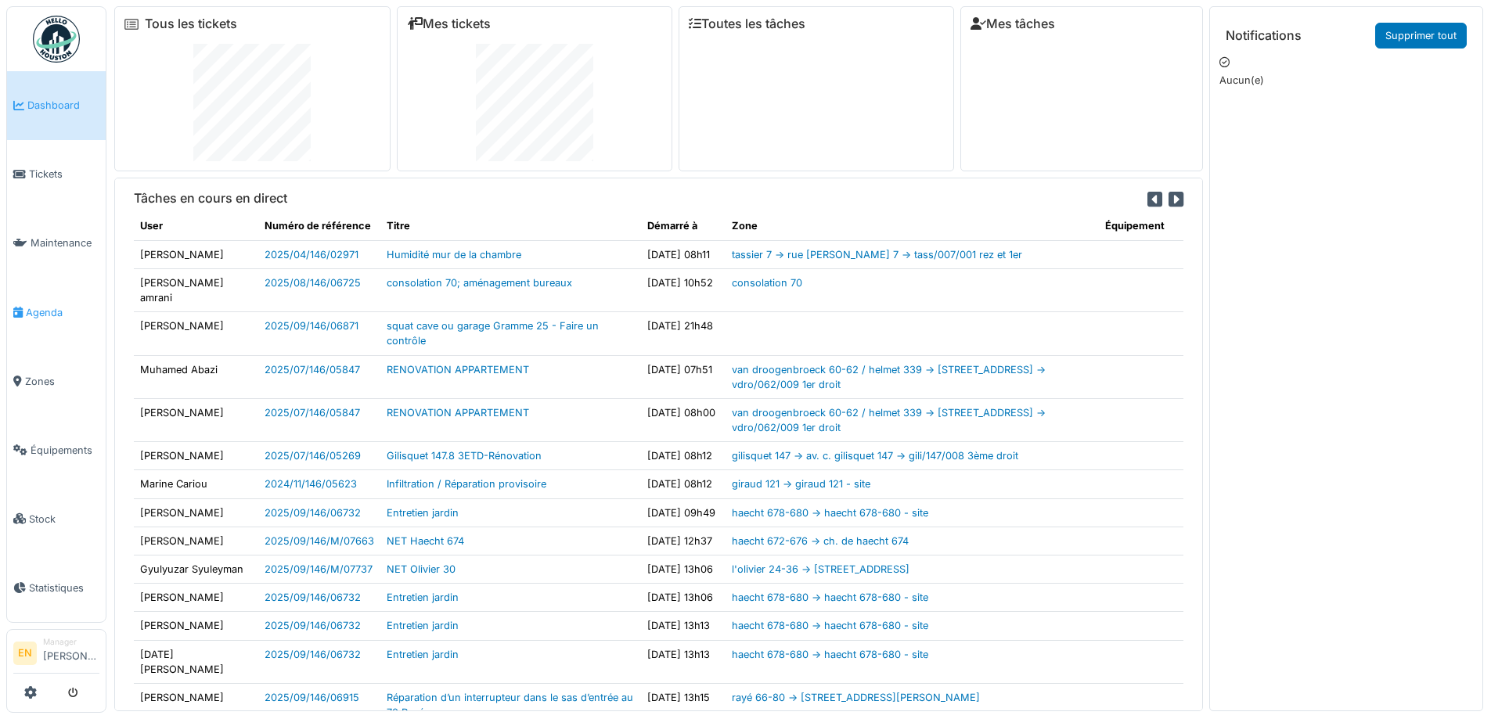
click at [47, 308] on span "Agenda" at bounding box center [63, 312] width 74 height 15
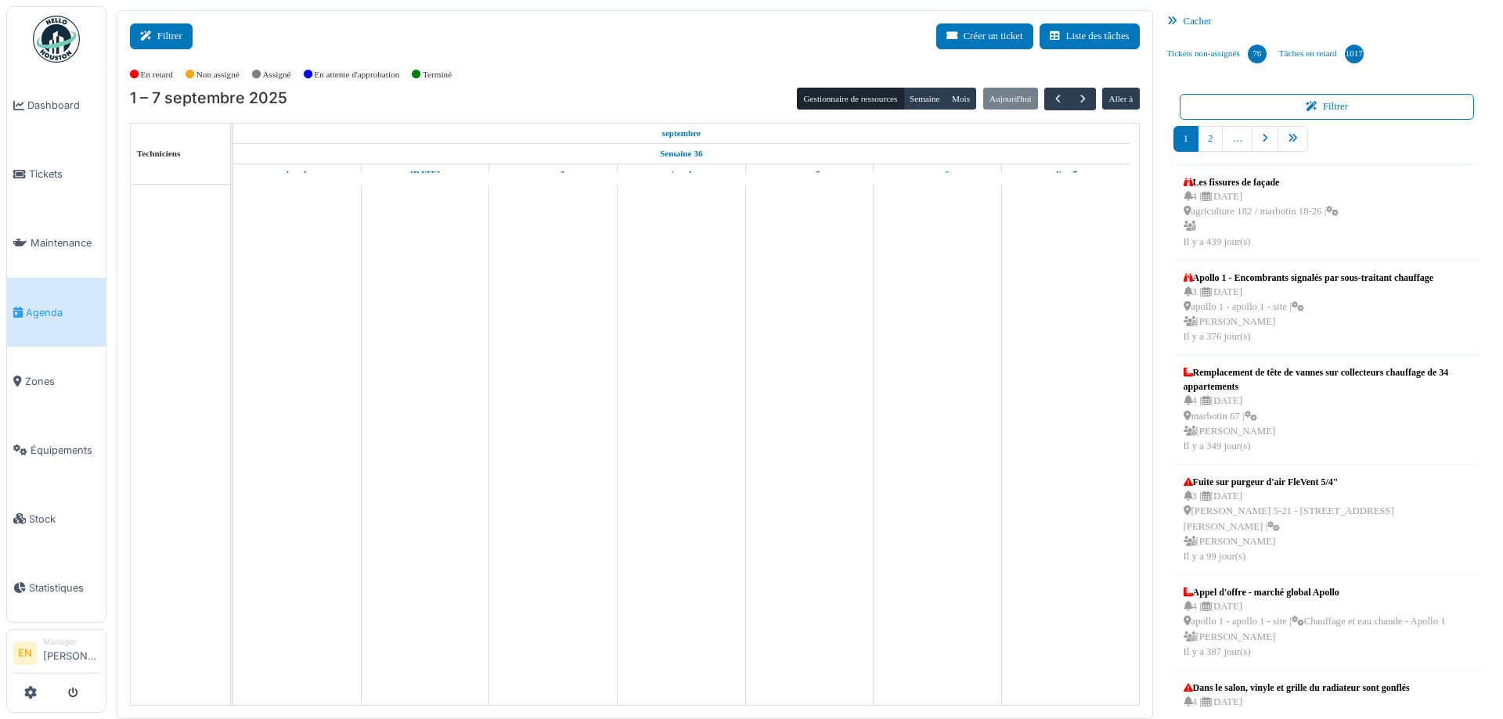
click at [177, 38] on button "Filtrer" at bounding box center [161, 36] width 63 height 26
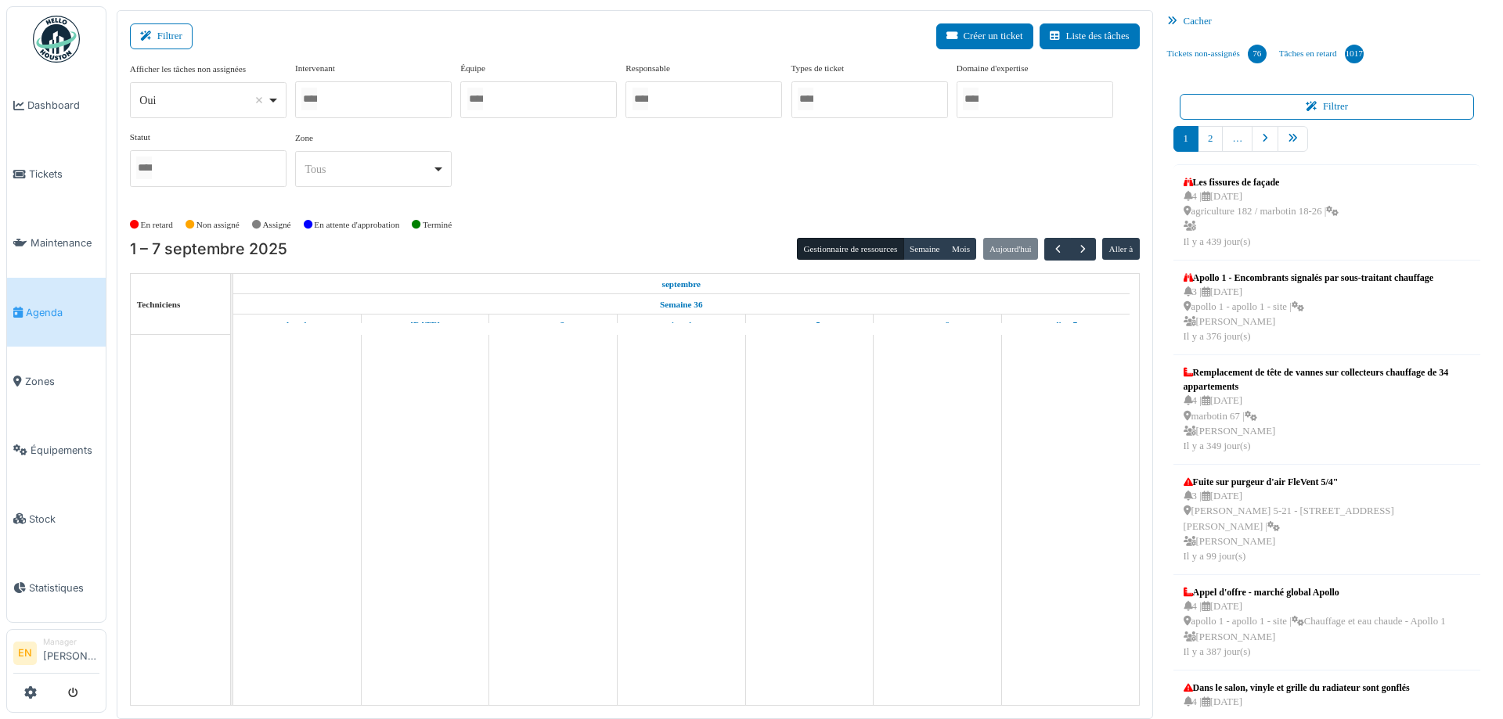
click at [276, 106] on div "Oui Remove item" at bounding box center [207, 100] width 143 height 23
select select "**"
click at [378, 108] on div at bounding box center [373, 99] width 157 height 37
type input "****"
click at [914, 254] on button "Semaine" at bounding box center [924, 250] width 43 height 22
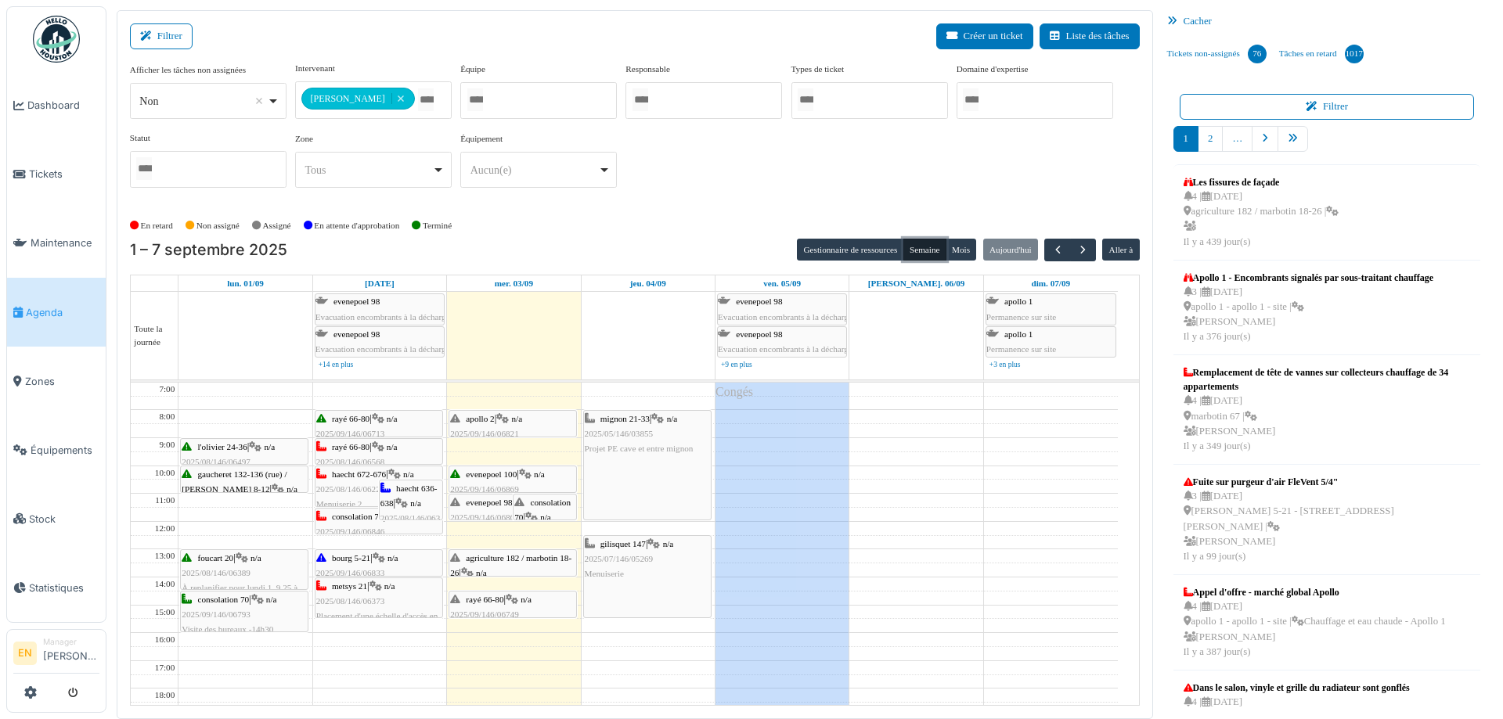
click at [509, 560] on span "agriculture 182 / marbotin 18-26" at bounding box center [510, 565] width 121 height 24
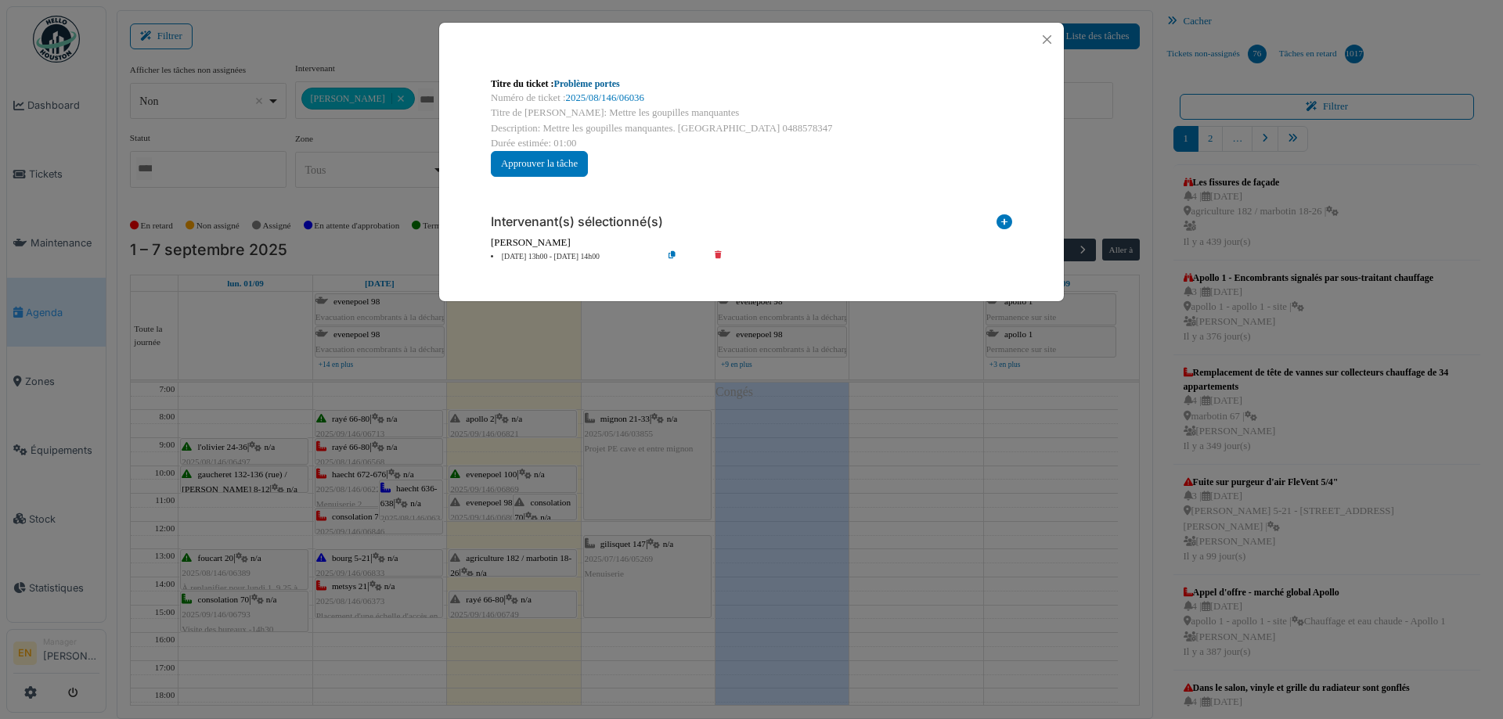
click at [609, 81] on link "Problème portes" at bounding box center [587, 83] width 66 height 11
click at [1046, 42] on button "Close" at bounding box center [1046, 39] width 21 height 21
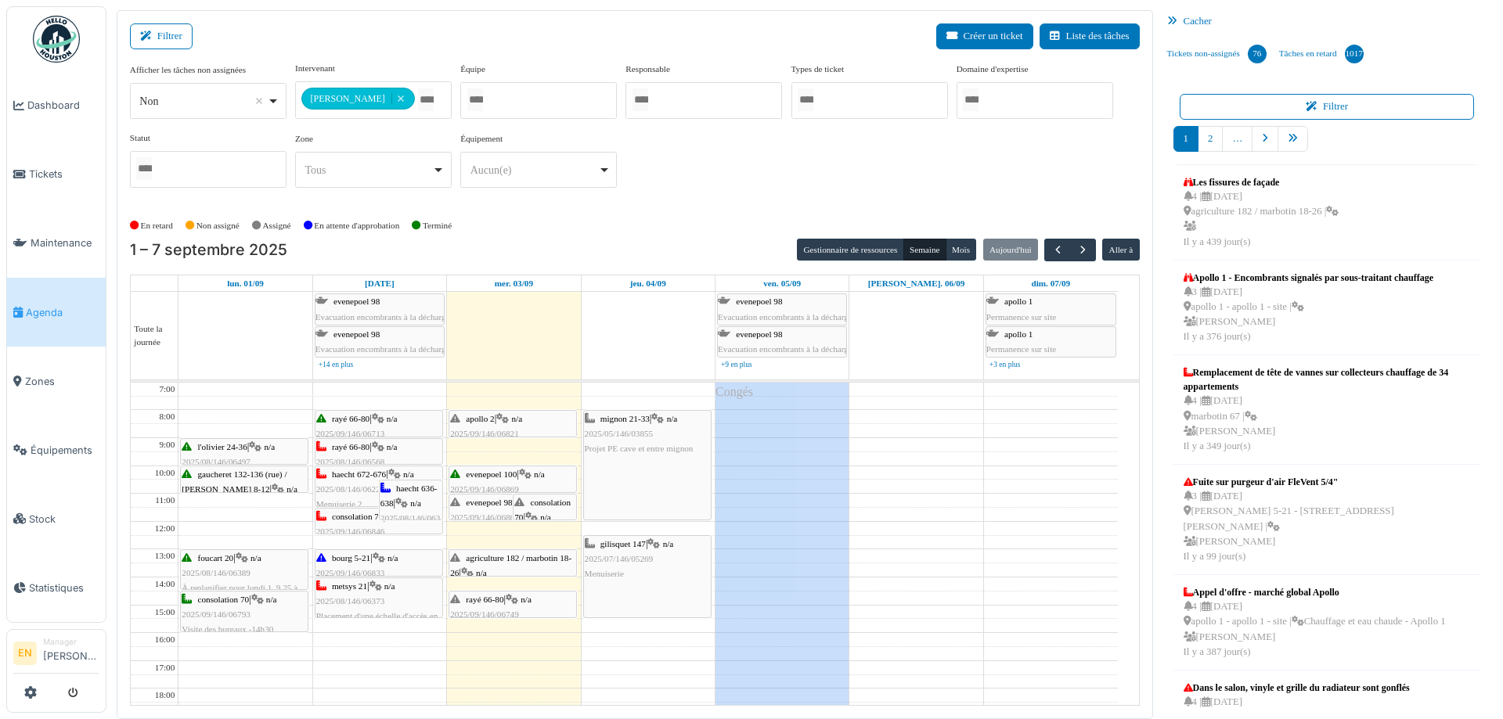
click at [751, 191] on div "**********" at bounding box center [635, 131] width 1010 height 139
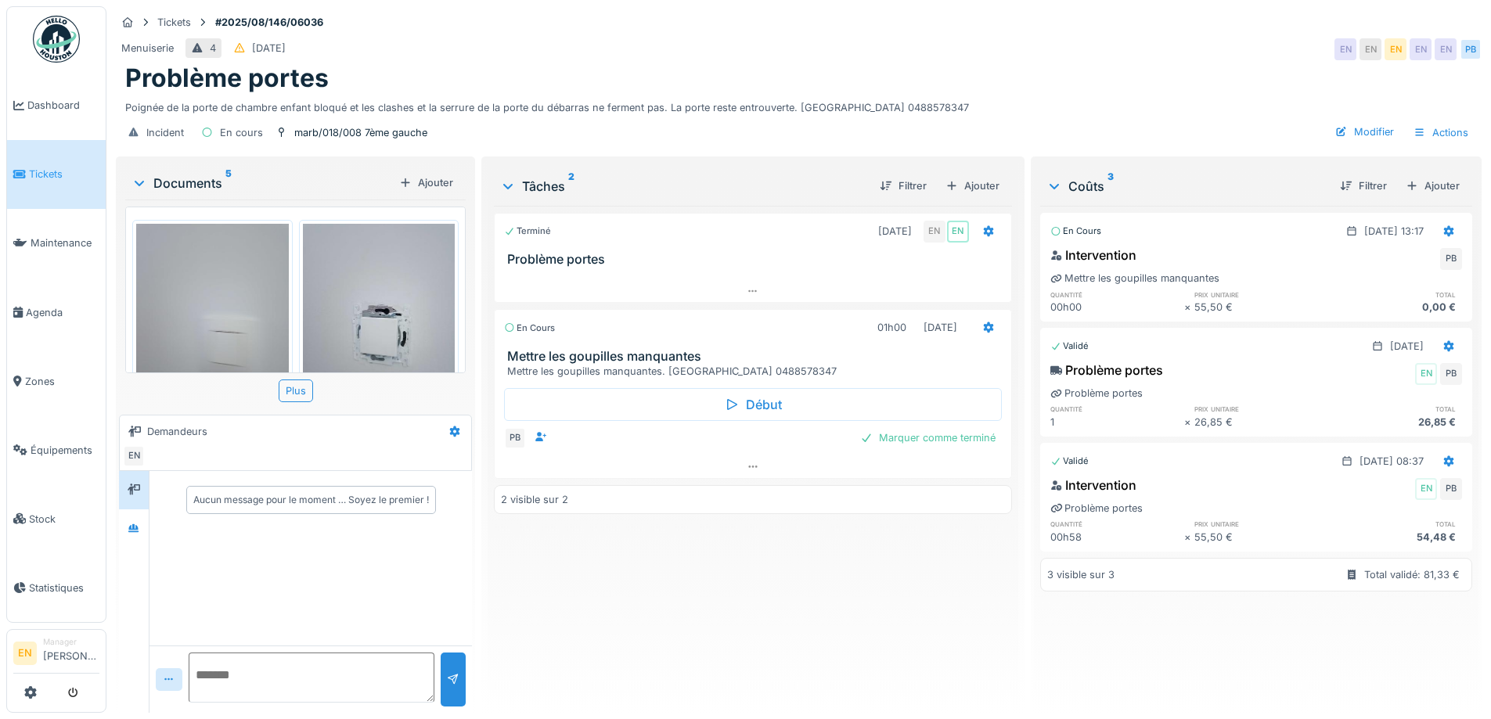
click at [659, 620] on div "Terminé 01/08/2025 EN EN Problème portes En cours 01h00 03/09/2025 Mettre les g…" at bounding box center [752, 453] width 517 height 495
click at [920, 67] on div "Problème portes" at bounding box center [798, 78] width 1347 height 30
click at [770, 592] on div "Terminé 01/08/2025 EN EN Problème portes En cours 01h00 03/09/2025 Mettre les g…" at bounding box center [752, 453] width 517 height 495
click at [749, 617] on div "Terminé 01/08/2025 EN EN Problème portes En cours 01h00 03/09/2025 Mettre les g…" at bounding box center [752, 453] width 517 height 495
click at [719, 620] on div "Terminé 01/08/2025 EN EN Problème portes En cours 01h00 03/09/2025 Mettre les g…" at bounding box center [752, 453] width 517 height 495
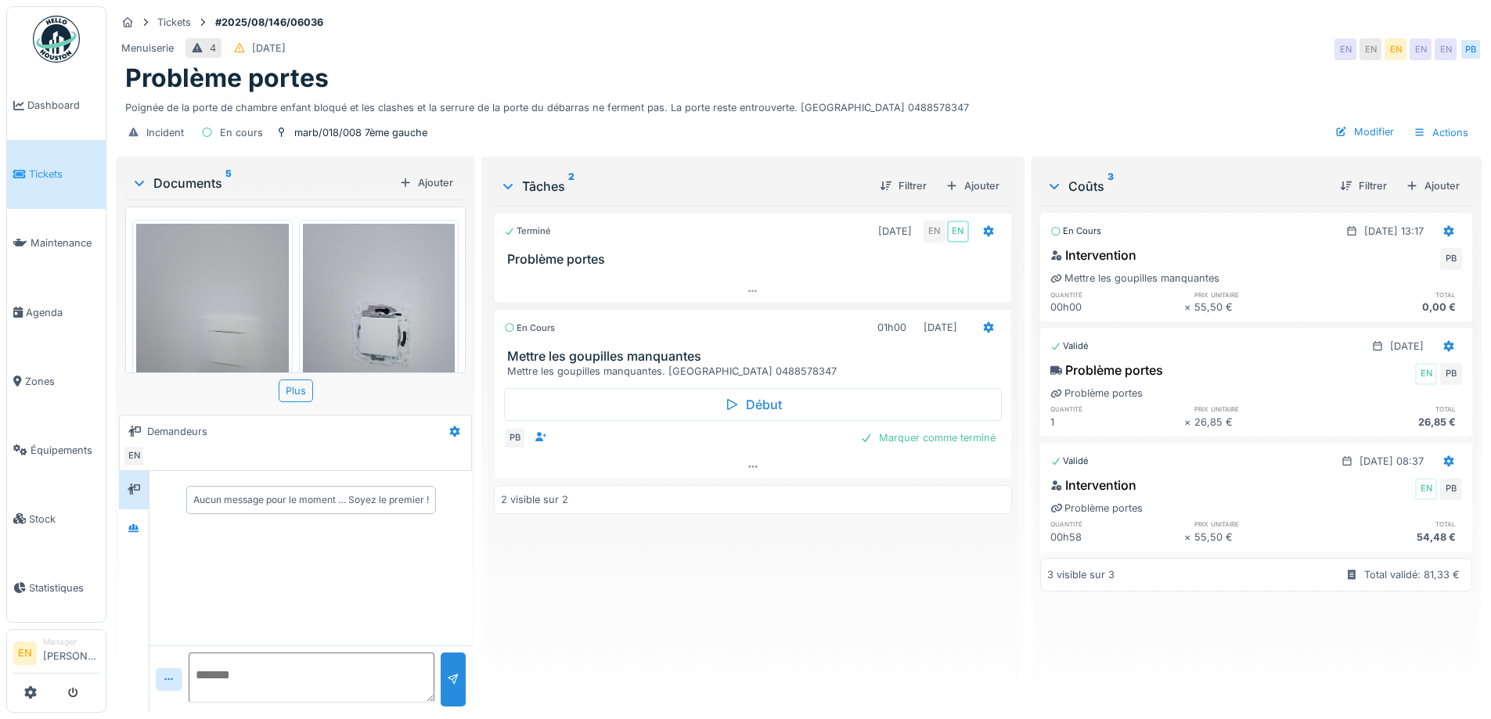
click at [719, 620] on div "Terminé 01/08/2025 EN EN Problème portes En cours 01h00 03/09/2025 Mettre les g…" at bounding box center [752, 453] width 517 height 495
click at [719, 618] on div "Terminé 01/08/2025 EN EN Problème portes En cours 01h00 03/09/2025 Mettre les g…" at bounding box center [752, 453] width 517 height 495
click at [705, 609] on div "Terminé 01/08/2025 EN EN Problème portes En cours 01h00 03/09/2025 Mettre les g…" at bounding box center [752, 453] width 517 height 495
click at [684, 607] on div "Terminé 01/08/2025 EN EN Problème portes En cours 01h00 03/09/2025 Mettre les g…" at bounding box center [752, 453] width 517 height 495
click at [139, 541] on div at bounding box center [133, 529] width 23 height 26
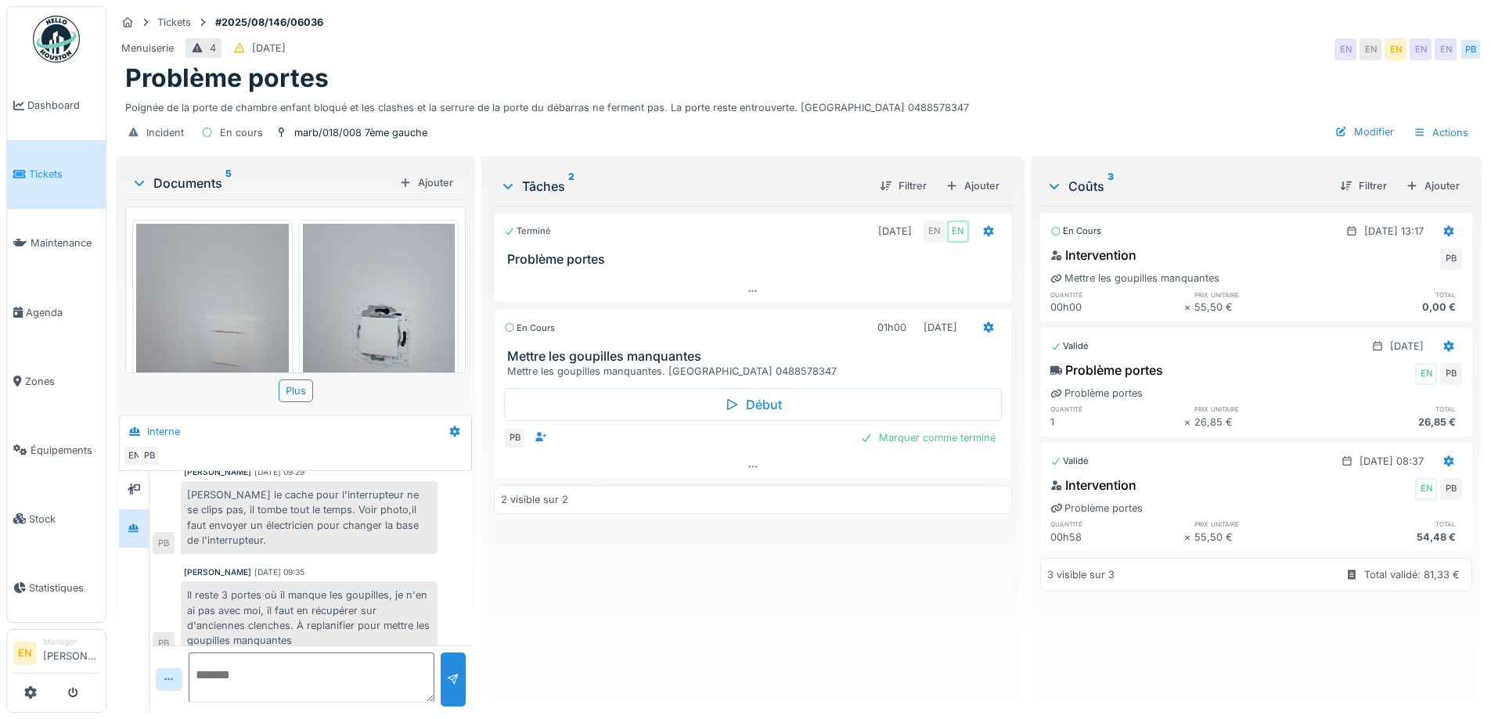
scroll to position [12, 0]
click at [942, 63] on div "Problème portes" at bounding box center [798, 78] width 1347 height 30
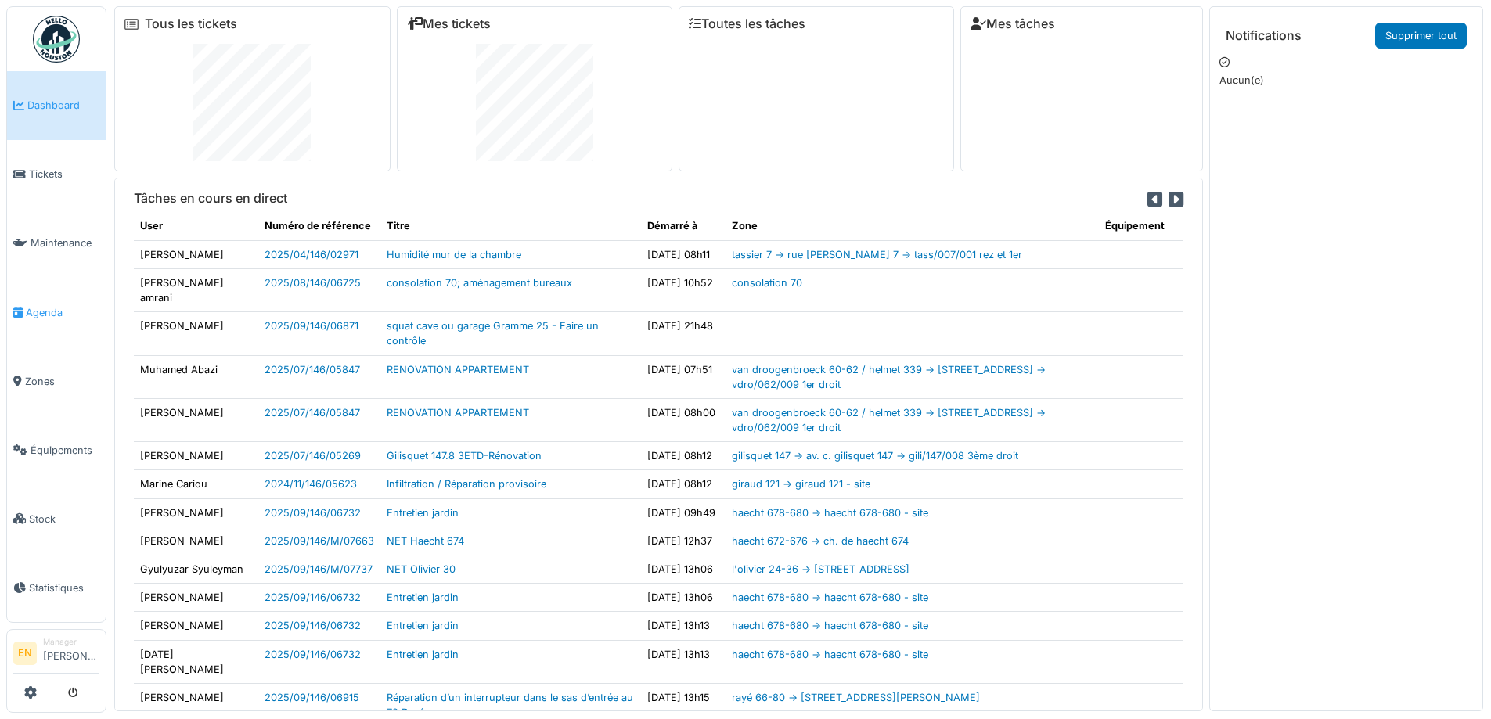
click at [44, 308] on span "Agenda" at bounding box center [63, 312] width 74 height 15
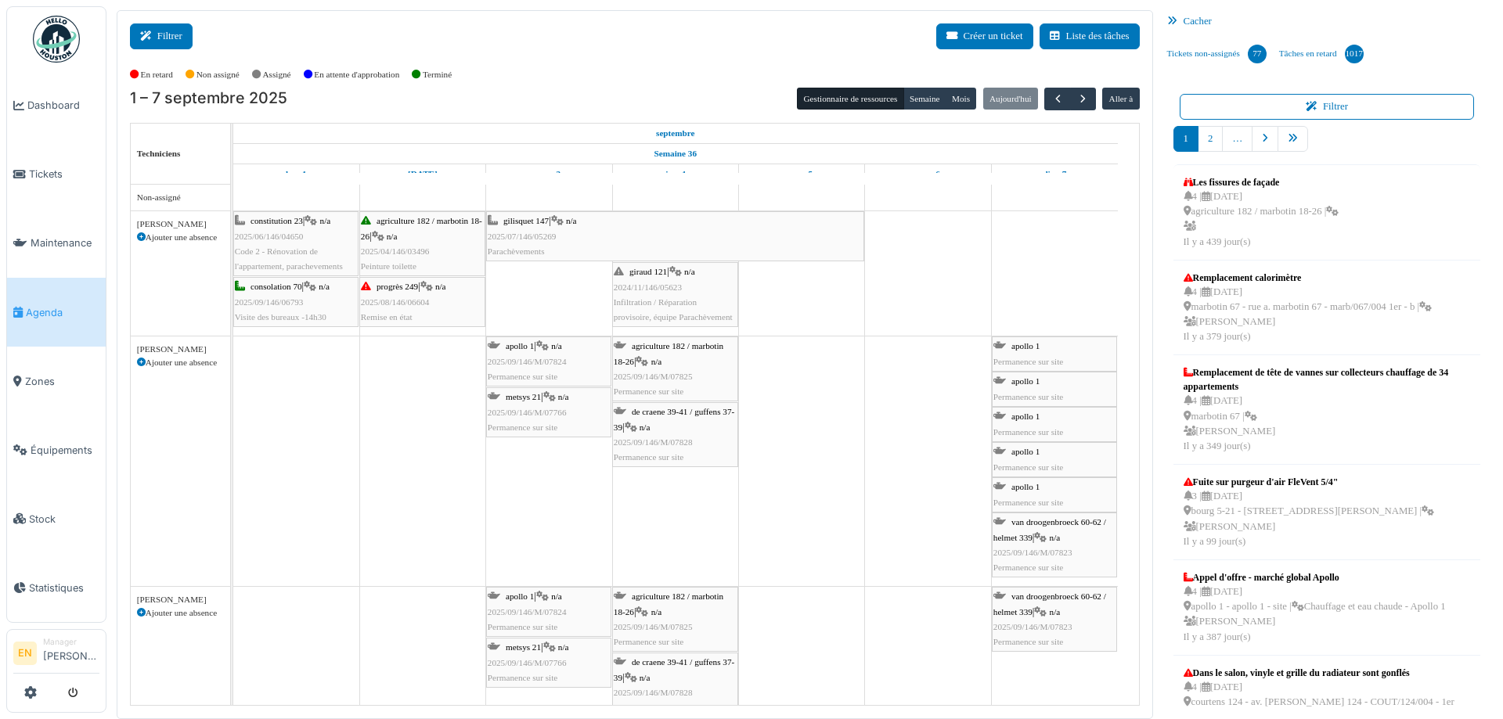
click at [168, 35] on button "Filtrer" at bounding box center [161, 36] width 63 height 26
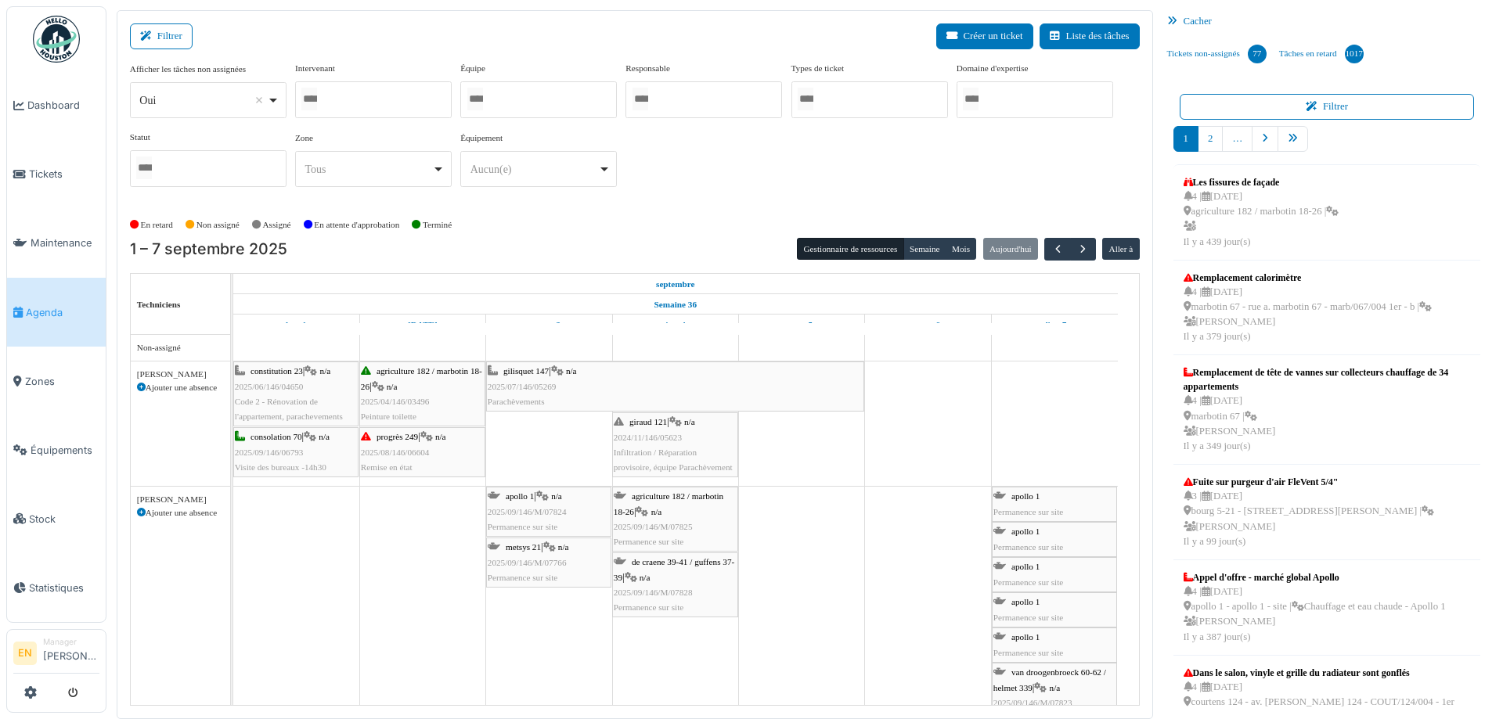
click at [270, 100] on div "Oui Remove item" at bounding box center [207, 100] width 143 height 23
click at [517, 43] on div "Filtrer Créer un ticket Liste des tâches" at bounding box center [635, 42] width 1010 height 38
click at [539, 86] on div at bounding box center [538, 99] width 157 height 37
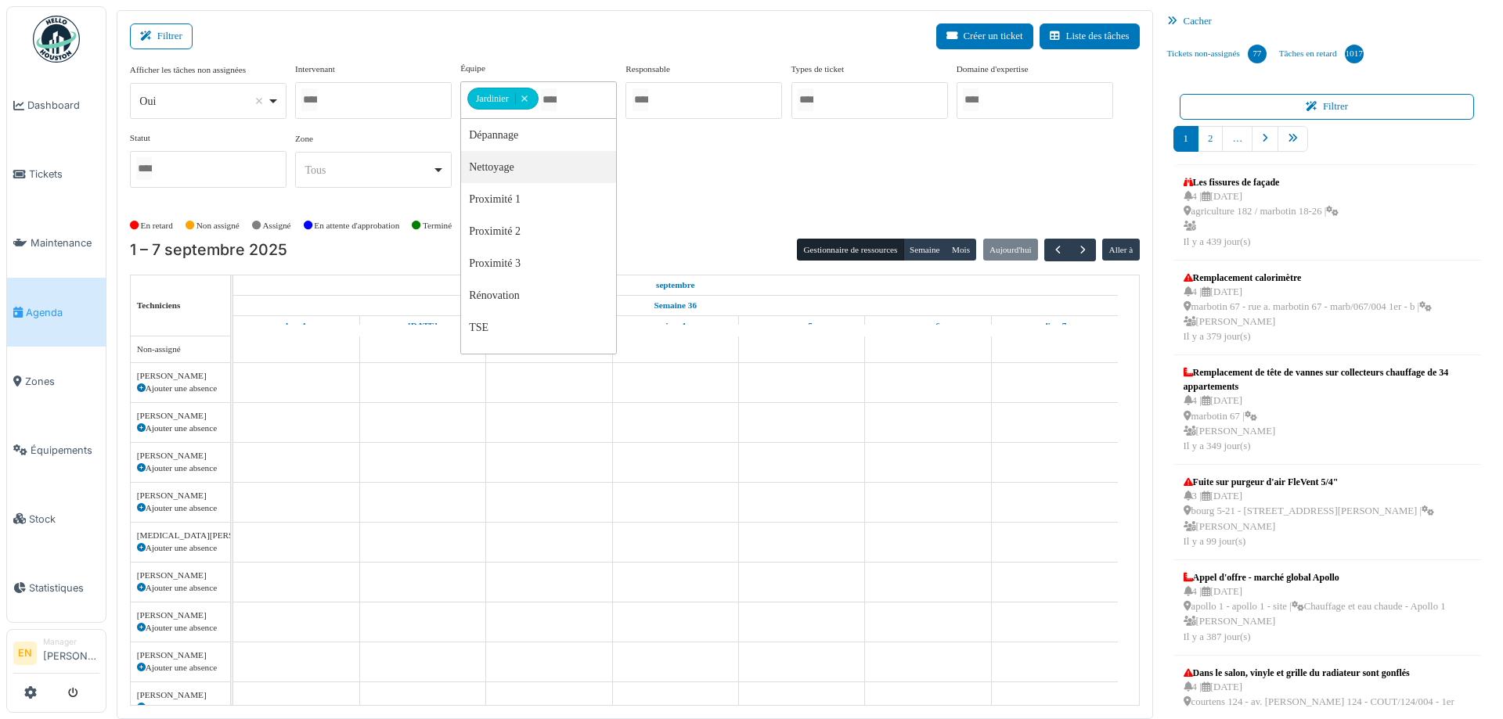
click at [748, 191] on div "Afficher les tâches non assignées *** Oui Remove item Oui Non Intervenant Abdel…" at bounding box center [635, 131] width 1010 height 139
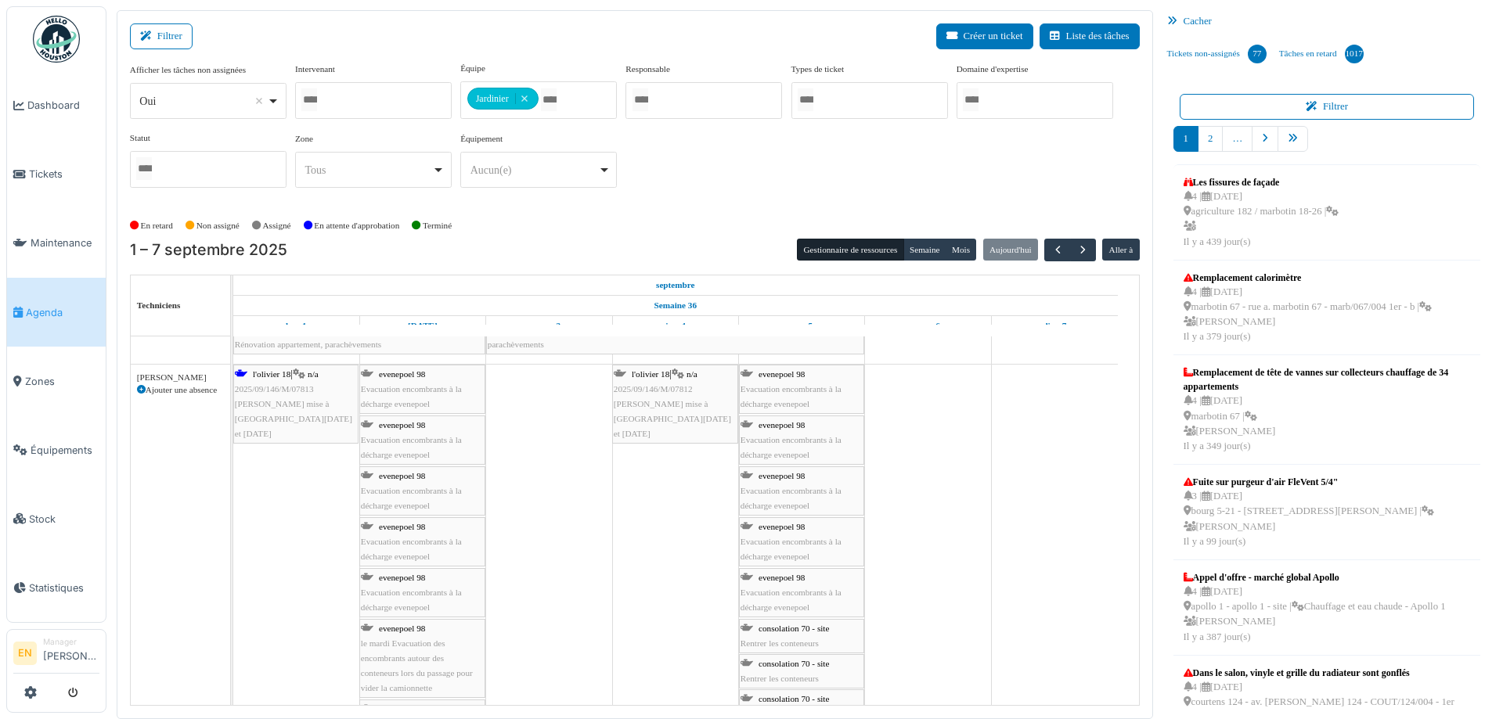
scroll to position [1039, 0]
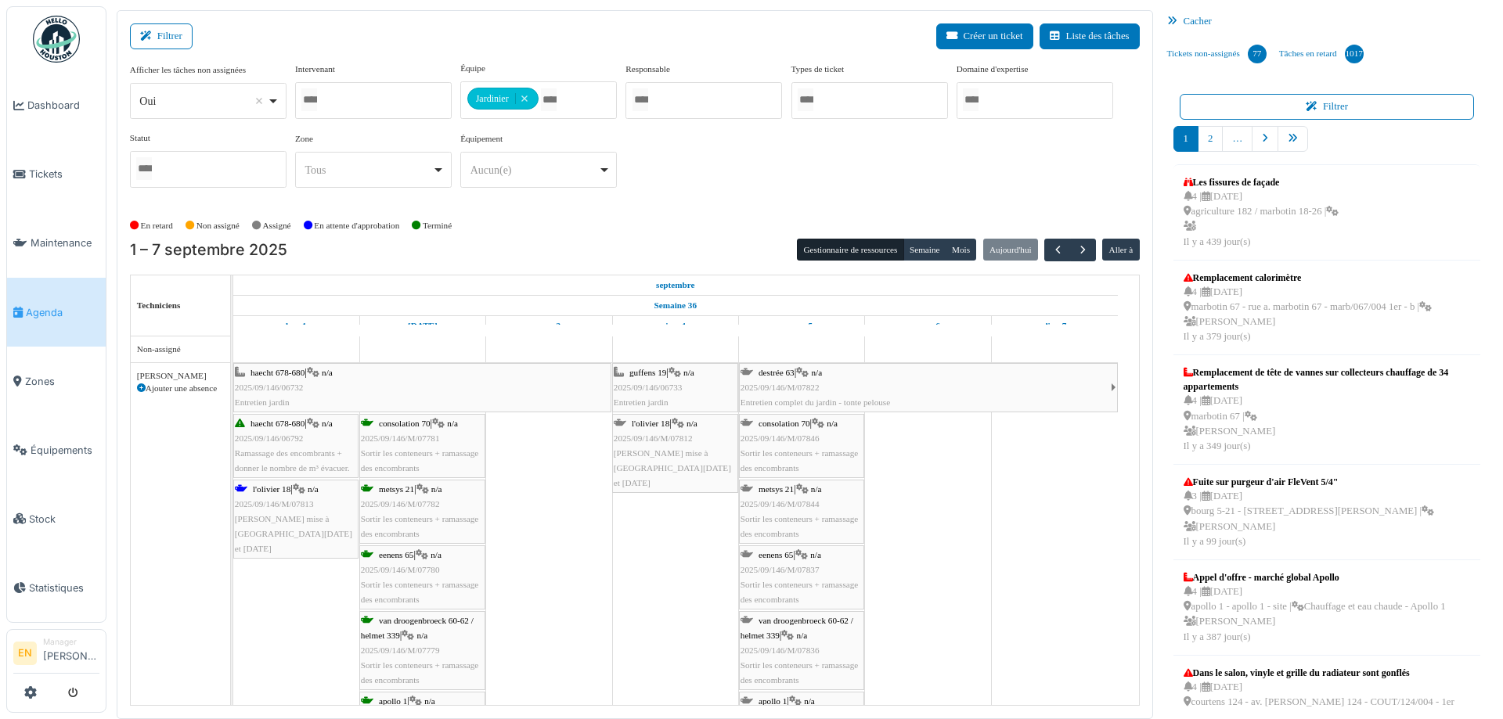
click at [785, 191] on div "Afficher les tâches non assignées *** Oui Remove item Oui Non Intervenant Abdel…" at bounding box center [635, 131] width 1010 height 139
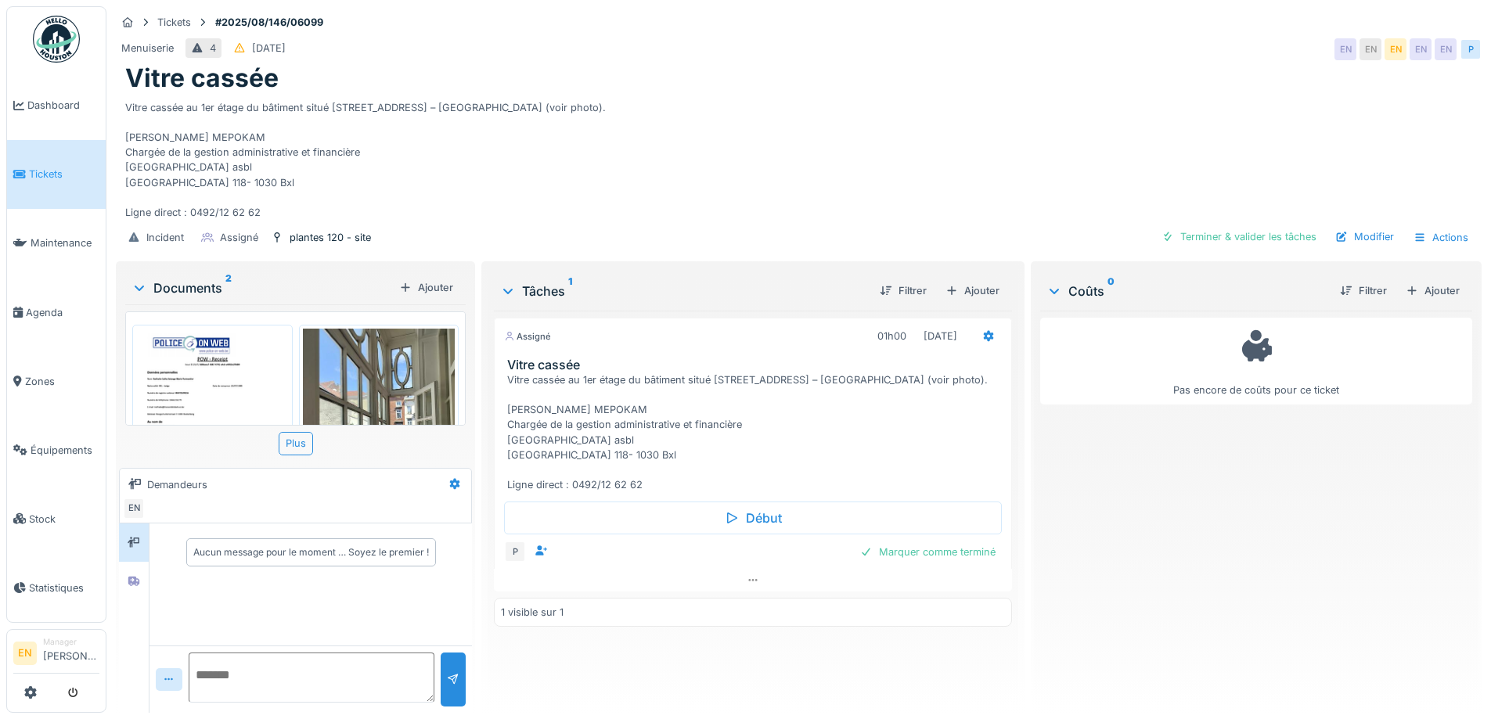
scroll to position [128, 0]
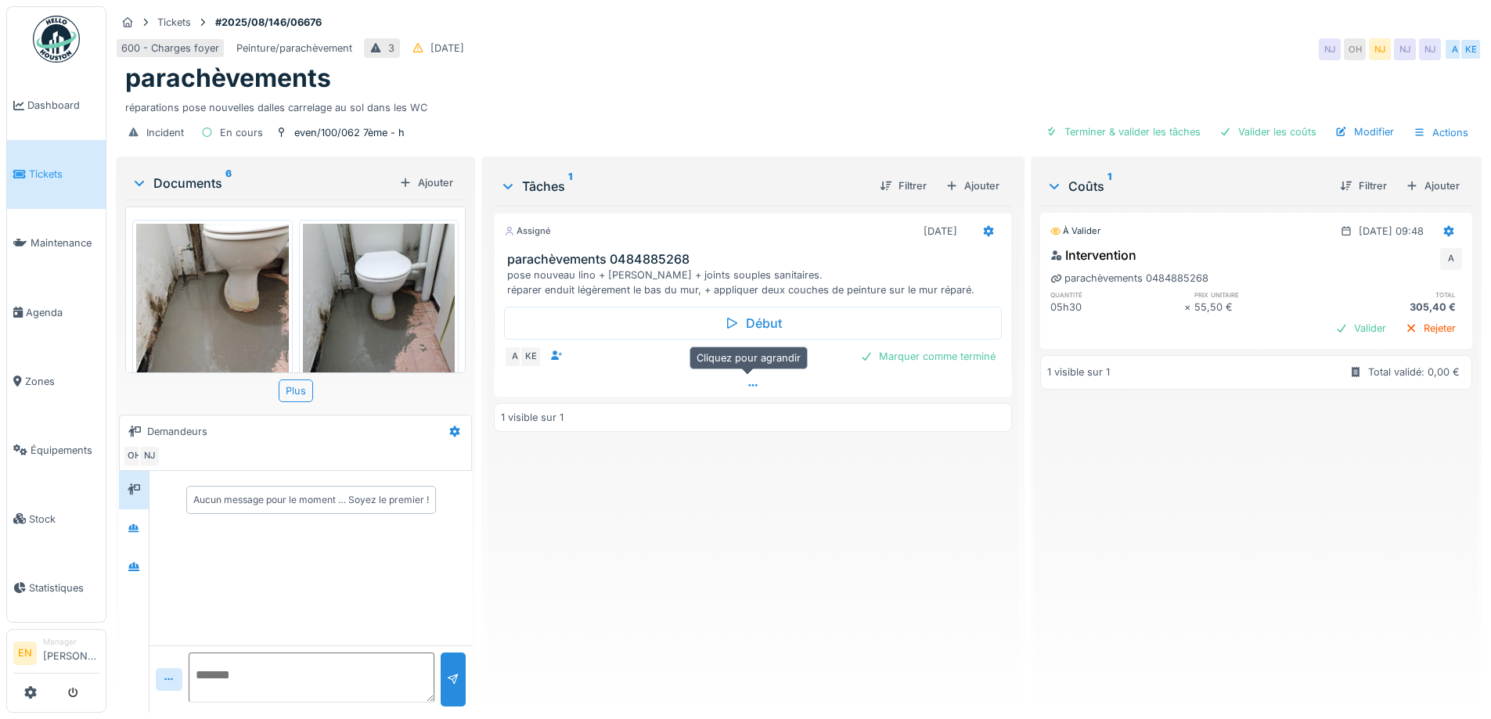
click at [752, 380] on icon at bounding box center [753, 385] width 13 height 10
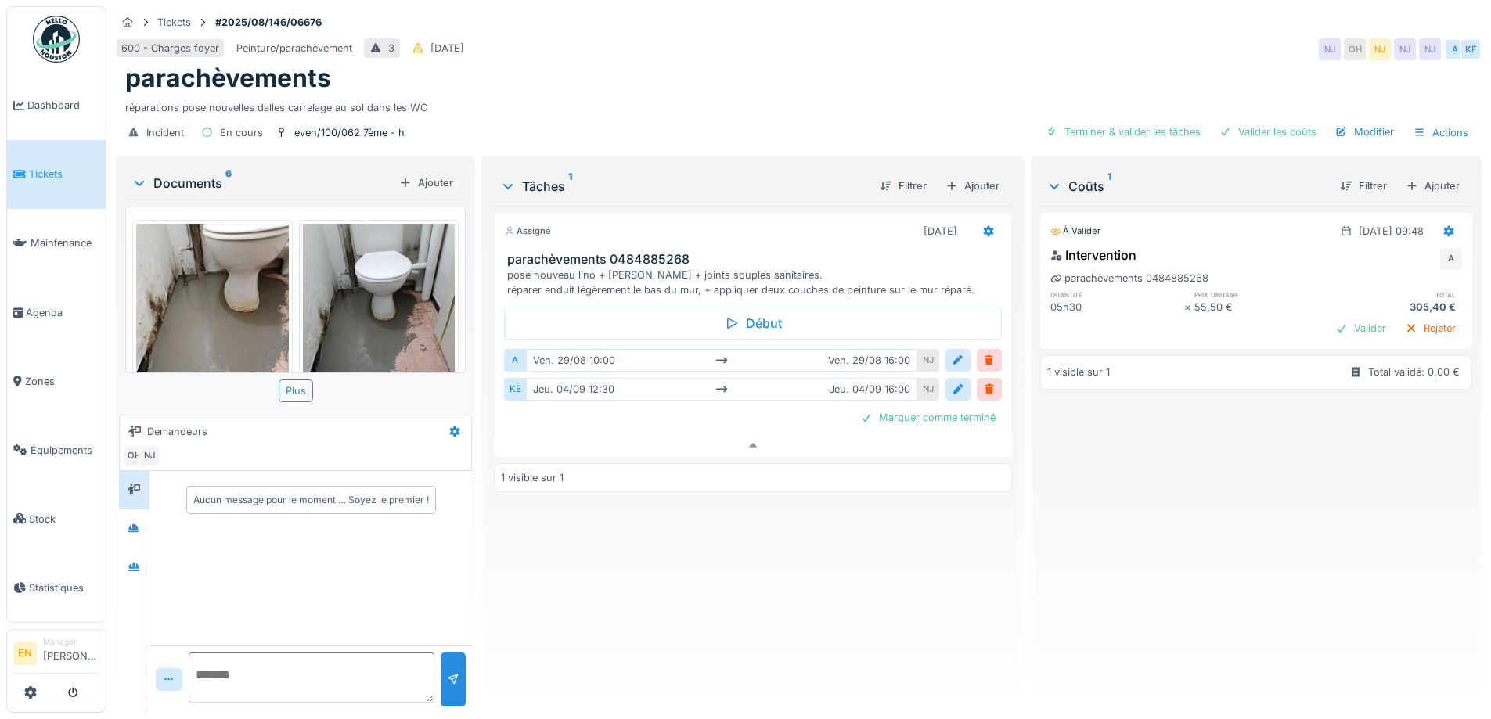
click at [783, 553] on div "Assigné [DATE] parachèvements 0484885268 pose nouveau lino + plinthes + joints …" at bounding box center [752, 453] width 517 height 495
click at [1140, 531] on div "À valider [DATE] 09:48 Intervention A parachèvements 0484885268 quantité prix u…" at bounding box center [1256, 453] width 432 height 495
click at [859, 64] on div "parachèvements" at bounding box center [798, 78] width 1347 height 30
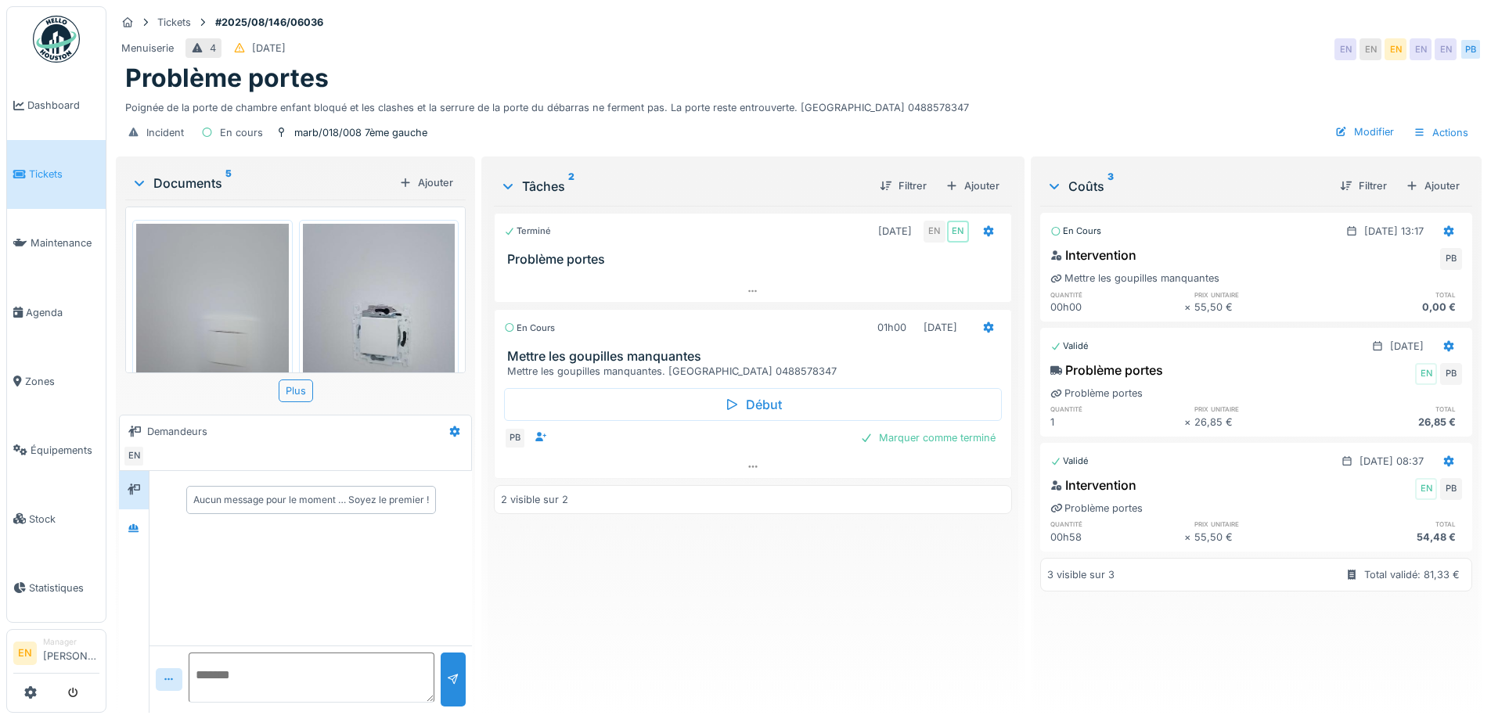
click at [1020, 61] on div "Menuiserie 4 02/08/2025 EN EN EN EN EN PB" at bounding box center [799, 49] width 1366 height 28
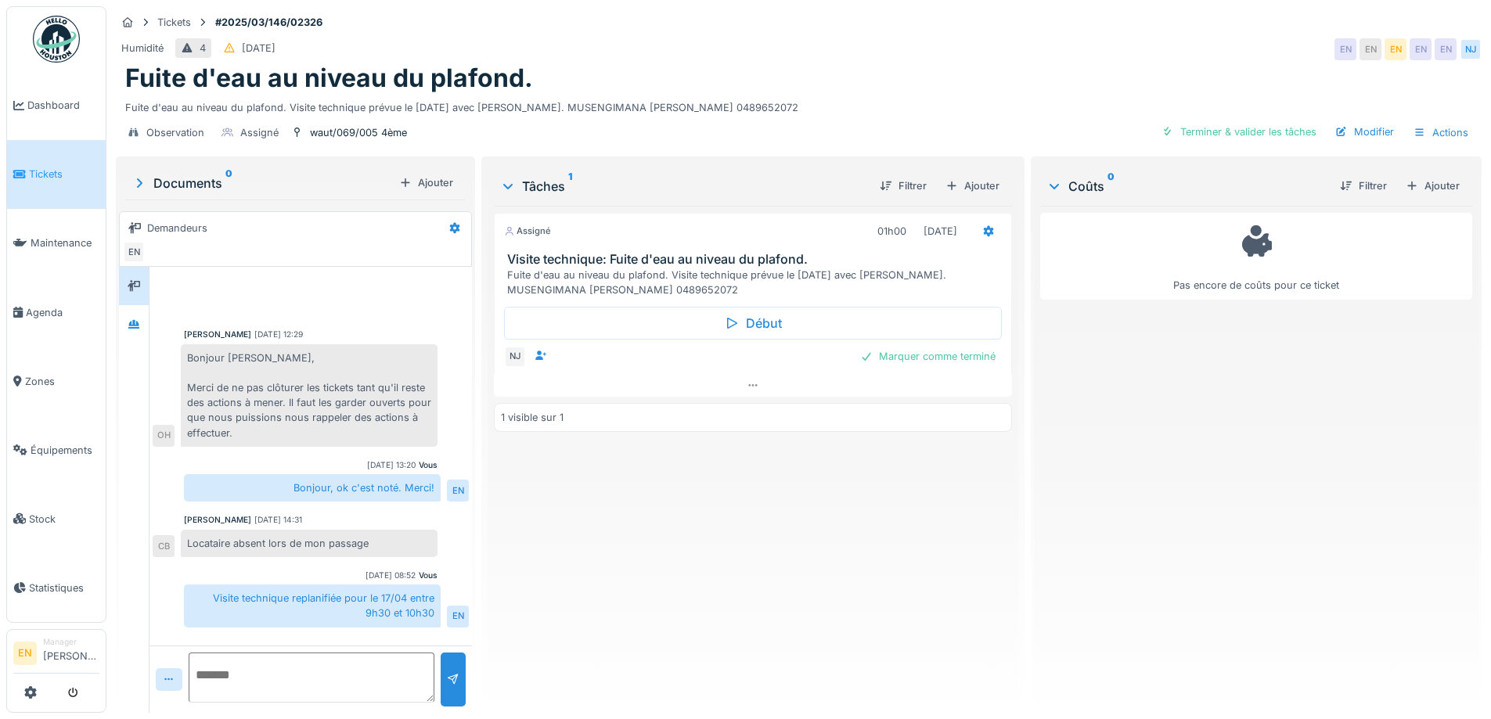
click at [676, 538] on div "Assigné 01h00 [DATE] Visite technique: Fuite d'eau au niveau du plafond. Fuite …" at bounding box center [752, 453] width 517 height 495
click at [751, 385] on icon at bounding box center [752, 385] width 9 height 2
drag, startPoint x: 207, startPoint y: 584, endPoint x: 434, endPoint y: 604, distance: 227.9
click at [434, 604] on div "Visite technique replanifiée pour le 17/04 entre 9h30 et 10h30" at bounding box center [312, 606] width 257 height 42
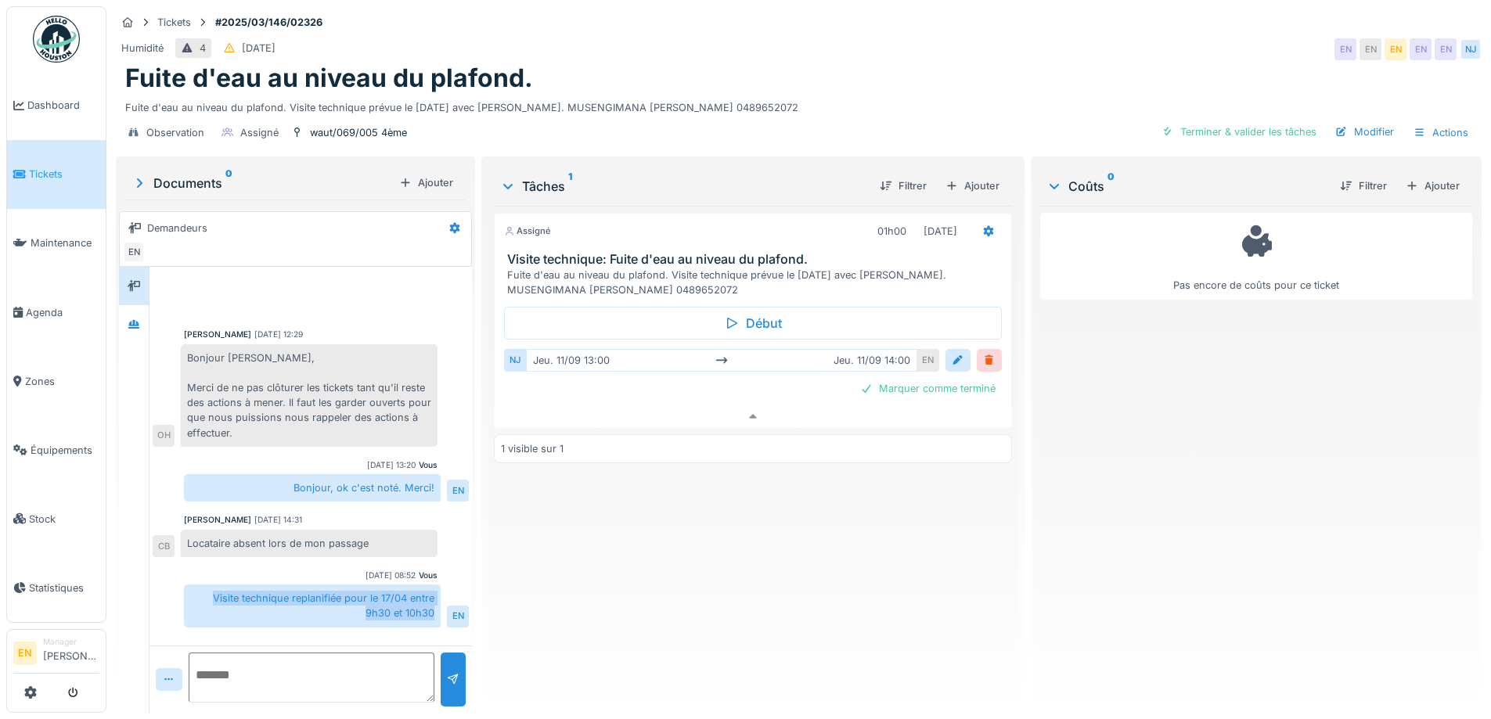
copy div "Visite technique replanifiée pour le 17/04 entre 9h30 et 10h30"
click at [338, 677] on textarea at bounding box center [312, 678] width 246 height 50
paste textarea "**********"
click at [855, 573] on div "Assigné 01h00 [DATE] Visite technique: Fuite d'eau au niveau du plafond. Fuite …" at bounding box center [752, 453] width 517 height 495
click at [211, 682] on textarea "**********" at bounding box center [312, 678] width 246 height 50
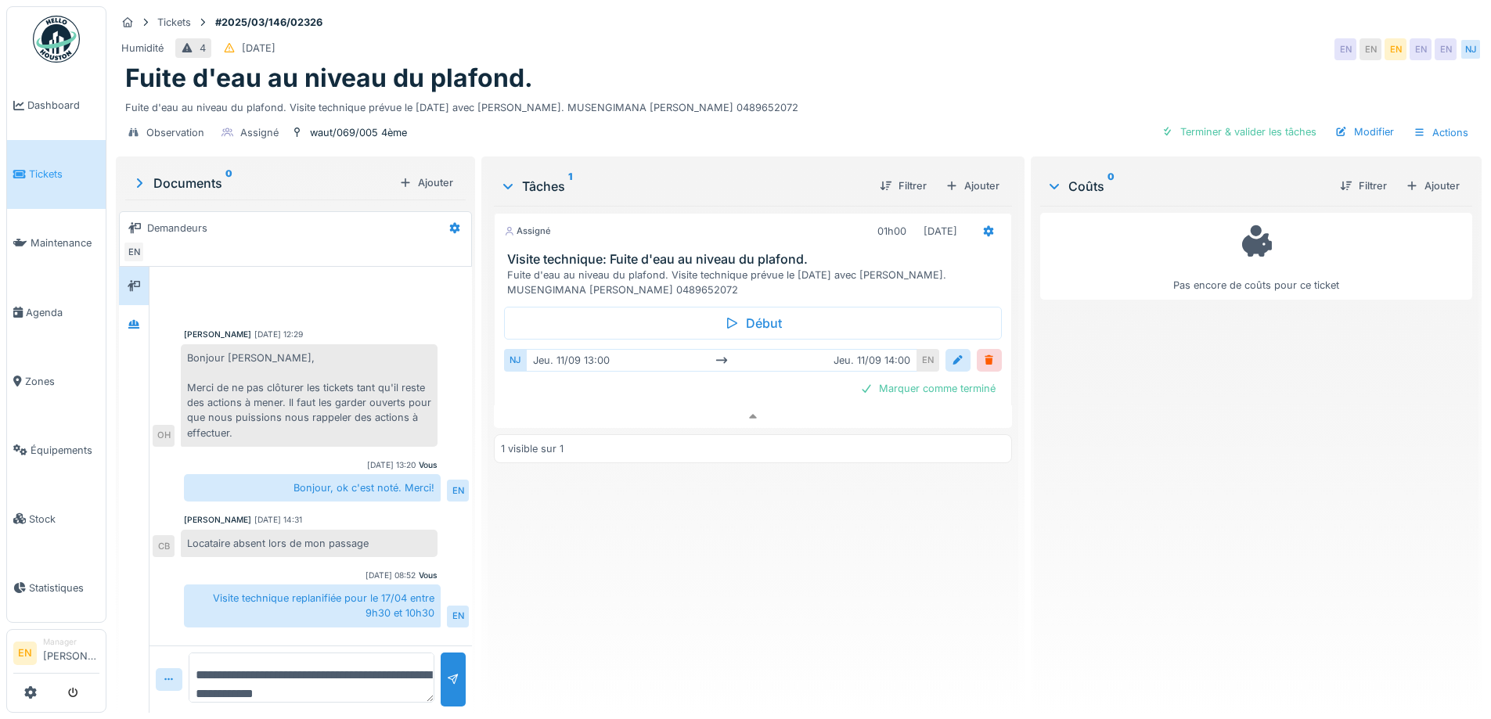
click at [376, 683] on textarea "**********" at bounding box center [312, 678] width 246 height 50
click at [197, 681] on textarea "**********" at bounding box center [312, 678] width 246 height 50
click at [258, 683] on textarea "**********" at bounding box center [312, 678] width 246 height 50
drag, startPoint x: 295, startPoint y: 679, endPoint x: 324, endPoint y: 676, distance: 29.1
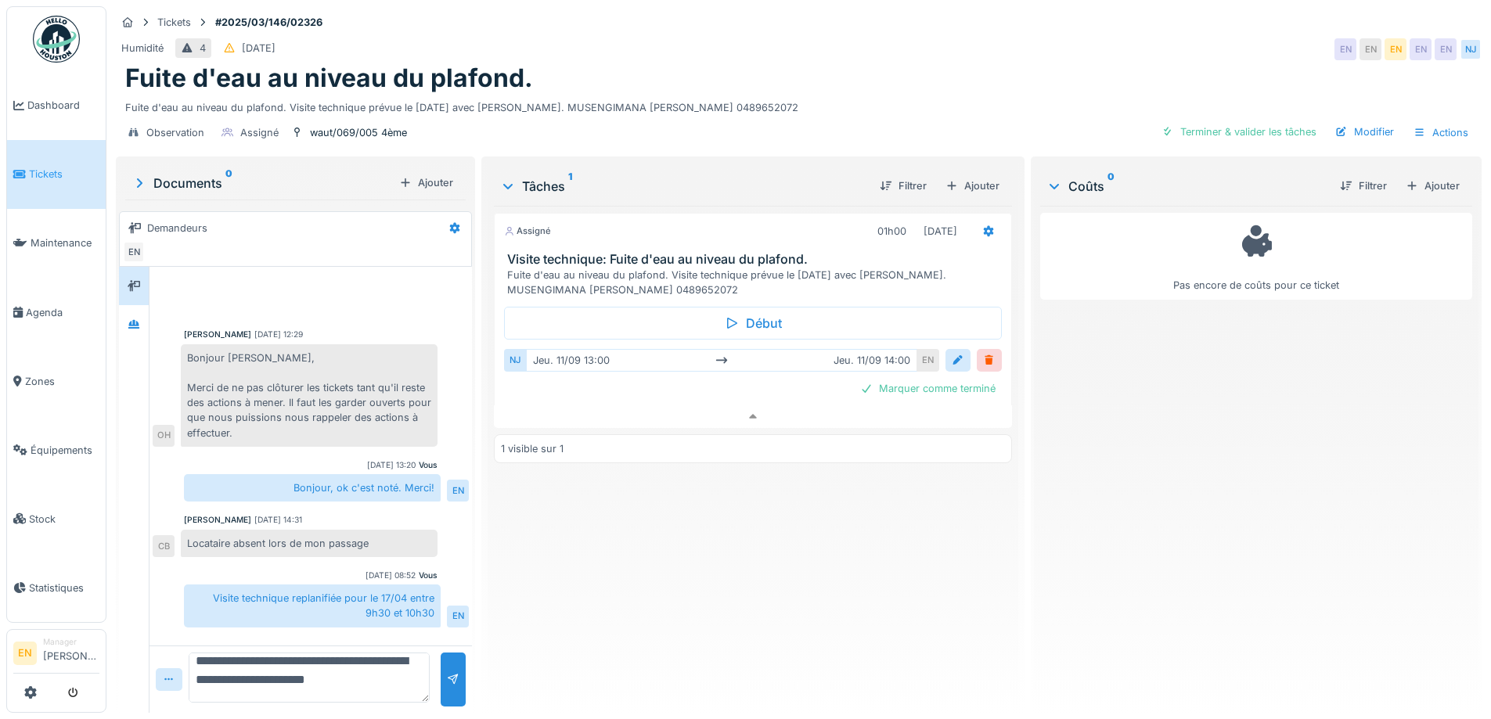
click at [324, 676] on textarea "**********" at bounding box center [309, 678] width 241 height 50
type textarea "**********"
click at [449, 672] on div at bounding box center [453, 679] width 13 height 15
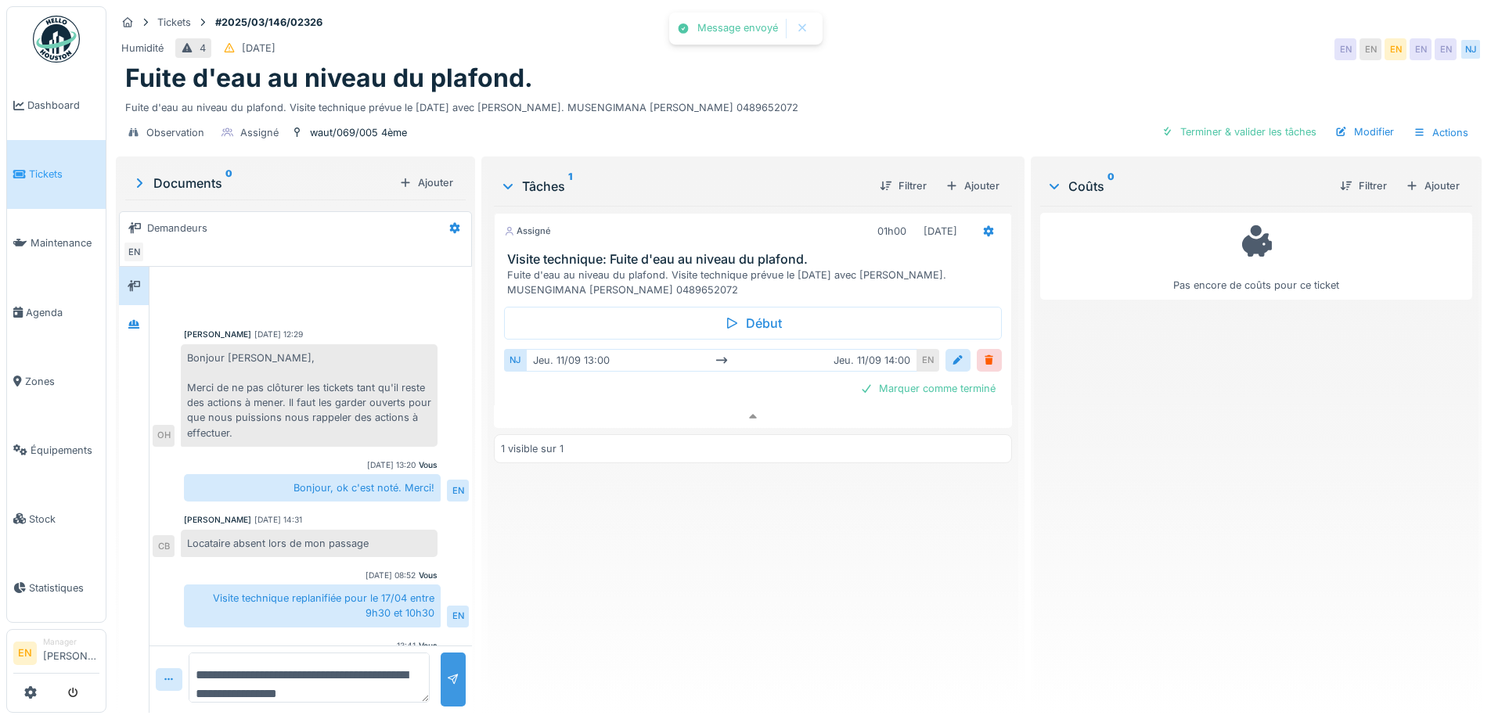
scroll to position [59, 0]
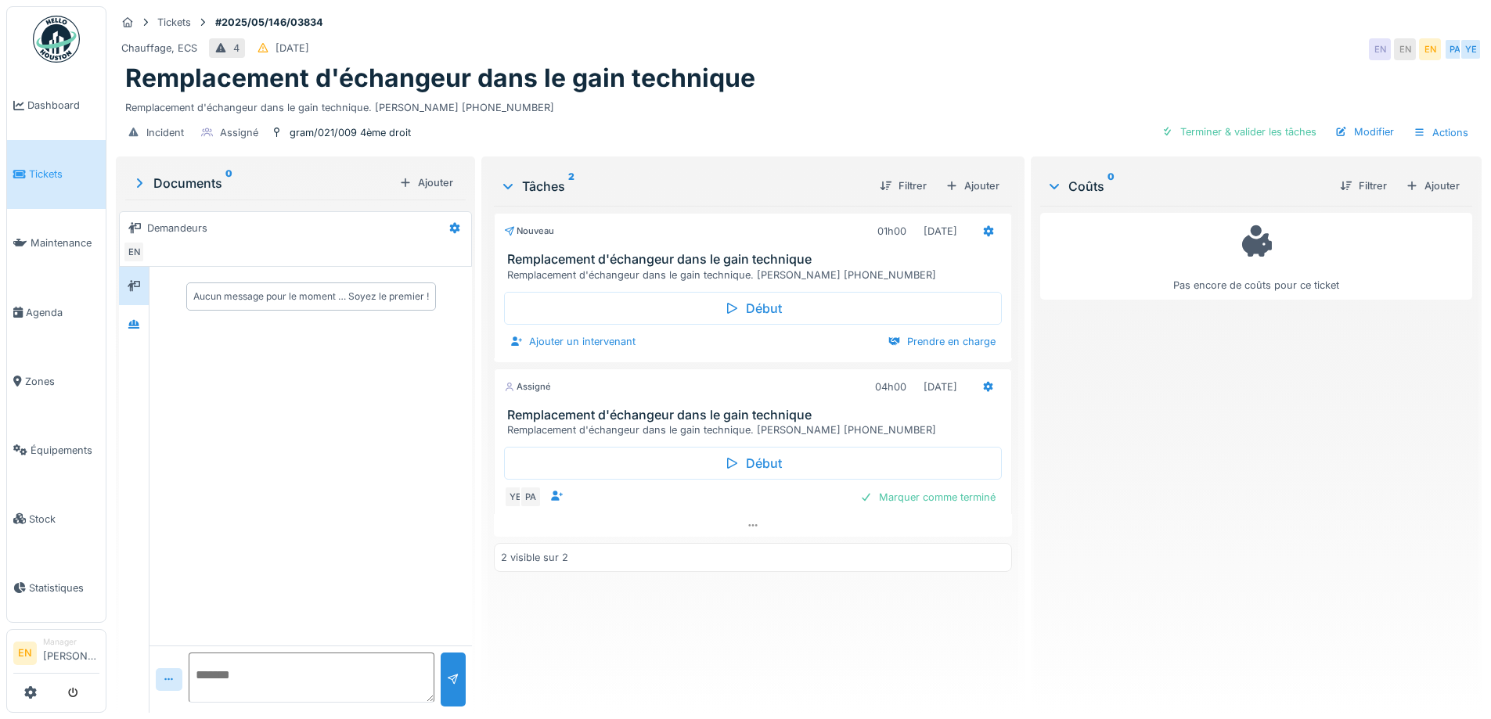
click at [1148, 446] on div "Pas encore de coûts pour ce ticket" at bounding box center [1256, 453] width 432 height 495
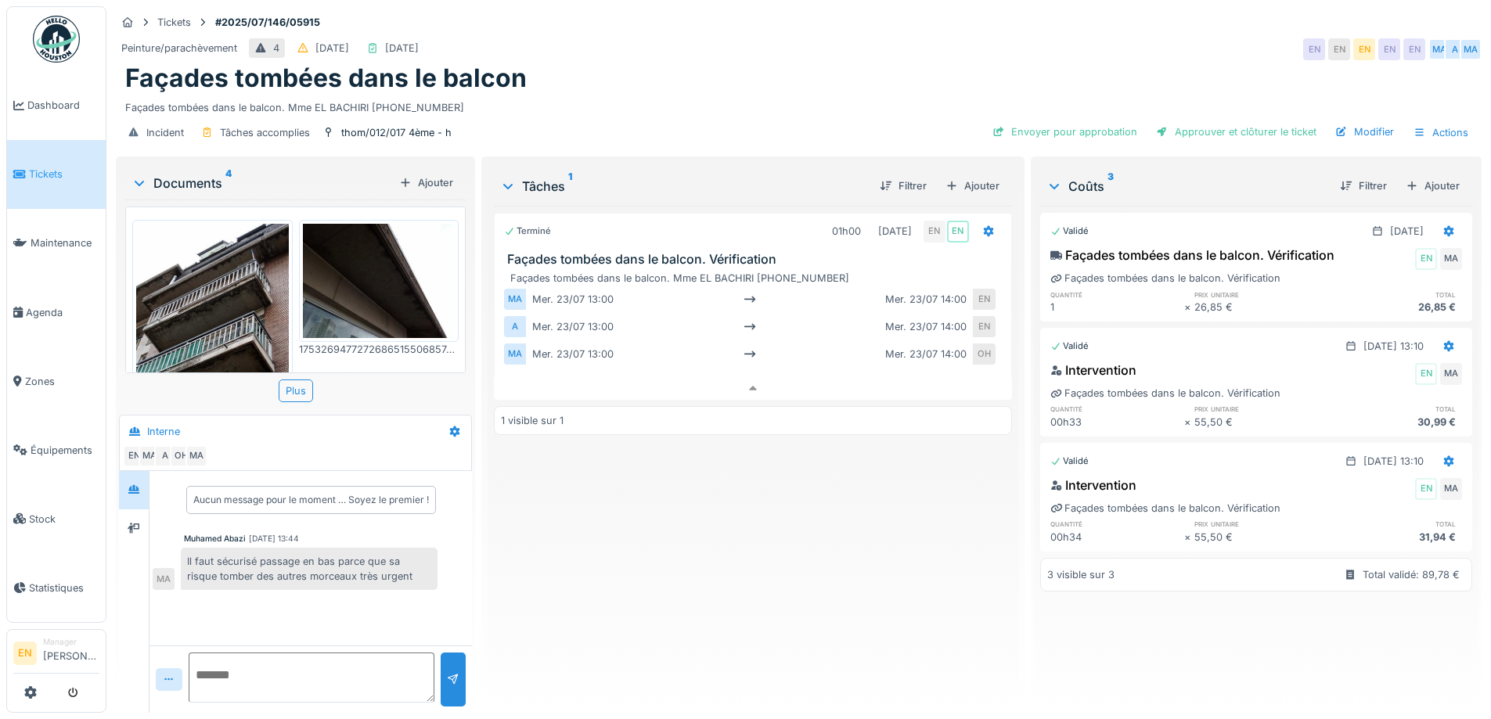
scroll to position [311, 0]
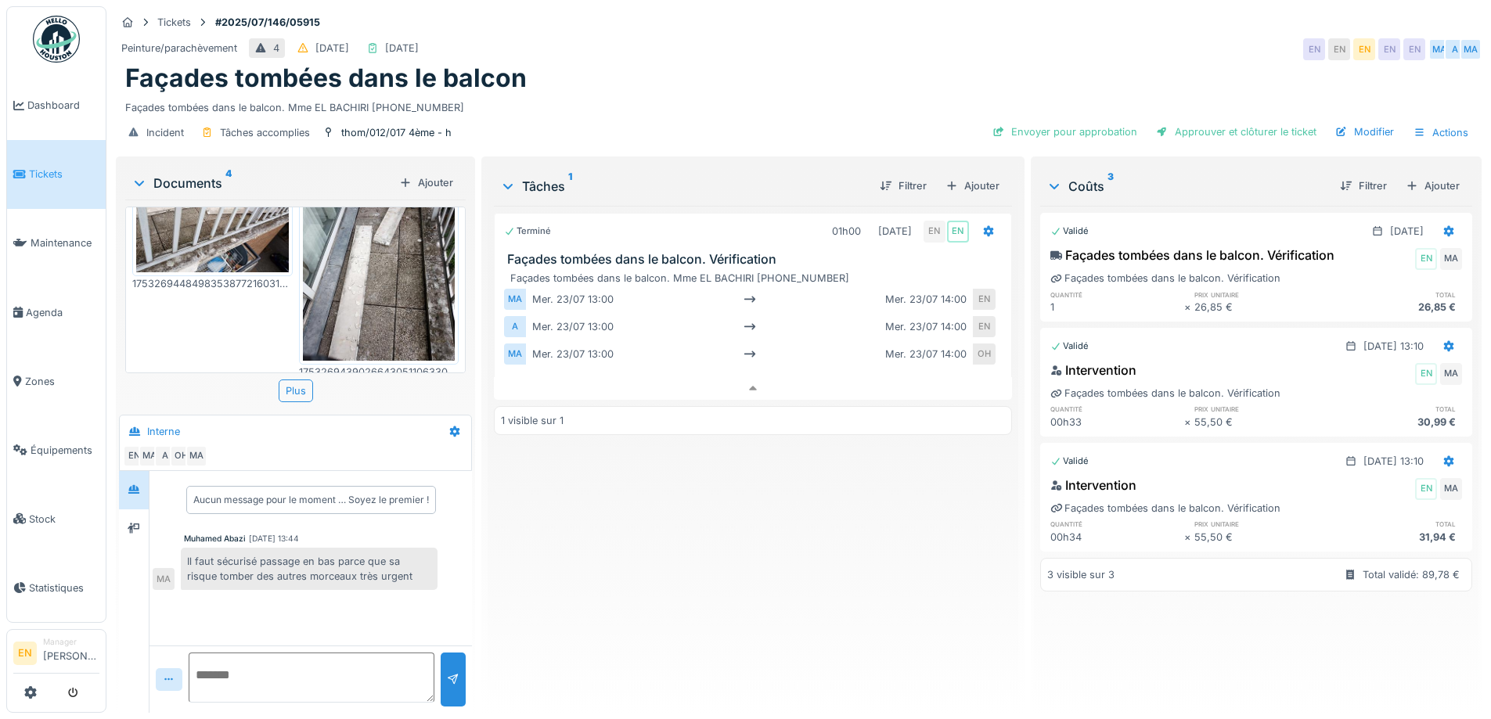
click at [858, 539] on div "Terminé 01h00 [DATE] EN EN Façades tombées dans le balcon. Vérification Façades…" at bounding box center [752, 453] width 517 height 495
click at [818, 586] on div "Terminé 01h00 23/07/2025 EN EN Façades tombées dans le balcon. Vérification Faç…" at bounding box center [752, 453] width 517 height 495
click at [818, 591] on div "Terminé 01h00 23/07/2025 EN EN Façades tombées dans le balcon. Vérification Faç…" at bounding box center [752, 453] width 517 height 495
click at [776, 571] on div "Terminé 01h00 23/07/2025 EN EN Façades tombées dans le balcon. Vérification Faç…" at bounding box center [752, 453] width 517 height 495
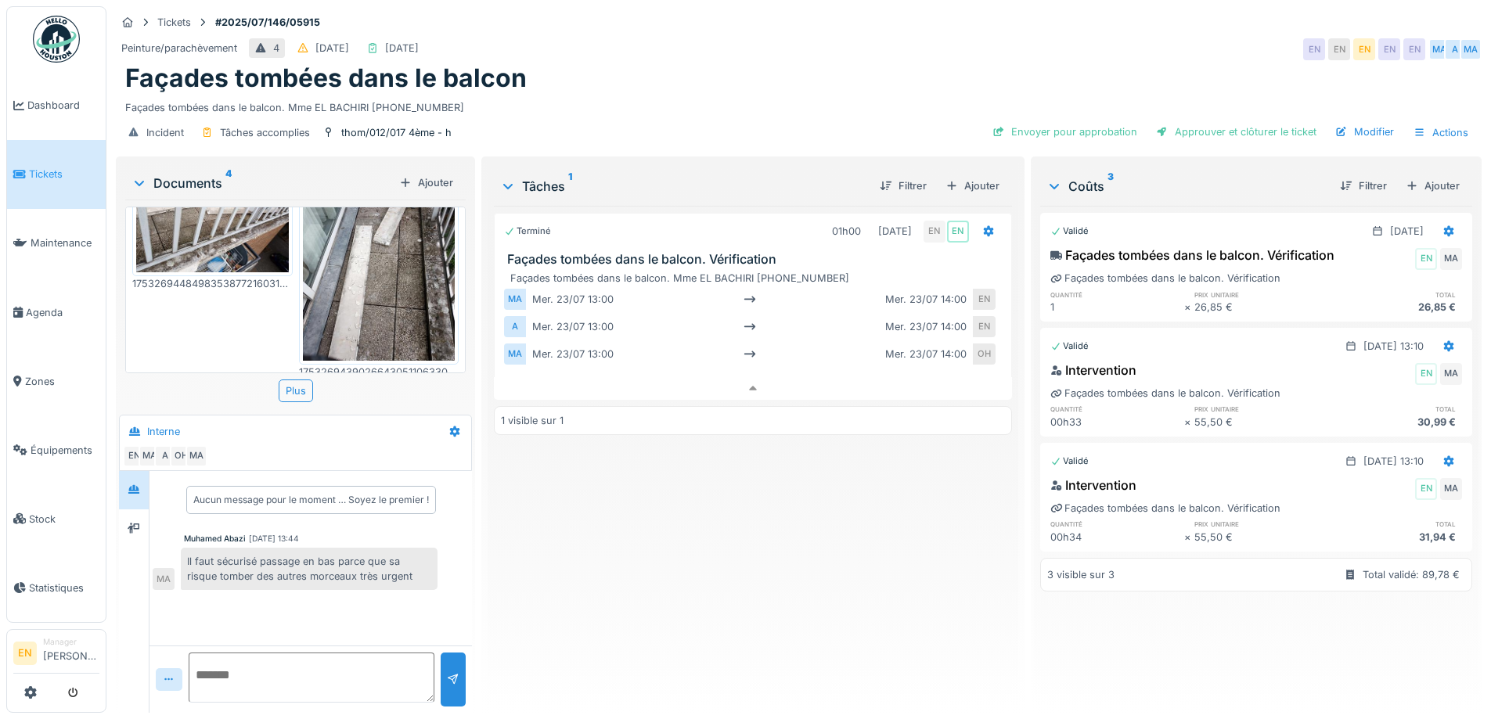
click at [802, 557] on div "Terminé 01h00 23/07/2025 EN EN Façades tombées dans le balcon. Vérification Faç…" at bounding box center [752, 453] width 517 height 495
drag, startPoint x: 740, startPoint y: 93, endPoint x: 744, endPoint y: 106, distance: 13.7
click at [739, 99] on div "Façades tombées dans le balcon. Mme EL BACHIRI 0485.97.21.49" at bounding box center [798, 104] width 1347 height 21
click at [1089, 5] on div "Tickets #2025/07/146/05915 Peinture/parachèvement 4 27/07/2025 23/07/2025 EN EN…" at bounding box center [798, 359] width 1384 height 719
click at [615, 549] on div "Terminé 01h00 23/07/2025 EN EN Façades tombées dans le balcon. Vérification Faç…" at bounding box center [752, 453] width 517 height 495
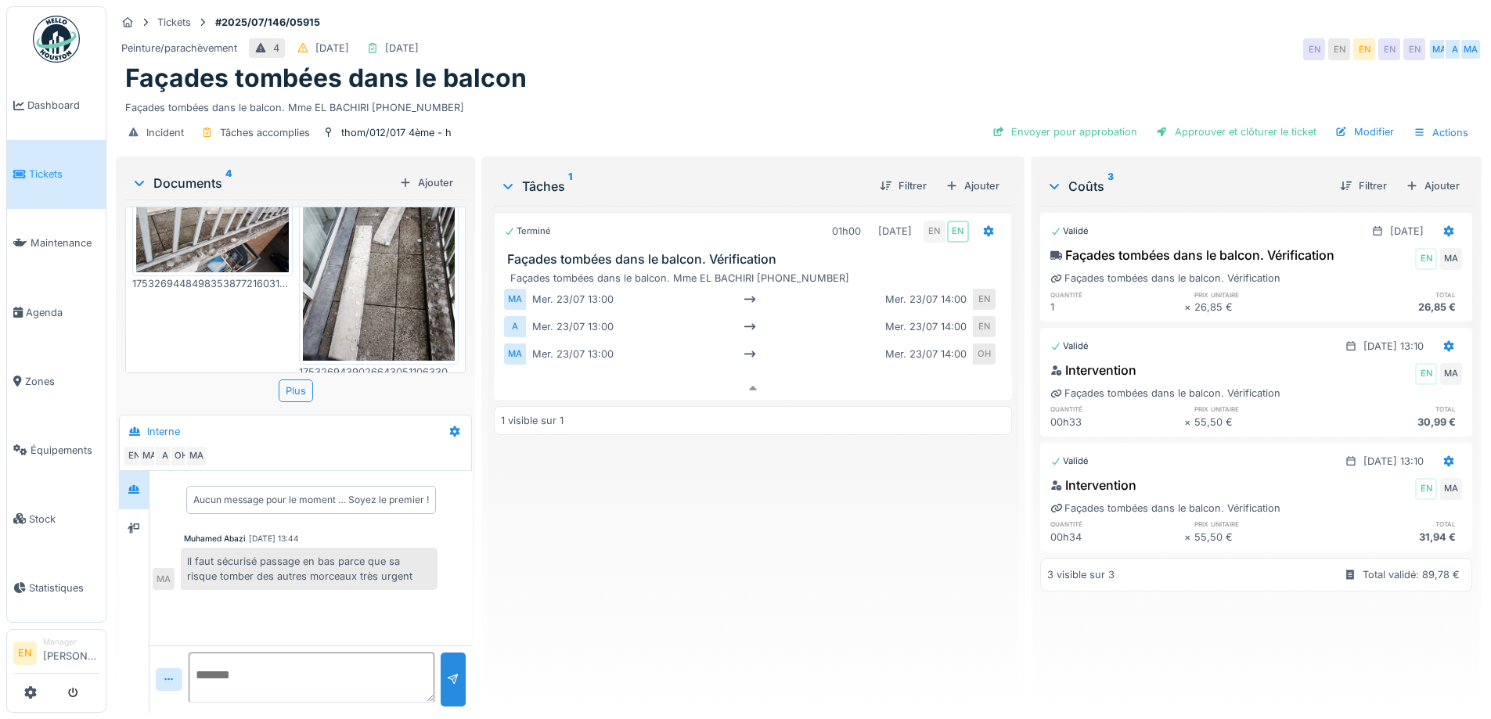
scroll to position [12, 0]
drag, startPoint x: 715, startPoint y: 596, endPoint x: 558, endPoint y: 610, distance: 157.9
click at [677, 608] on div "Terminé 01h00 23/07/2025 EN EN Façades tombées dans le balcon. Vérification Faç…" at bounding box center [752, 453] width 517 height 495
click at [315, 663] on textarea at bounding box center [312, 678] width 246 height 50
type textarea "**********"
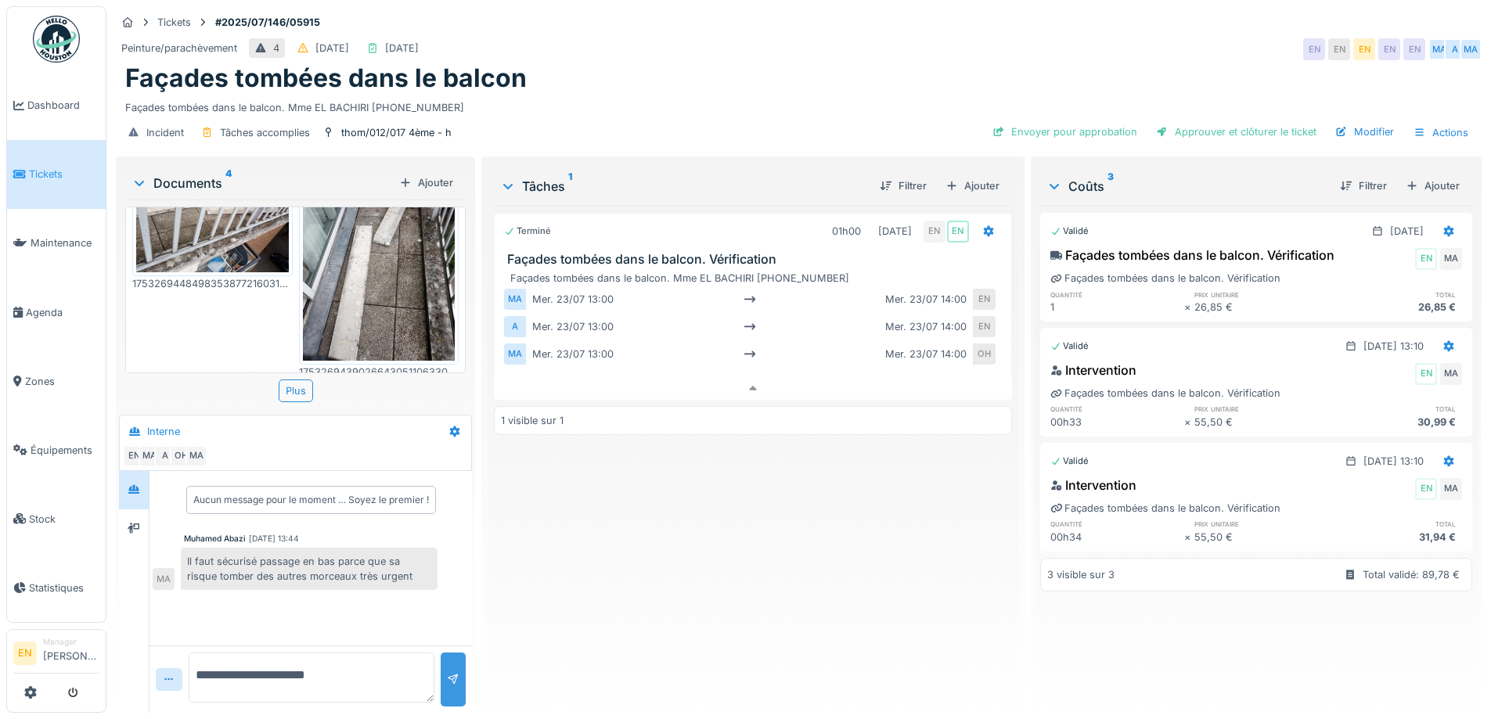
click at [448, 672] on div at bounding box center [453, 679] width 13 height 15
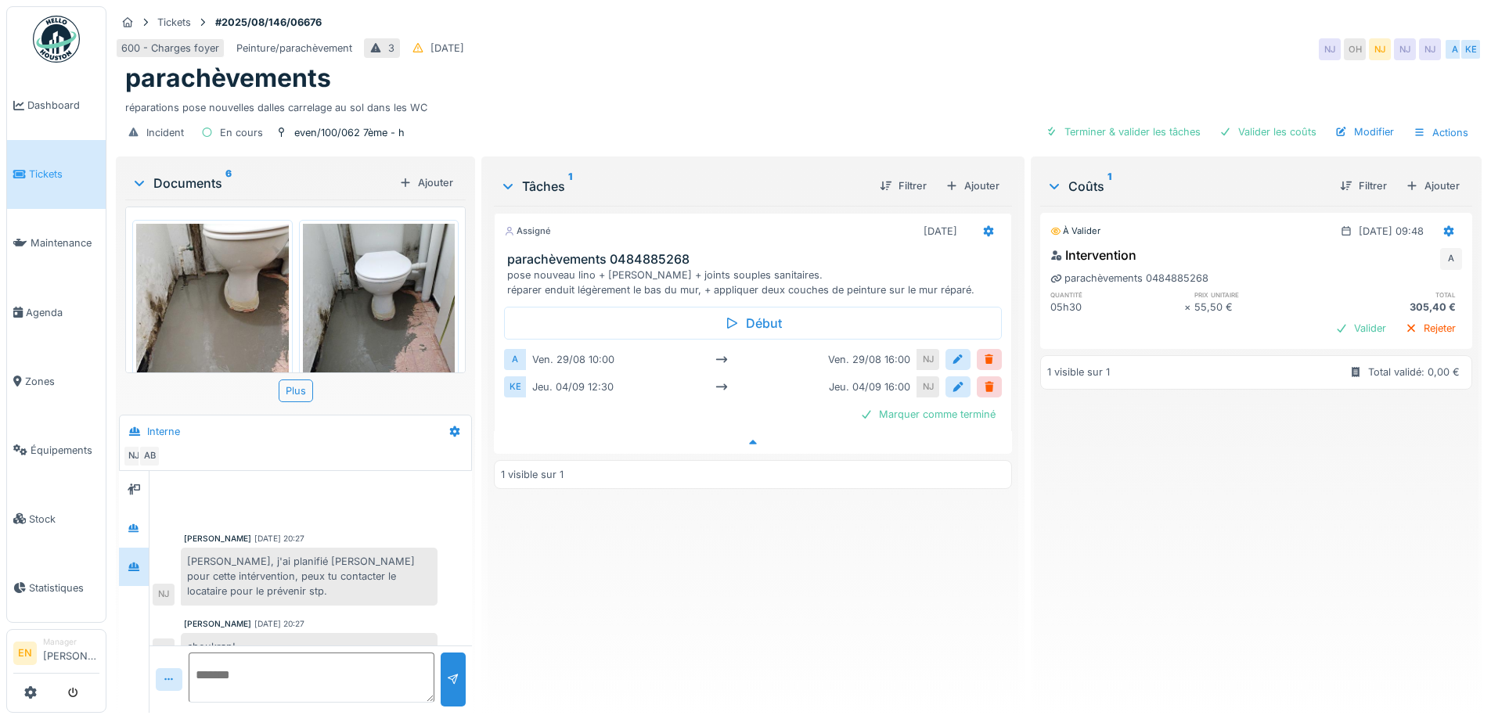
scroll to position [403, 0]
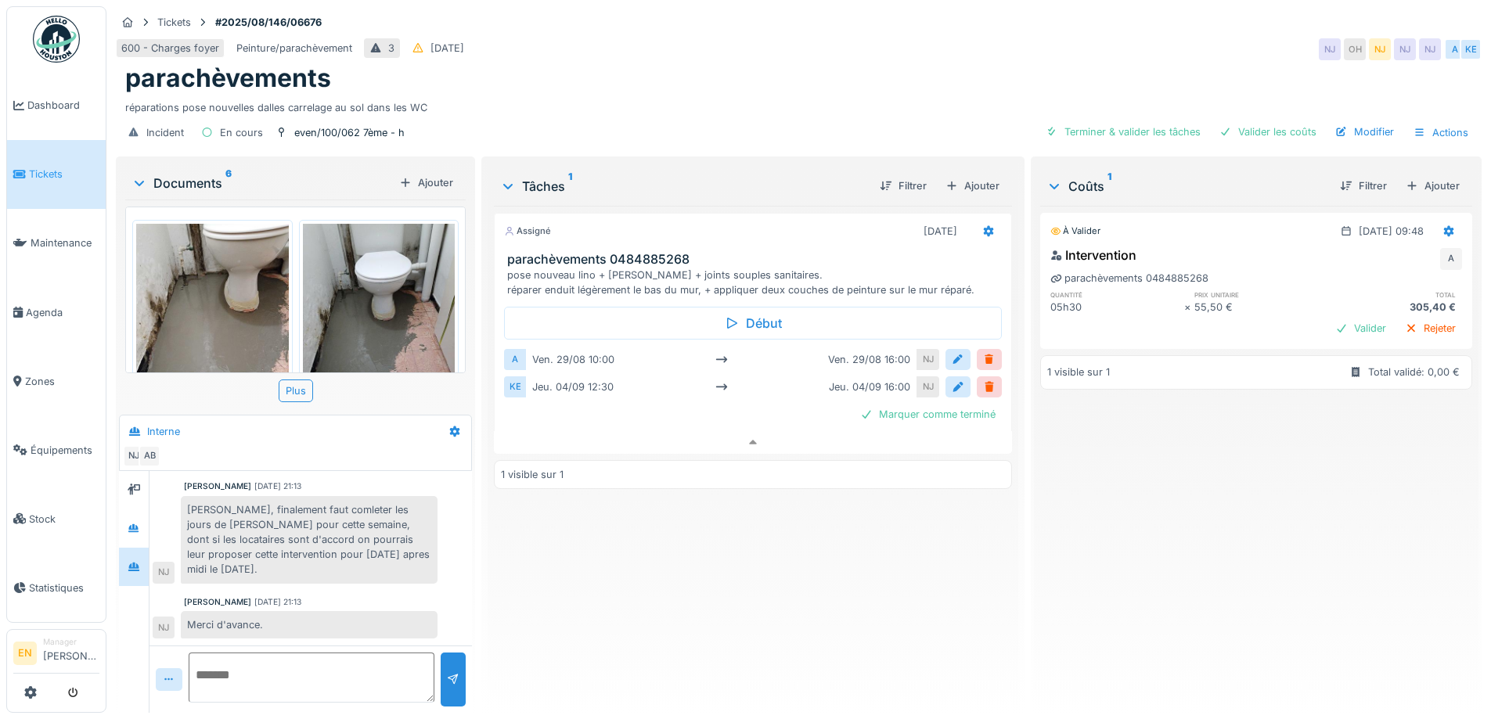
click at [649, 588] on div "Assigné [DATE] parachèvements 0484885268 pose nouveau lino + plinthes + joints …" at bounding box center [752, 453] width 517 height 495
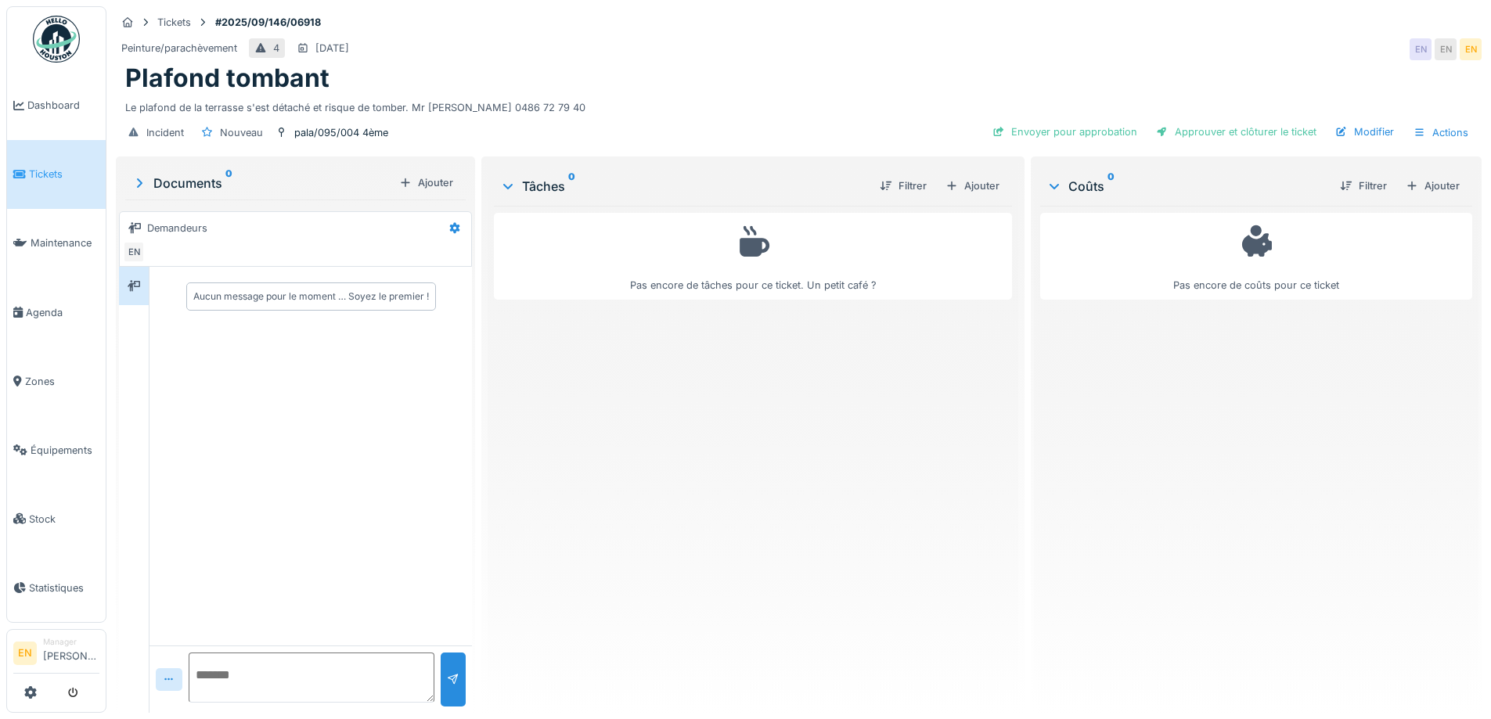
click at [710, 509] on div "Pas encore de tâches pour ce ticket. Un petit café ?" at bounding box center [752, 453] width 517 height 495
click at [710, 507] on div "Pas encore de tâches pour ce ticket. Un petit café ?" at bounding box center [752, 453] width 517 height 495
click at [637, 538] on div "Pas encore de tâches pour ce ticket. Un petit café ?" at bounding box center [752, 453] width 517 height 495
click at [728, 548] on div "Pas encore de tâches pour ce ticket. Un petit café ?" at bounding box center [752, 453] width 517 height 495
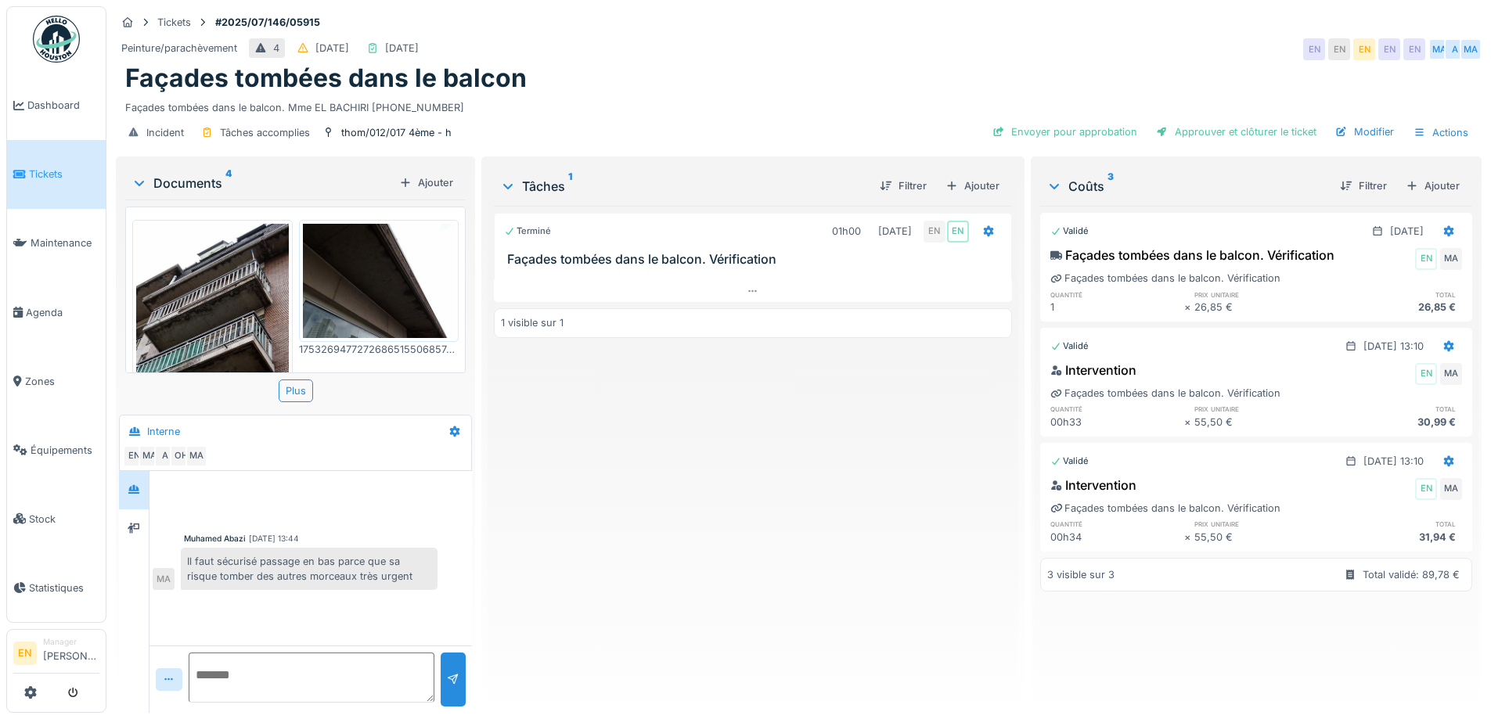
click at [351, 690] on textarea at bounding box center [312, 678] width 246 height 50
type textarea "**********"
click at [448, 678] on div at bounding box center [453, 679] width 13 height 15
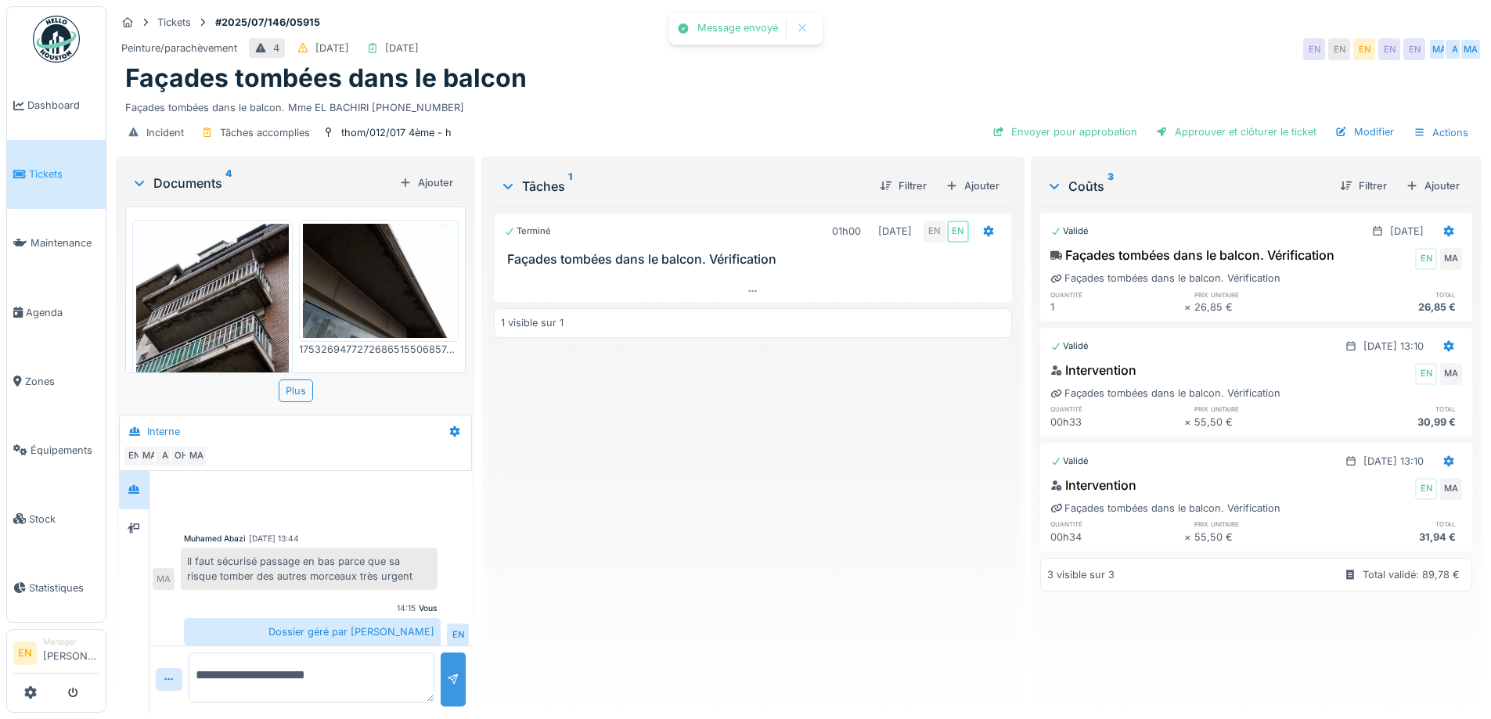
scroll to position [6, 0]
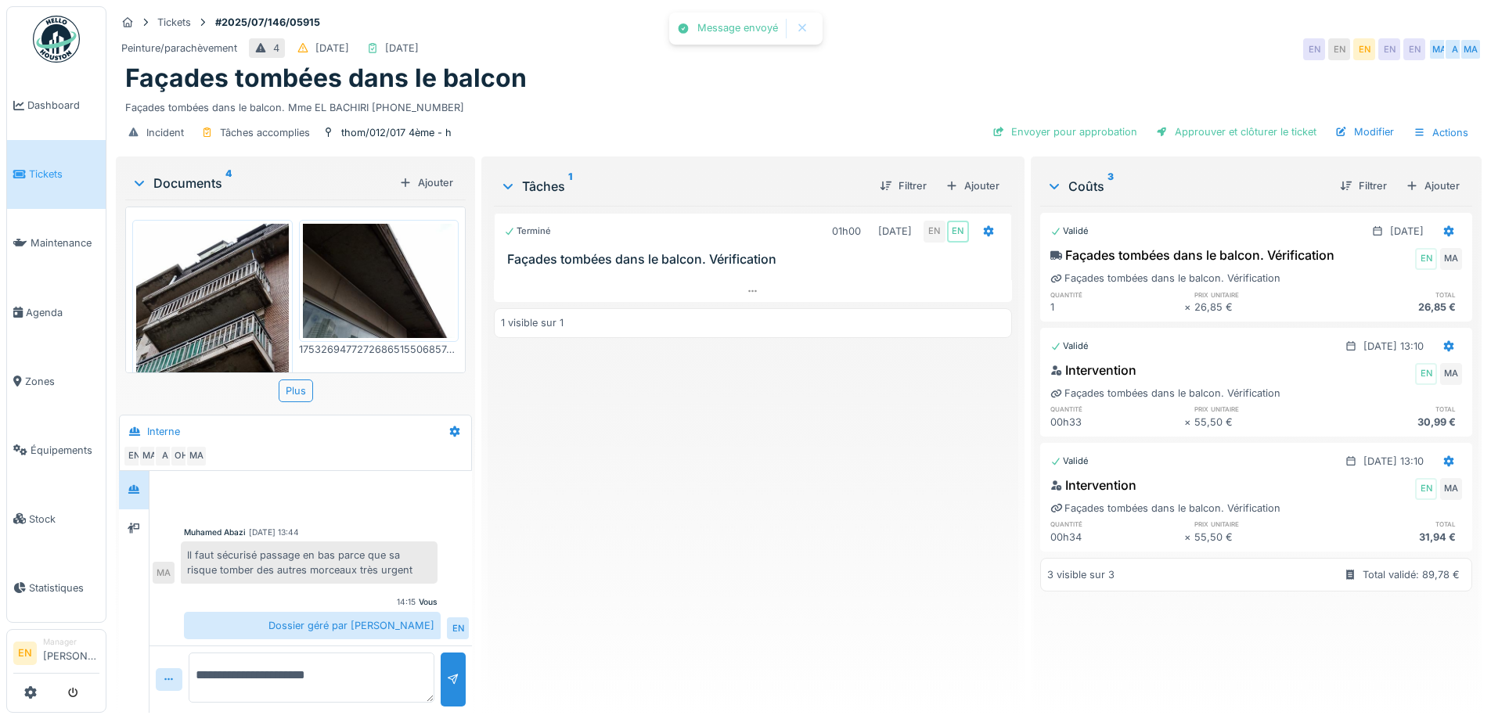
click at [686, 551] on div "Terminé 01h00 23/07/2025 EN EN Façades tombées dans le balcon. Vérification 1 v…" at bounding box center [752, 453] width 517 height 495
drag, startPoint x: 358, startPoint y: 699, endPoint x: 371, endPoint y: 689, distance: 16.1
click at [359, 697] on textarea "**********" at bounding box center [312, 678] width 246 height 50
click at [232, 675] on textarea "**********" at bounding box center [312, 678] width 246 height 50
click at [275, 683] on textarea "**********" at bounding box center [312, 678] width 246 height 50
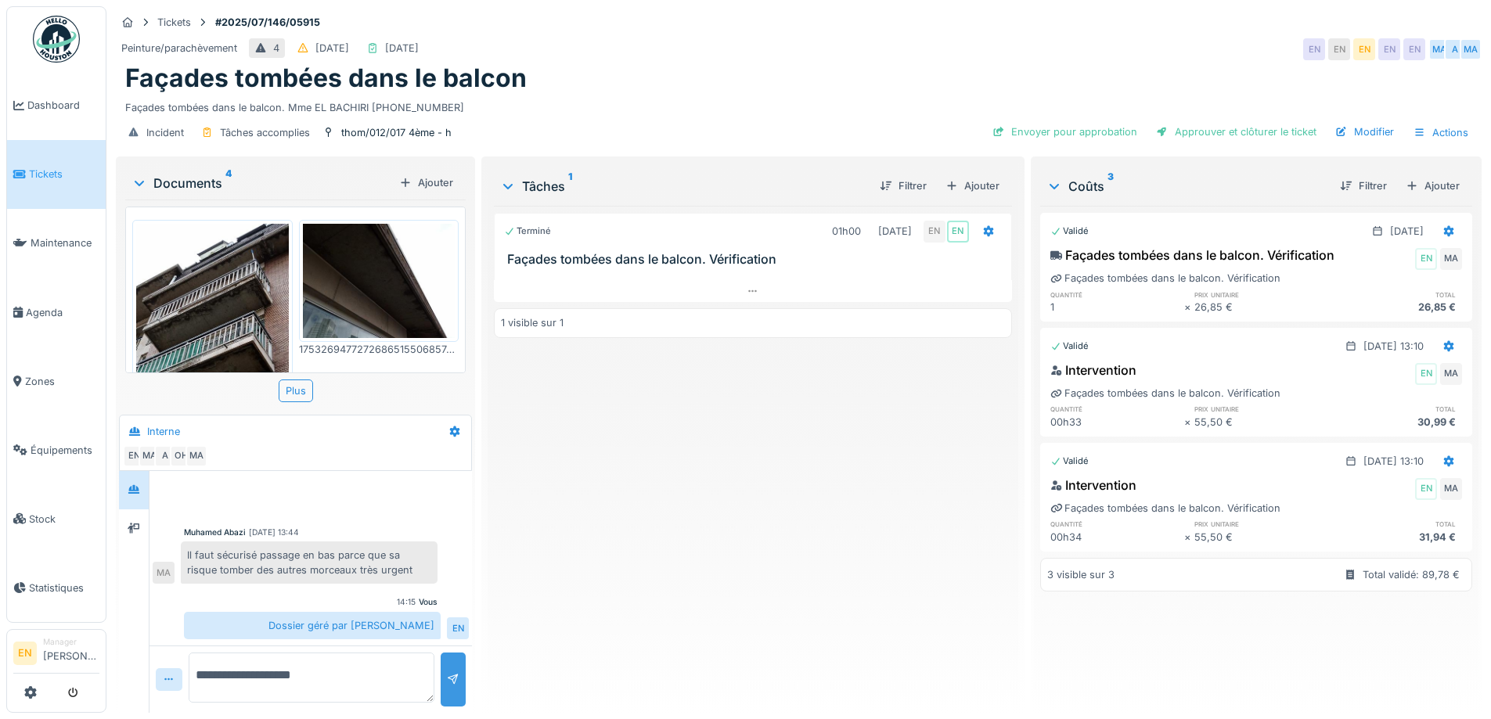
type textarea "**********"
click at [449, 678] on div at bounding box center [453, 679] width 13 height 15
click at [650, 595] on div "Terminé 01h00 23/07/2025 EN EN Façades tombées dans le balcon. Vérification 1 v…" at bounding box center [752, 453] width 517 height 495
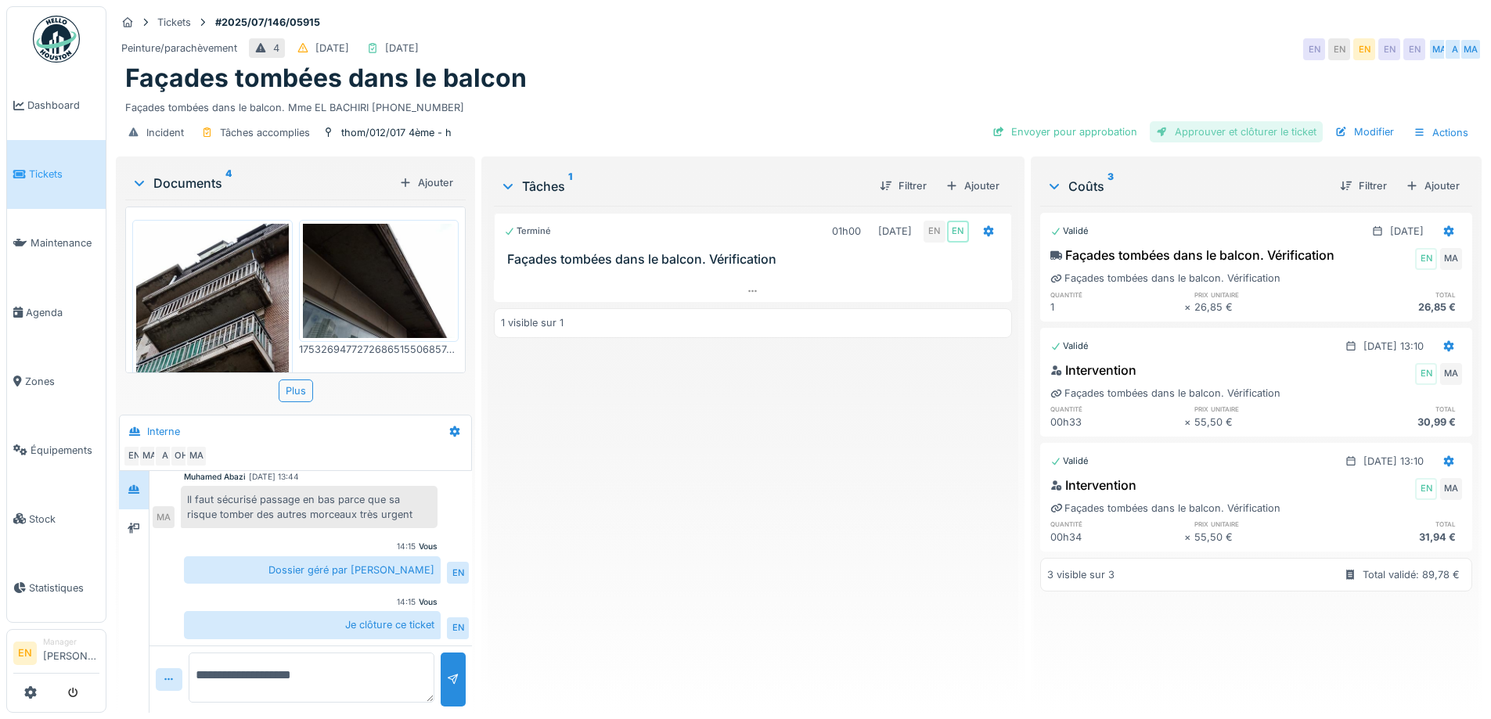
click at [1193, 132] on div "Approuver et clôturer le ticket" at bounding box center [1236, 131] width 173 height 21
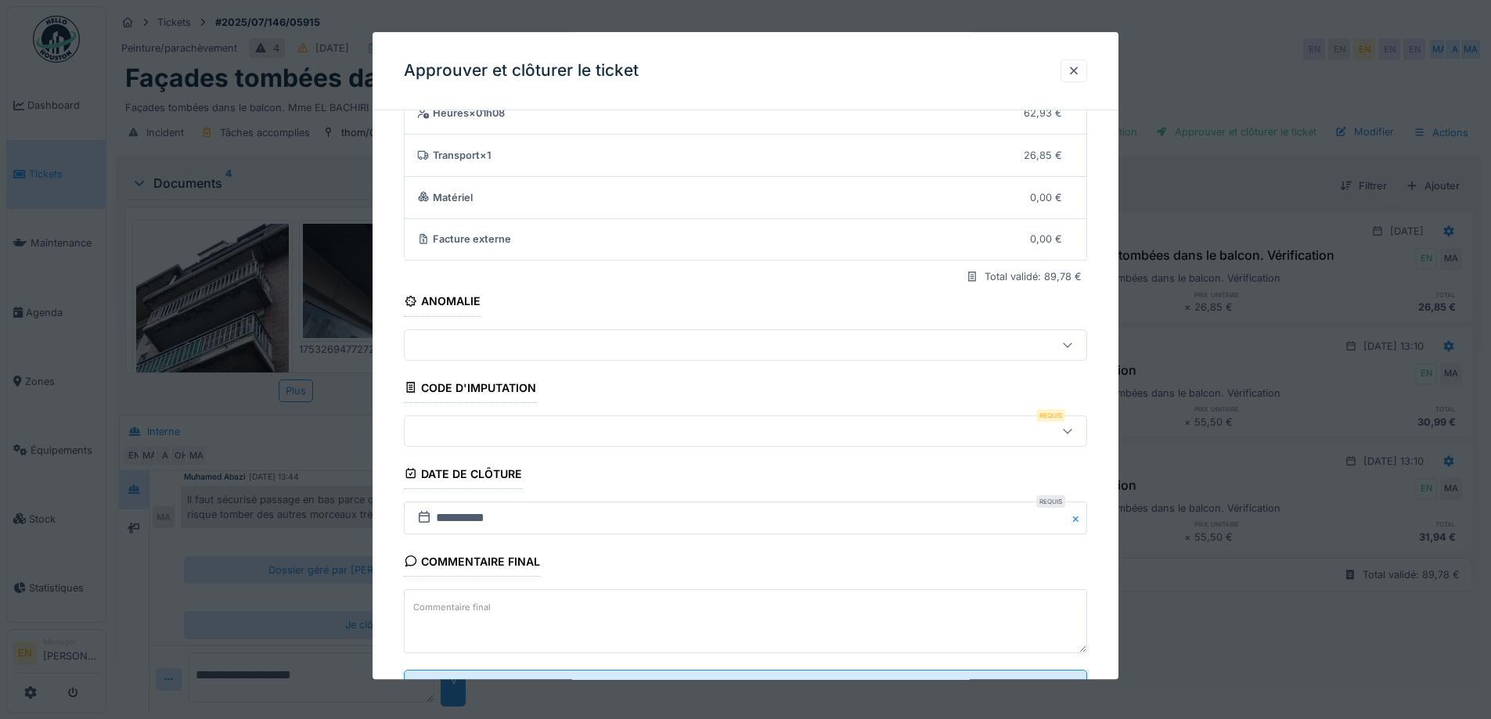
scroll to position [135, 0]
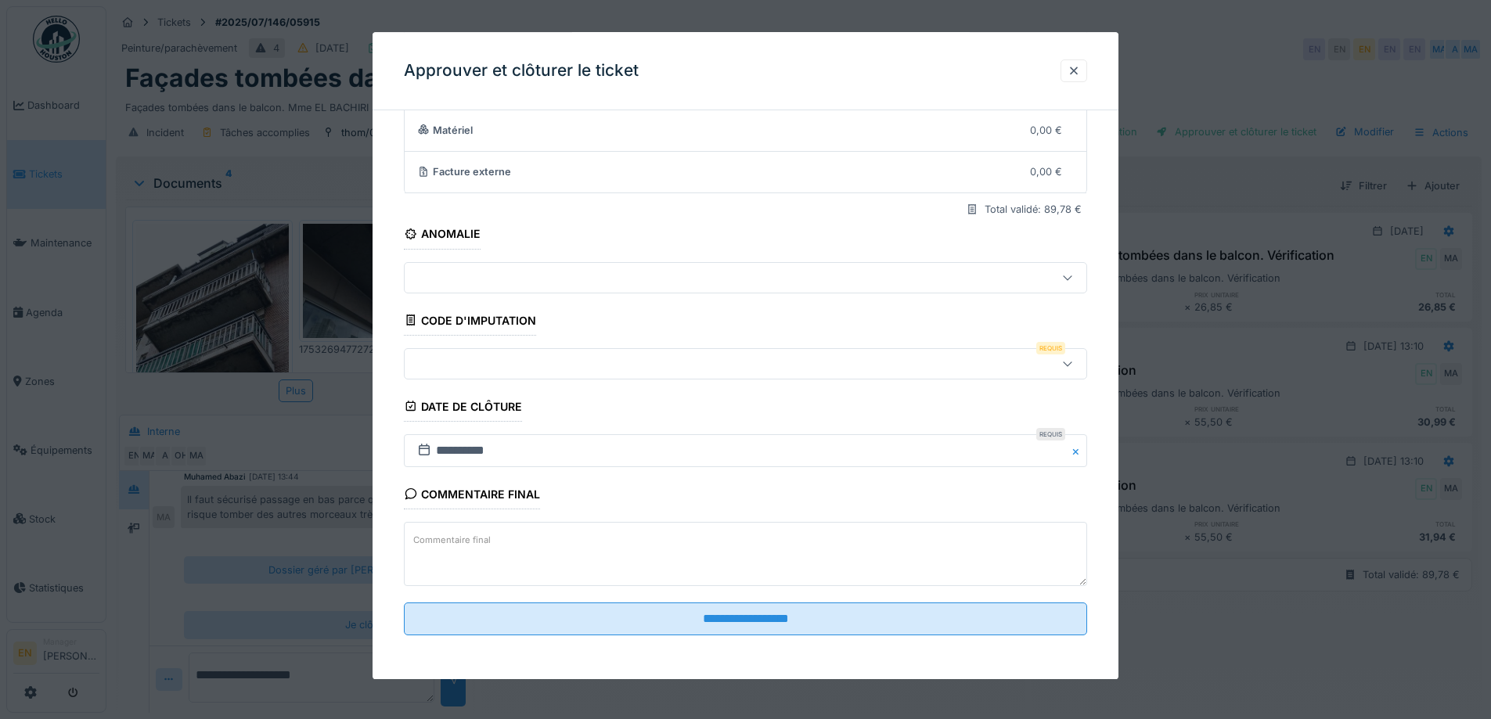
click at [1074, 362] on icon at bounding box center [1067, 363] width 13 height 10
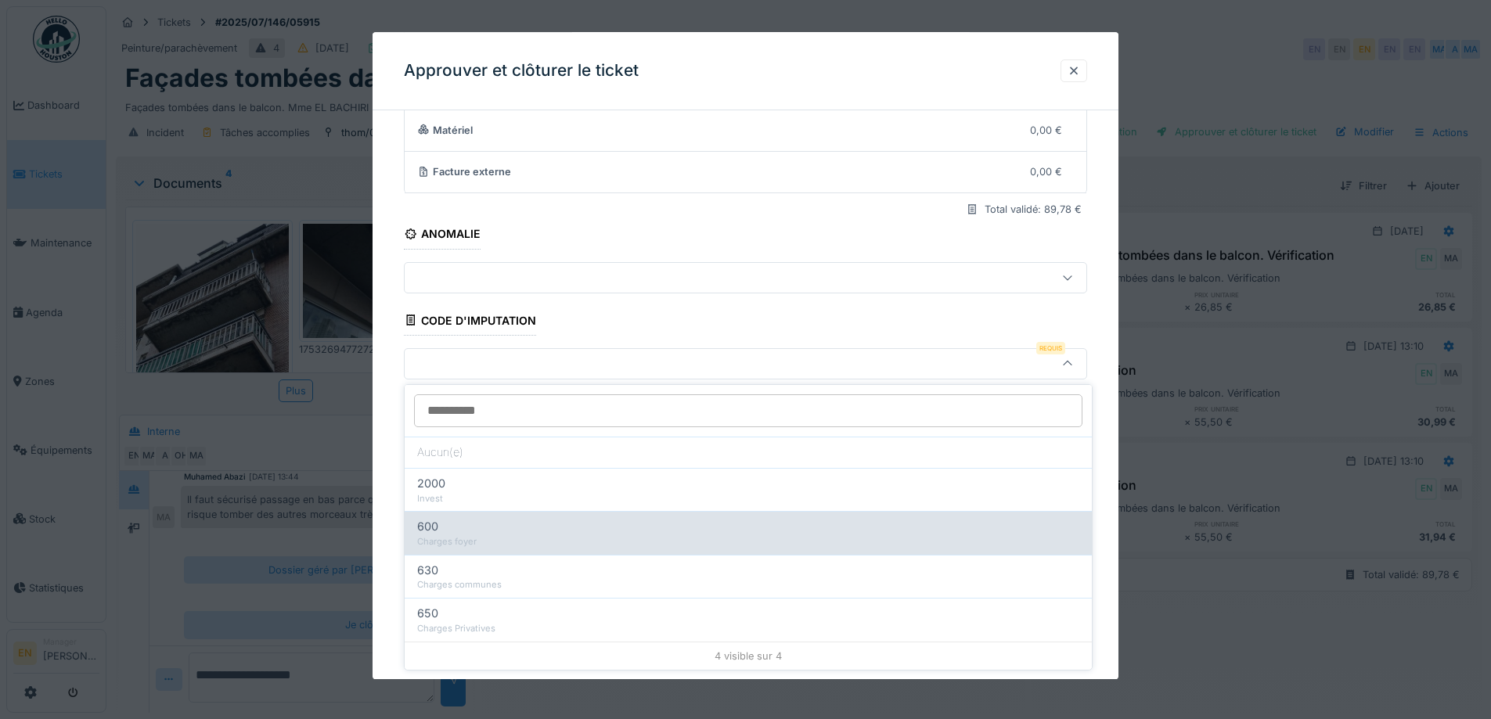
click at [524, 531] on div "600" at bounding box center [748, 526] width 662 height 17
type input "***"
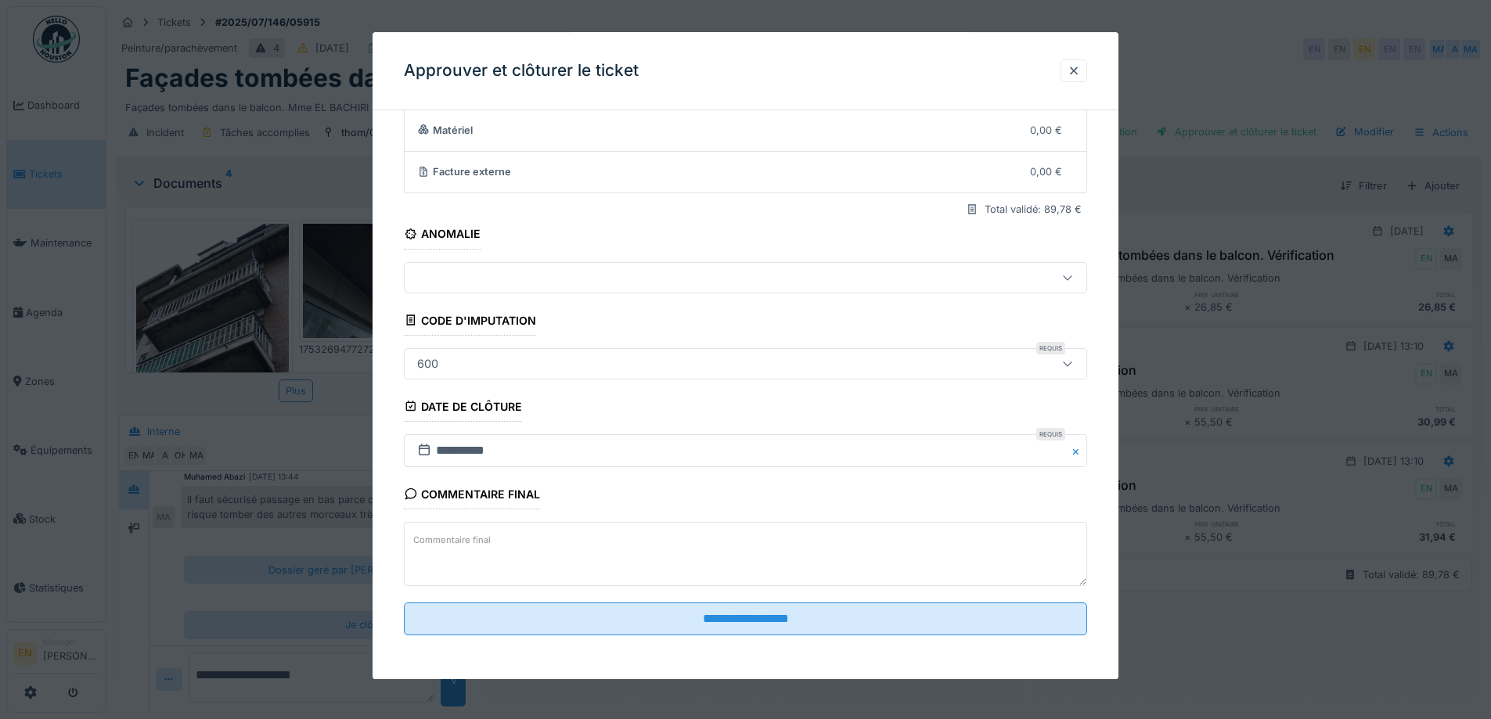
scroll to position [12, 0]
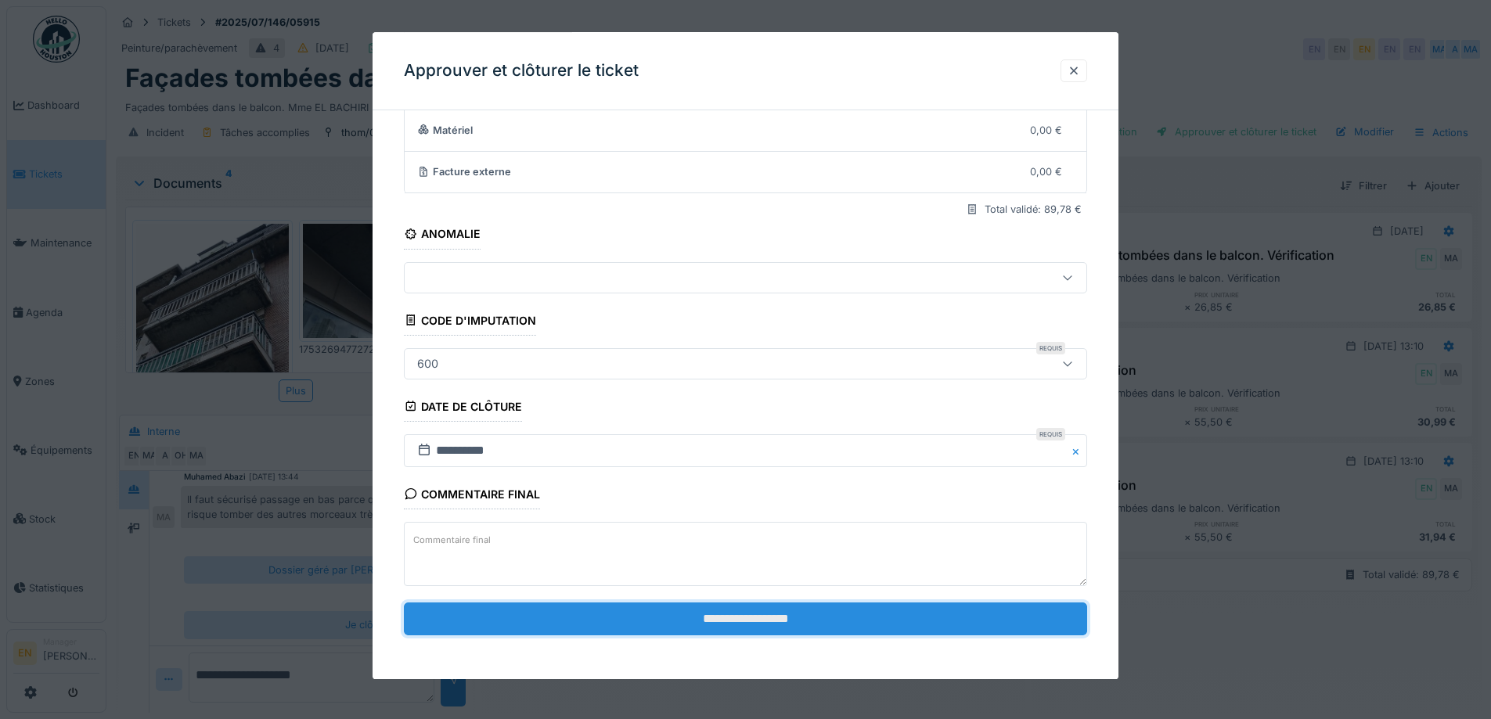
click at [758, 623] on input "**********" at bounding box center [745, 619] width 683 height 33
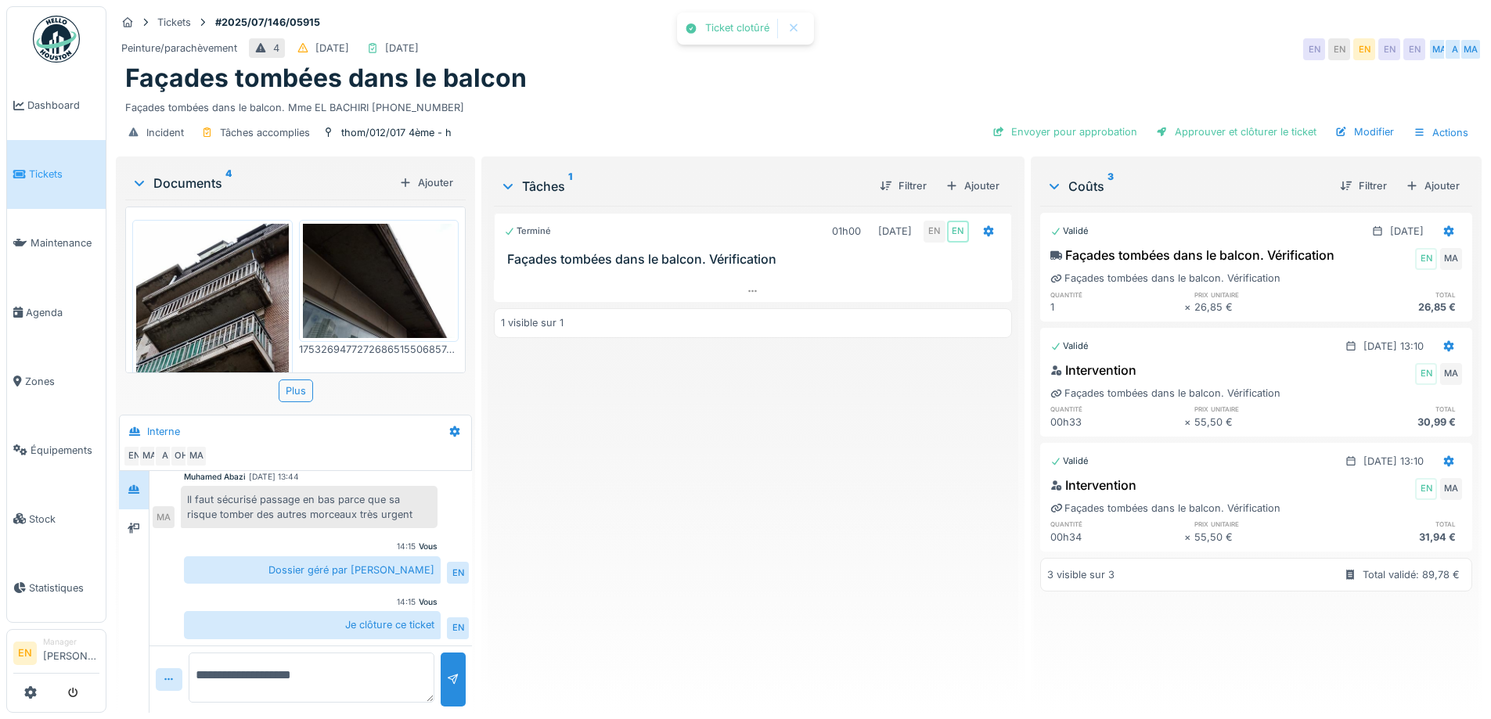
scroll to position [88, 0]
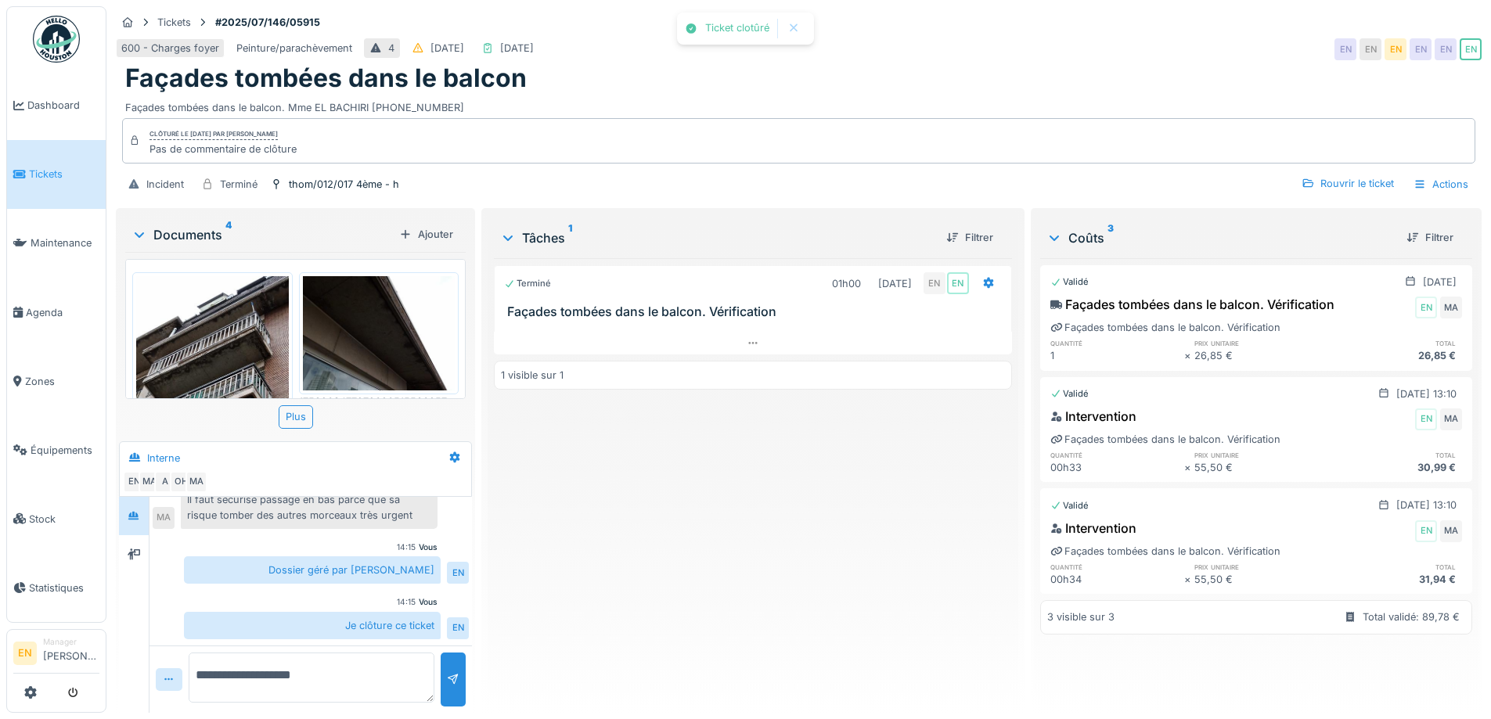
click at [768, 567] on div "Terminé 01h00 23/07/2025 EN EN Façades tombées dans le balcon. Vérification 1 v…" at bounding box center [752, 479] width 517 height 442
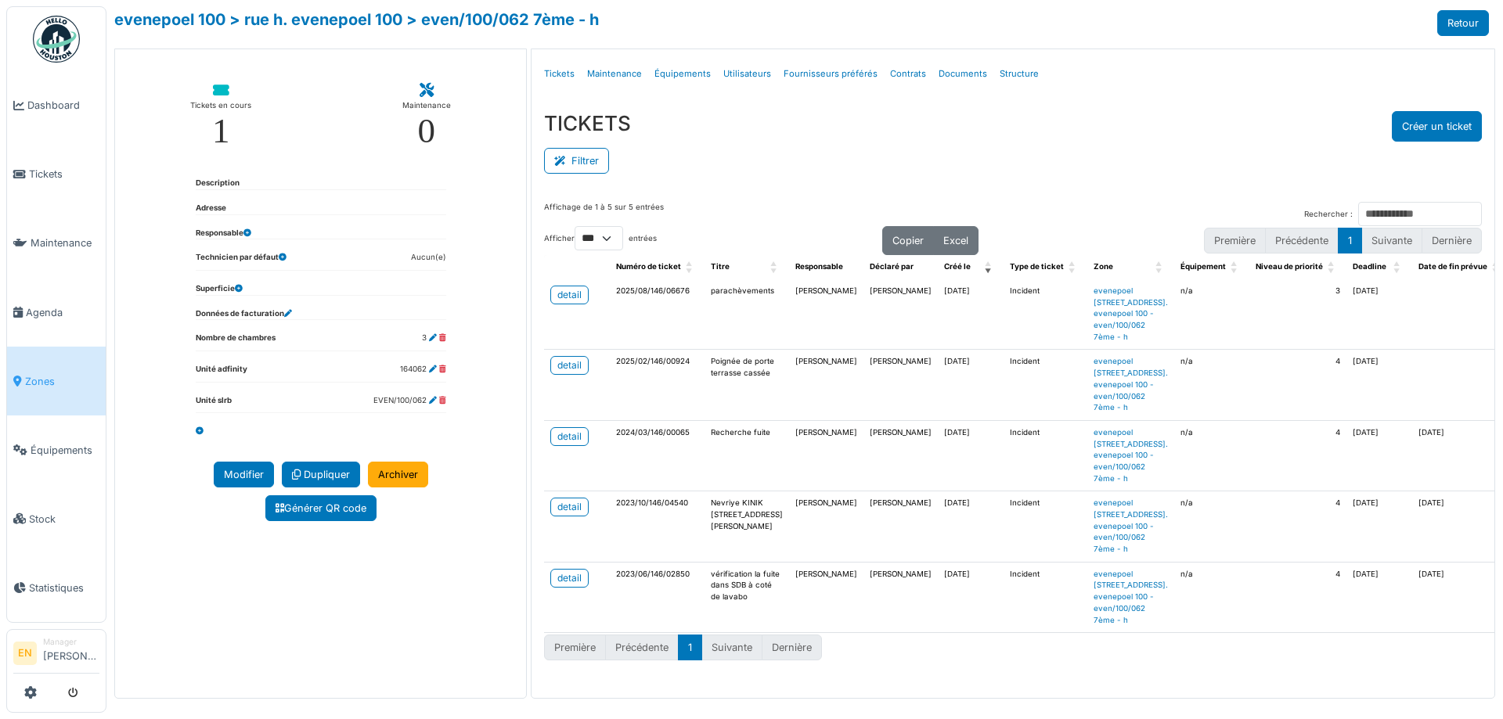
select select "***"
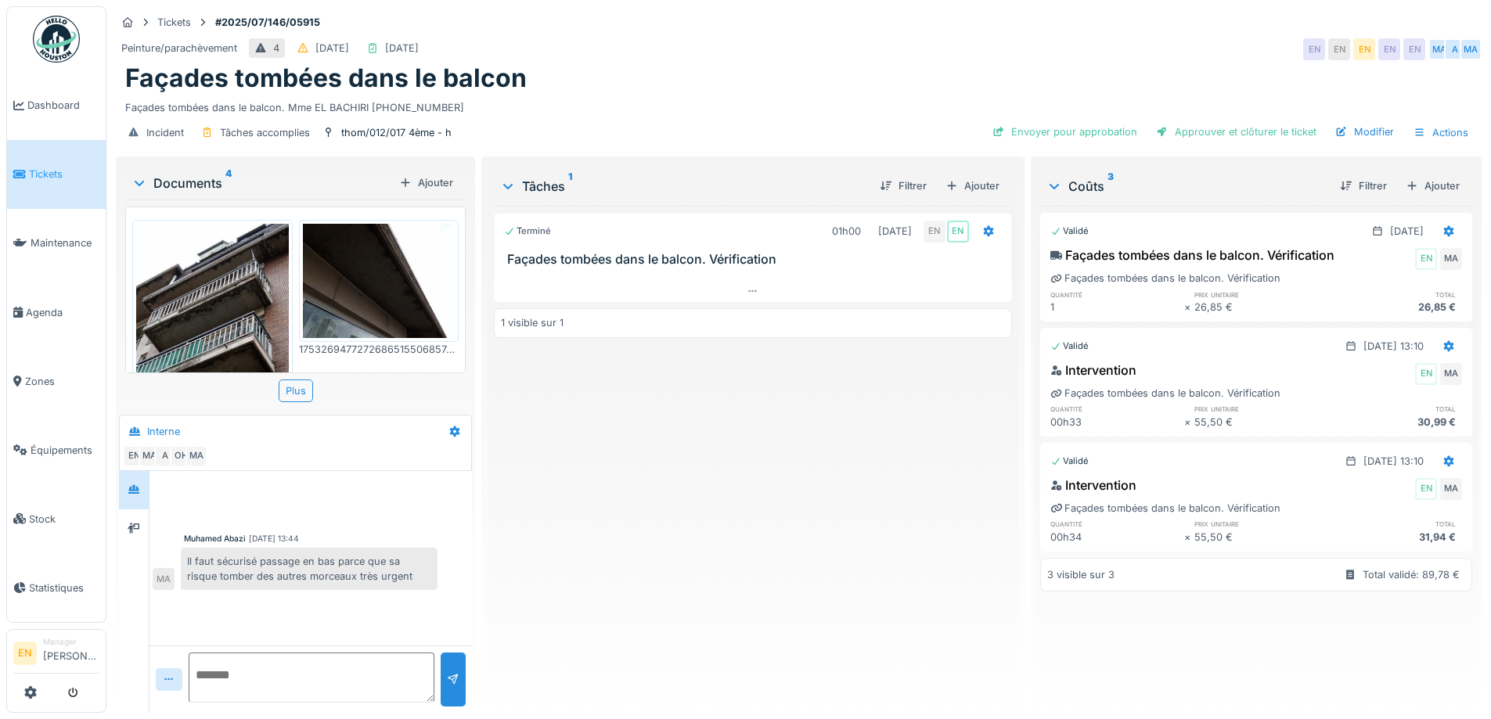
click at [715, 463] on div "Terminé 01h00 [DATE] EN EN Façades tombées dans le balcon. Vérification 1 visib…" at bounding box center [752, 453] width 517 height 495
click at [810, 564] on div "Terminé 01h00 23/07/2025 EN EN Façades tombées dans le balcon. Vérification 1 v…" at bounding box center [752, 453] width 517 height 495
click at [779, 542] on div "Terminé 01h00 23/07/2025 EN EN Façades tombées dans le balcon. Vérification 1 v…" at bounding box center [752, 453] width 517 height 495
click at [1120, 52] on div "Peinture/parachèvement 4 27/07/2025 23/07/2025 EN EN EN EN EN MA A MA" at bounding box center [799, 49] width 1366 height 28
click at [672, 538] on div "Terminé 01h00 23/07/2025 EN EN Façades tombées dans le balcon. Vérification 1 v…" at bounding box center [752, 453] width 517 height 495
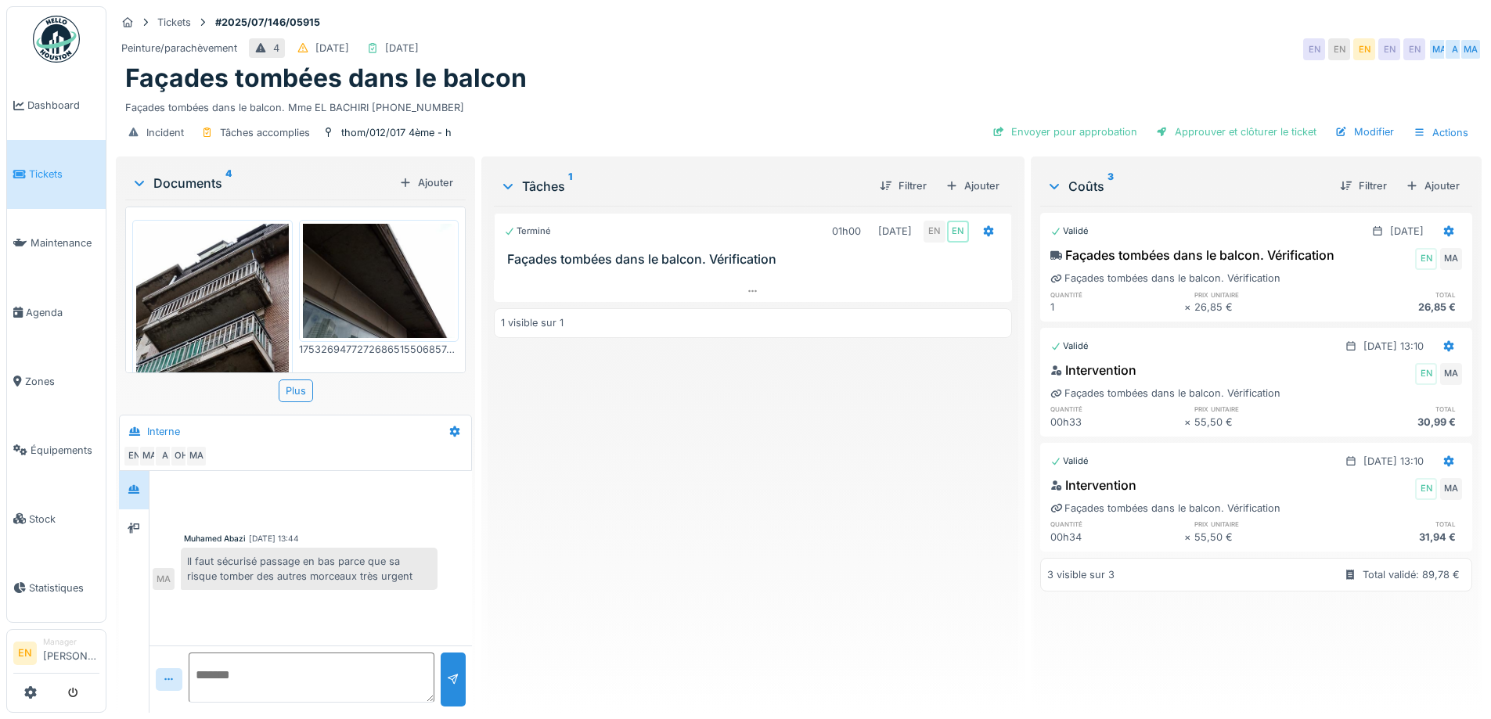
click at [871, 484] on div "Terminé 01h00 23/07/2025 EN EN Façades tombées dans le balcon. Vérification 1 v…" at bounding box center [752, 453] width 517 height 495
click at [702, 502] on div "Terminé 01h00 23/07/2025 EN EN Façades tombées dans le balcon. Vérification 1 v…" at bounding box center [752, 453] width 517 height 495
click at [690, 577] on div "Terminé 01h00 23/07/2025 EN EN Façades tombées dans le balcon. Vérification 1 v…" at bounding box center [752, 453] width 517 height 495
click at [690, 573] on div "Terminé 01h00 23/07/2025 EN EN Façades tombées dans le balcon. Vérification 1 v…" at bounding box center [752, 453] width 517 height 495
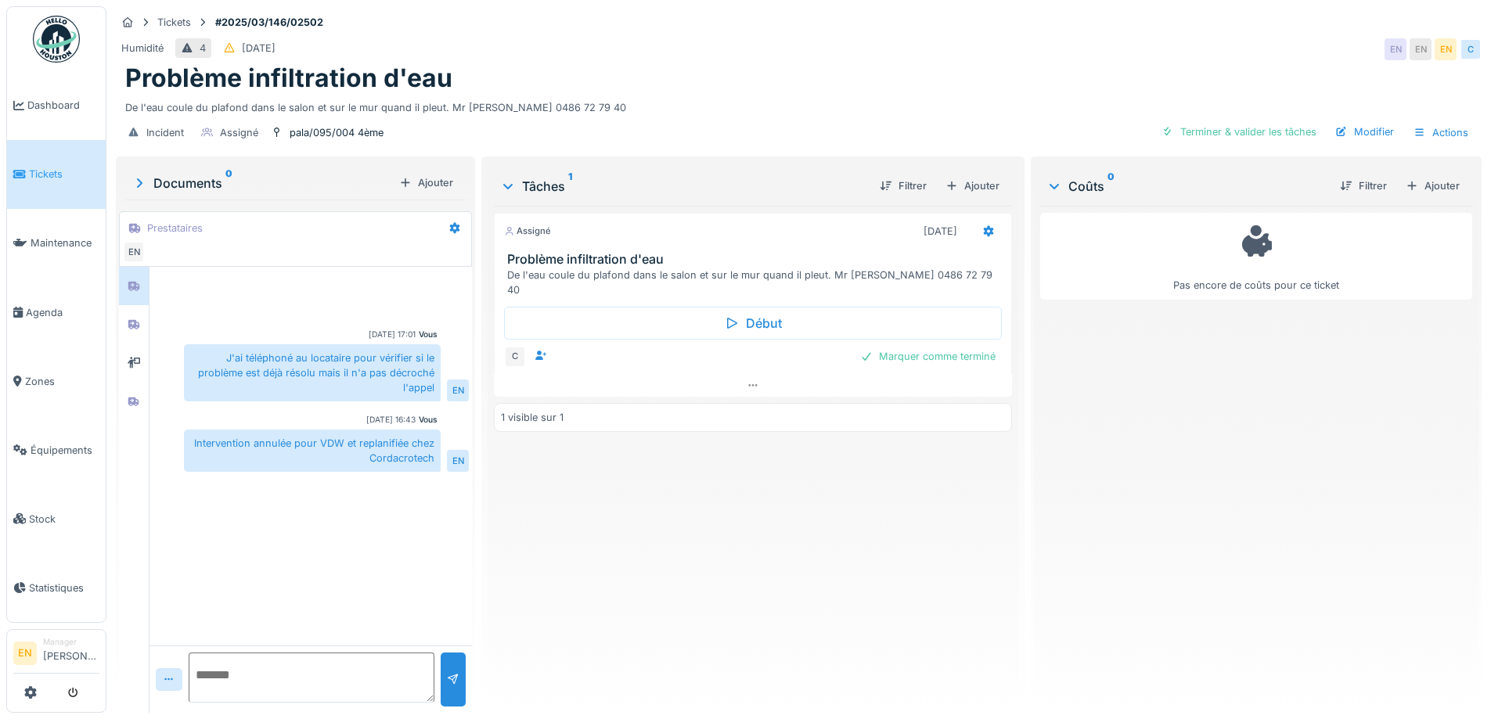
drag, startPoint x: 603, startPoint y: 545, endPoint x: 605, endPoint y: 537, distance: 8.2
click at [603, 538] on div "Assigné [DATE] Problème infiltration d'eau De l'eau coule du plafond dans le sa…" at bounding box center [752, 453] width 517 height 495
click at [581, 564] on div "Assigné [DATE] Problème infiltration d'eau De l'eau coule du plafond dans le sa…" at bounding box center [752, 453] width 517 height 495
click at [587, 480] on div "Assigné [DATE] Problème infiltration d'eau De l'eau coule du plafond dans le sa…" at bounding box center [752, 453] width 517 height 495
click at [670, 585] on div "Assigné 08/09/2025 Problème infiltration d'eau De l'eau coule du plafond dans l…" at bounding box center [752, 453] width 517 height 495
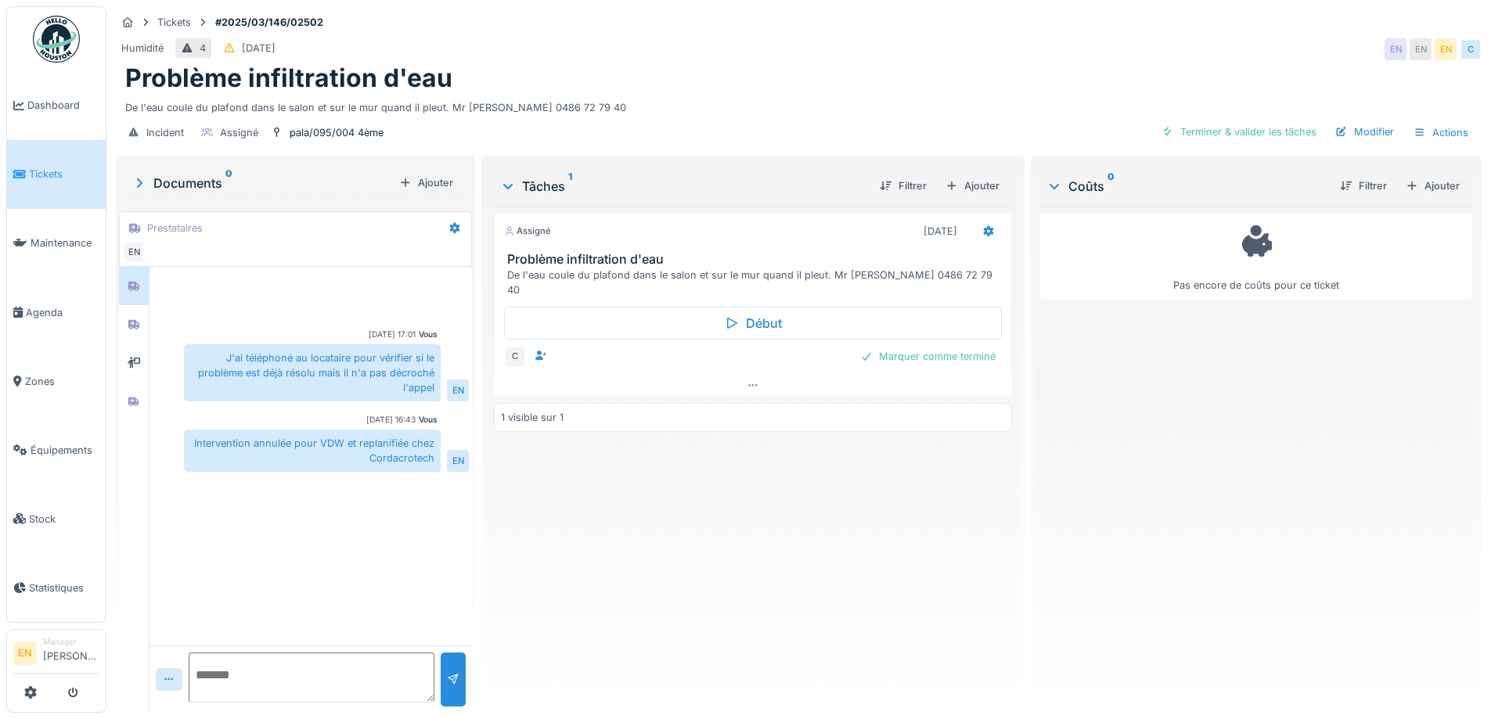
click at [1077, 59] on div "Humidité 4 18/03/2025 EN EN EN C" at bounding box center [799, 49] width 1366 height 28
click at [838, 516] on div "Assigné 08/09/2025 Problème infiltration d'eau De l'eau coule du plafond dans l…" at bounding box center [752, 453] width 517 height 495
click at [819, 122] on div "Incident Assigné pala/095/004 4ème Terminer & valider les tâches Modifier Actio…" at bounding box center [799, 132] width 1366 height 35
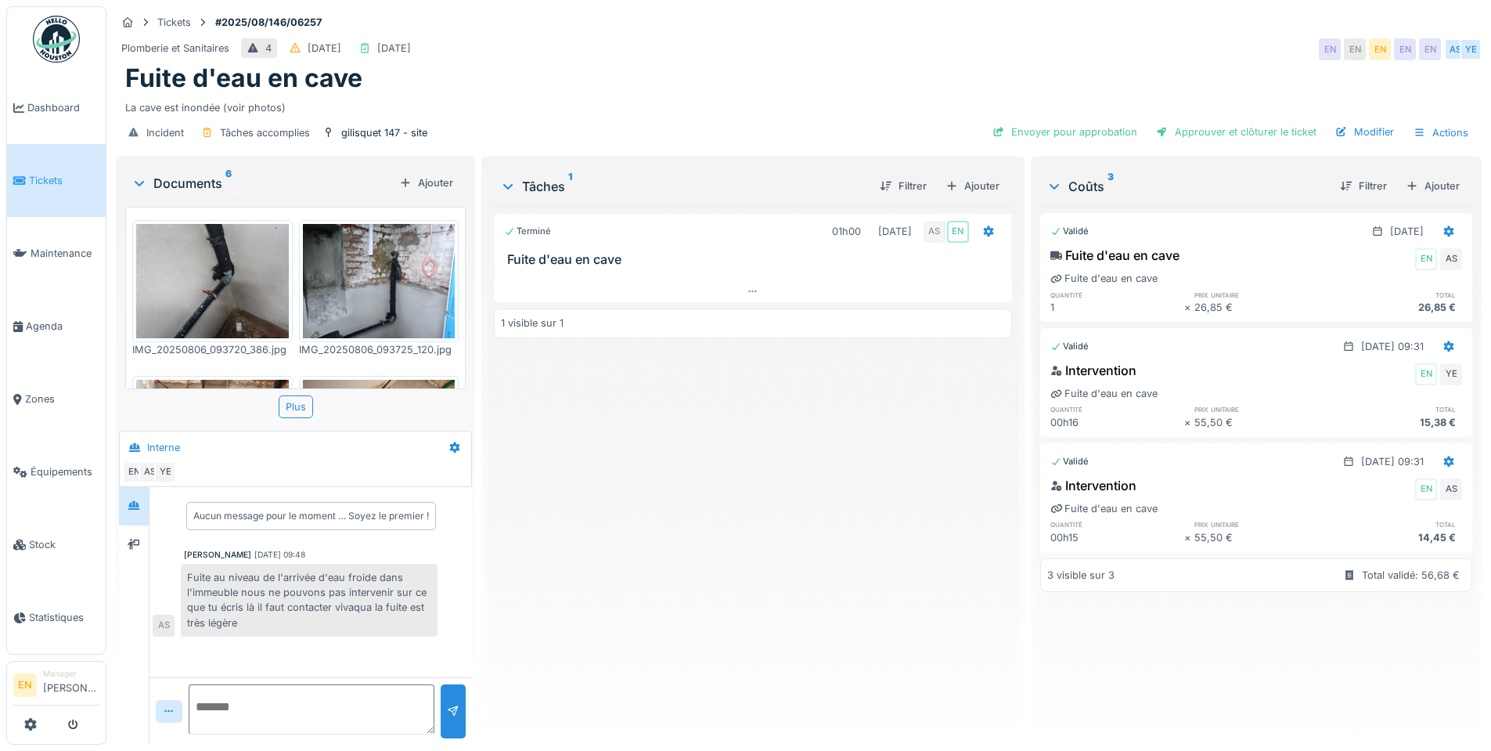
scroll to position [346, 0]
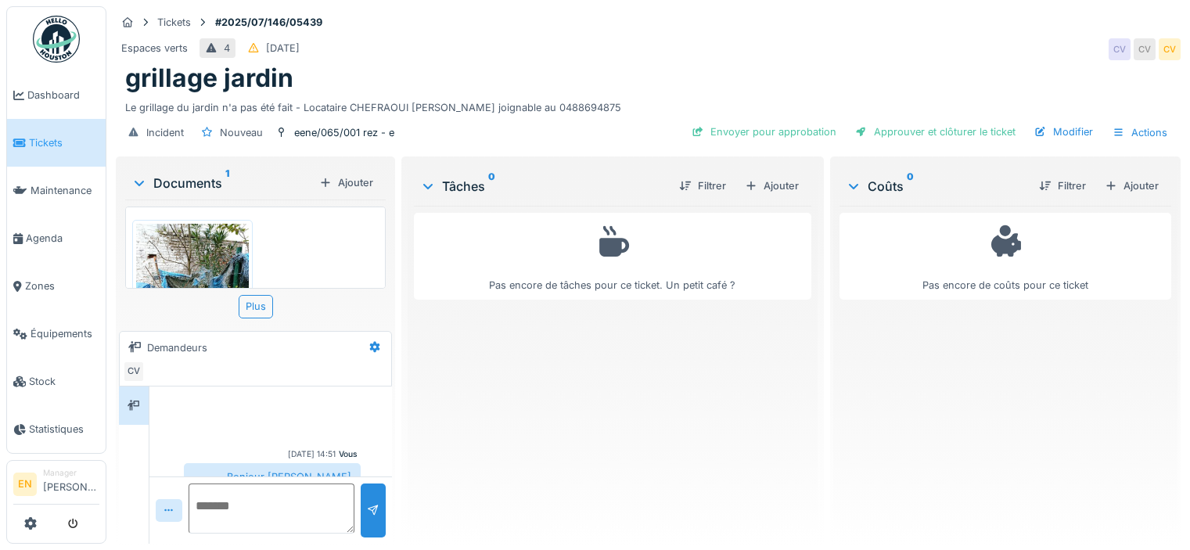
scroll to position [77, 0]
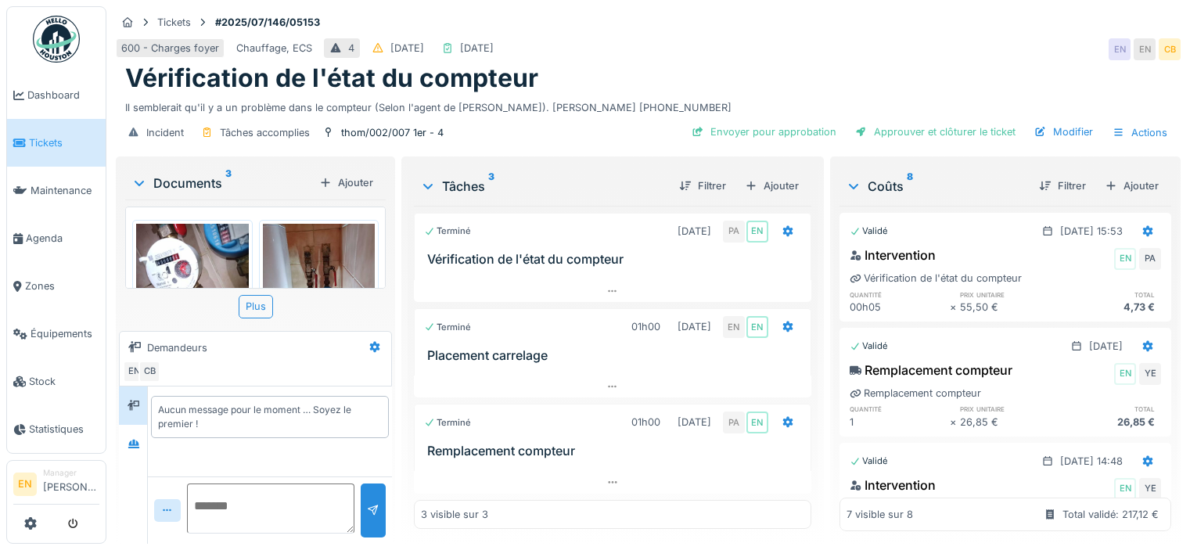
scroll to position [12, 0]
